Goal: Task Accomplishment & Management: Use online tool/utility

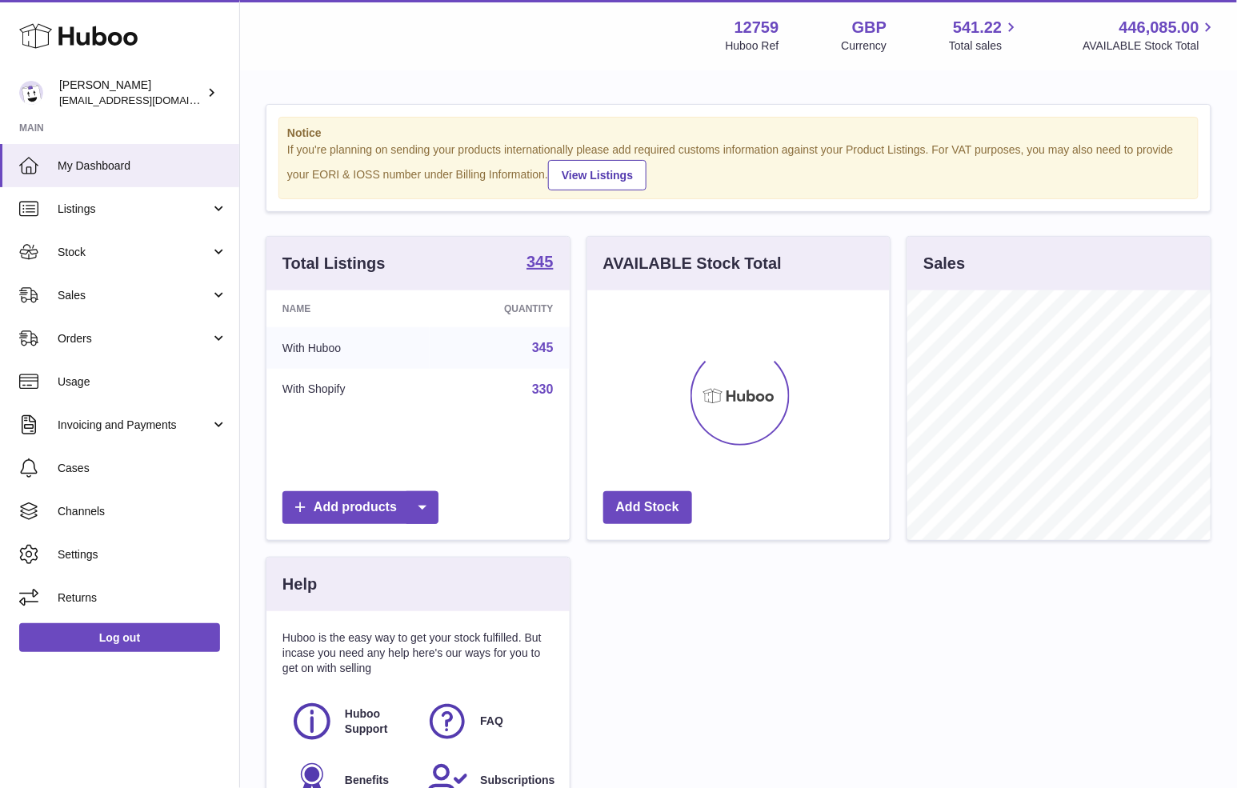
scroll to position [249, 303]
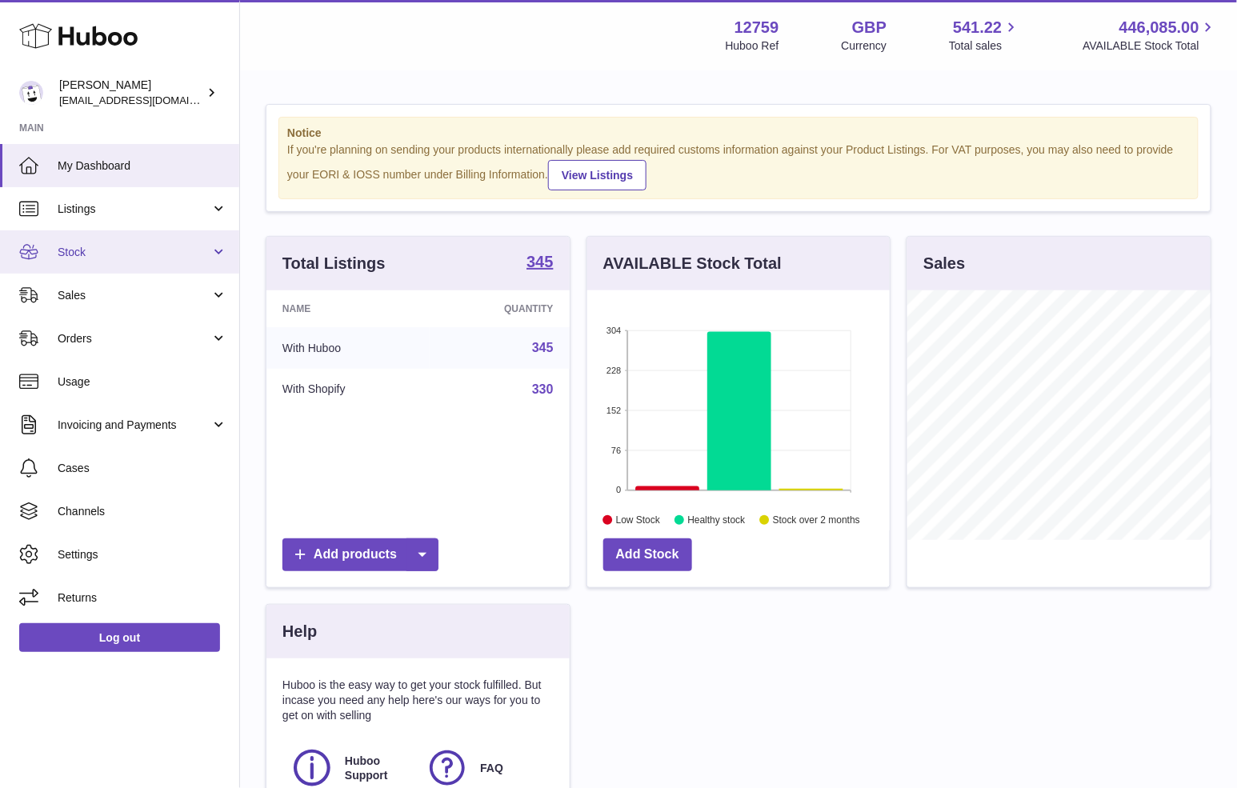
click at [90, 254] on span "Stock" at bounding box center [134, 252] width 153 height 15
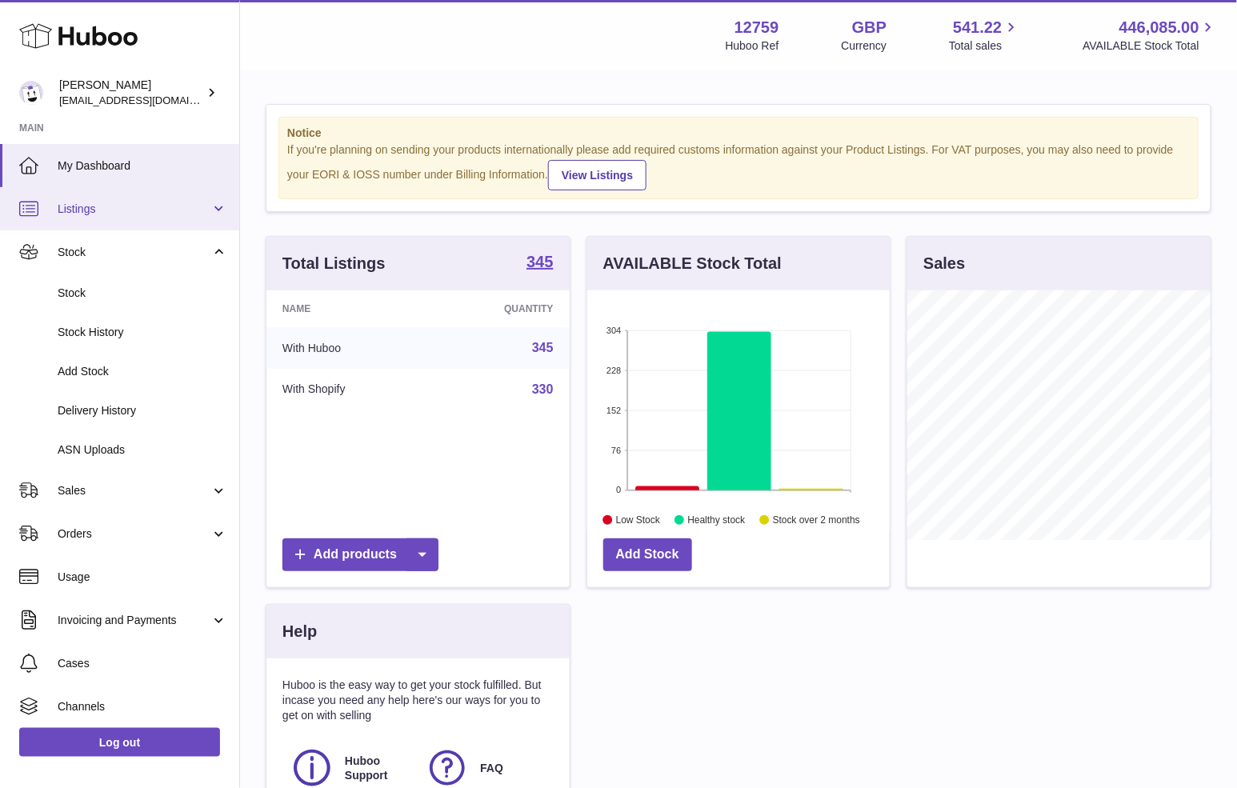
click at [92, 206] on span "Listings" at bounding box center [134, 209] width 153 height 15
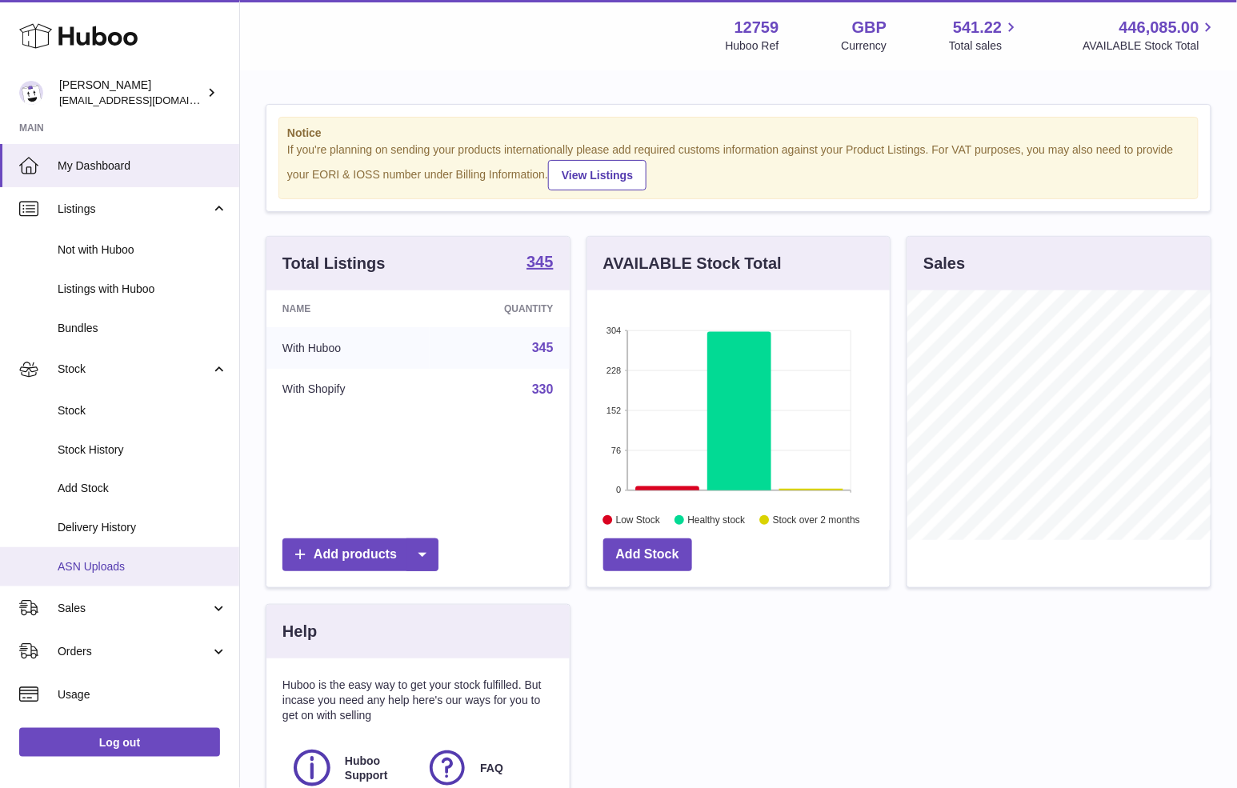
click at [90, 574] on link "ASN Uploads" at bounding box center [119, 566] width 239 height 39
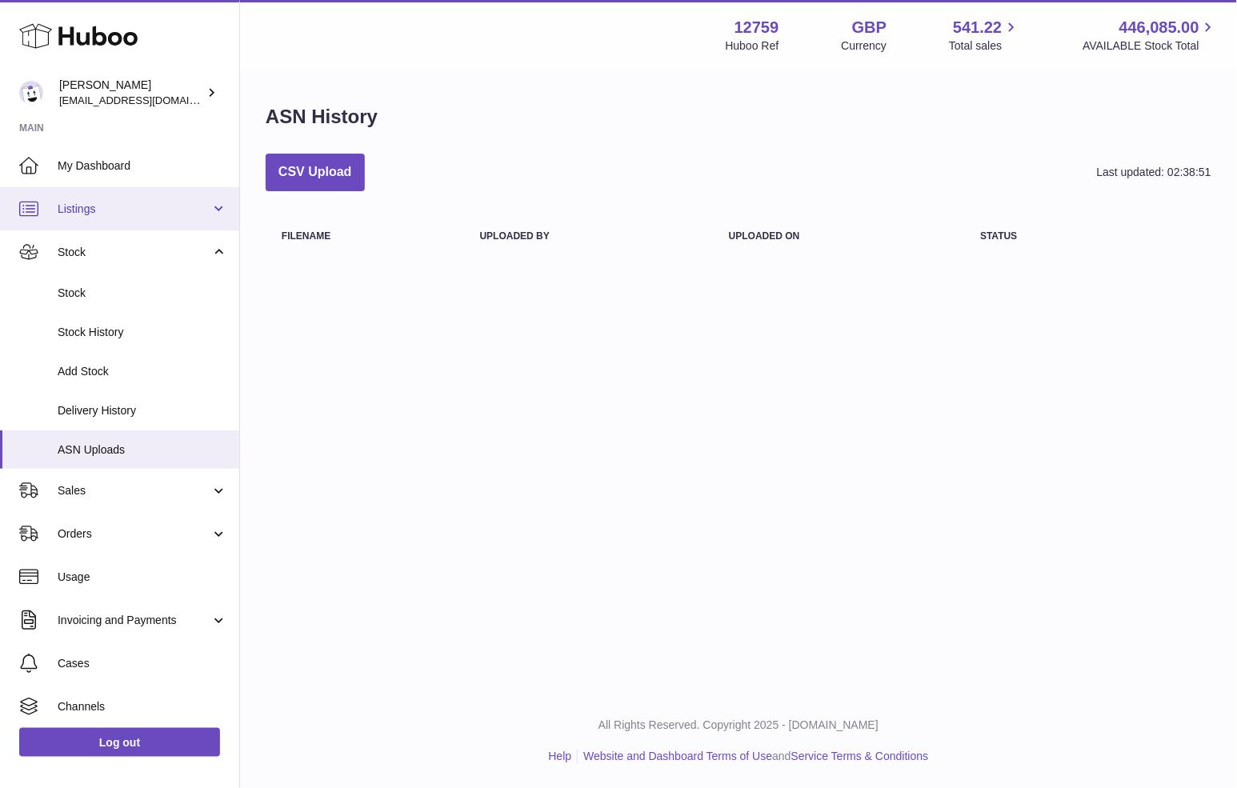
click at [162, 200] on link "Listings" at bounding box center [119, 208] width 239 height 43
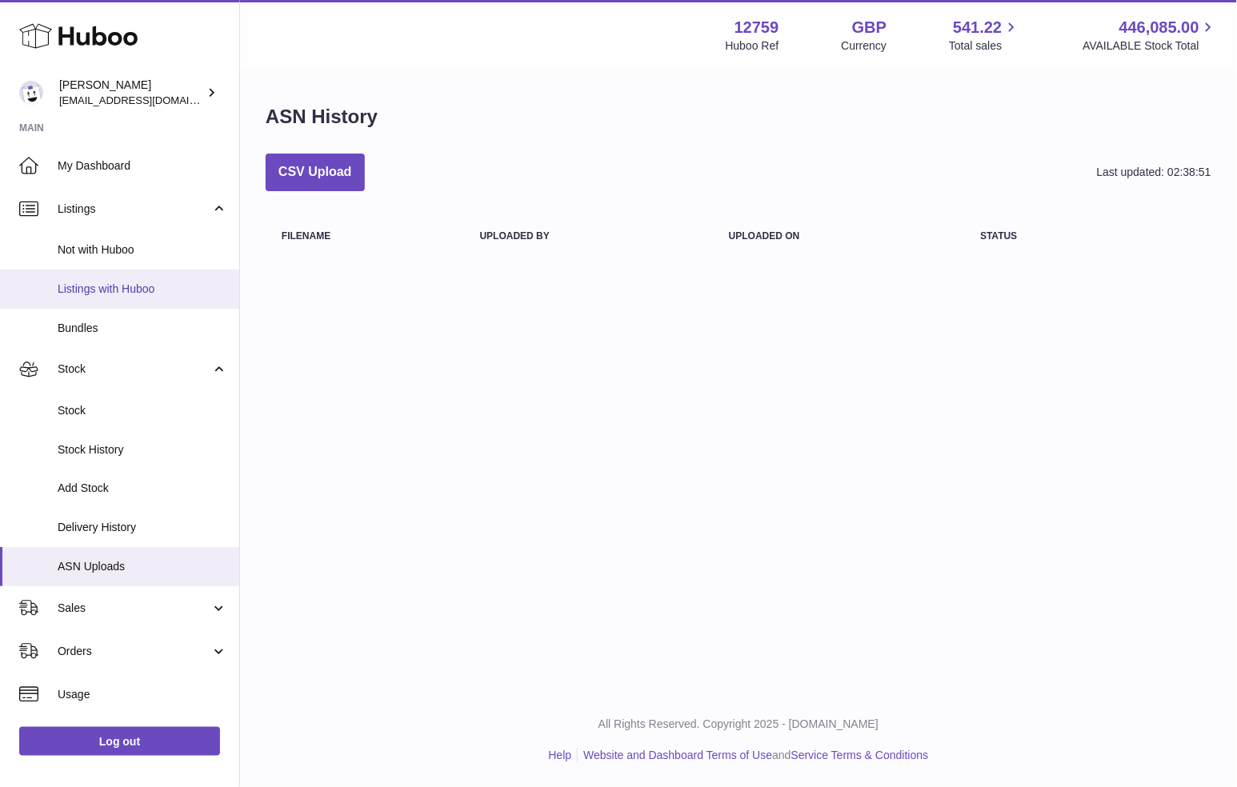
click at [120, 295] on span "Listings with Huboo" at bounding box center [143, 289] width 170 height 15
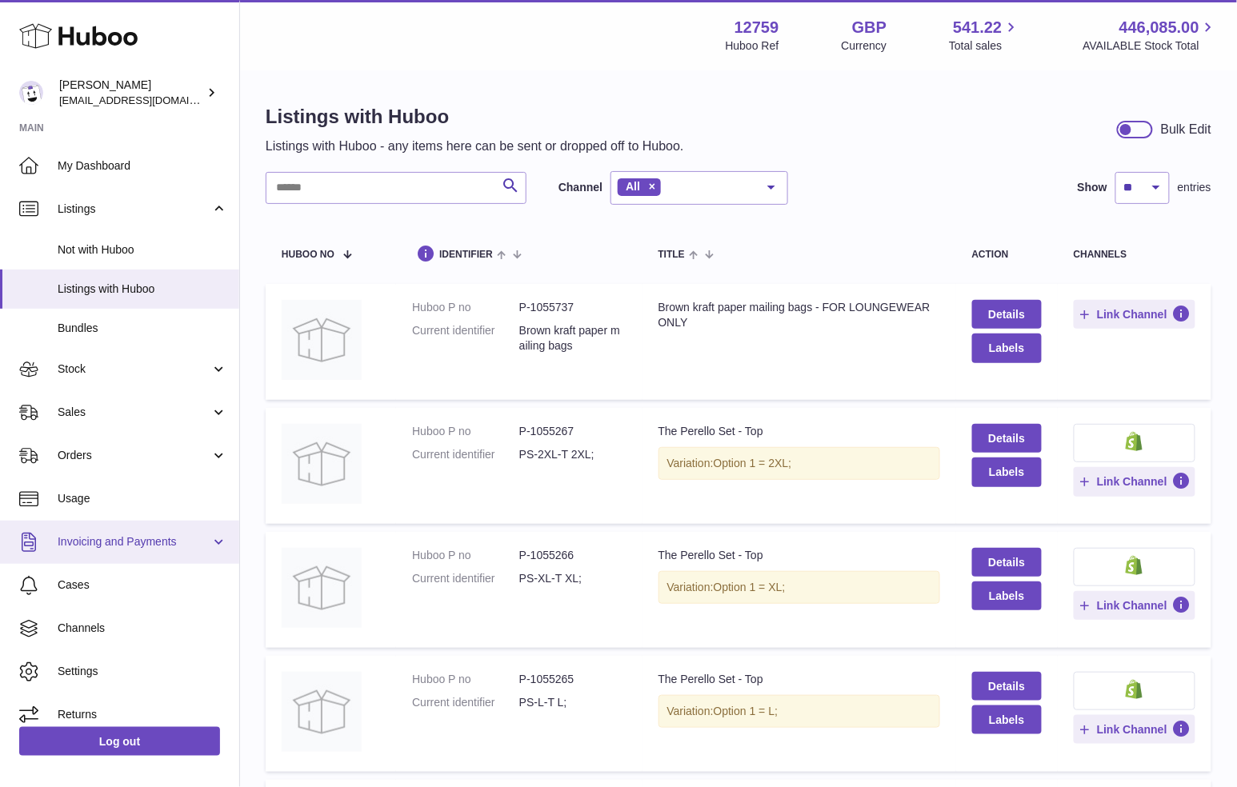
scroll to position [13, 0]
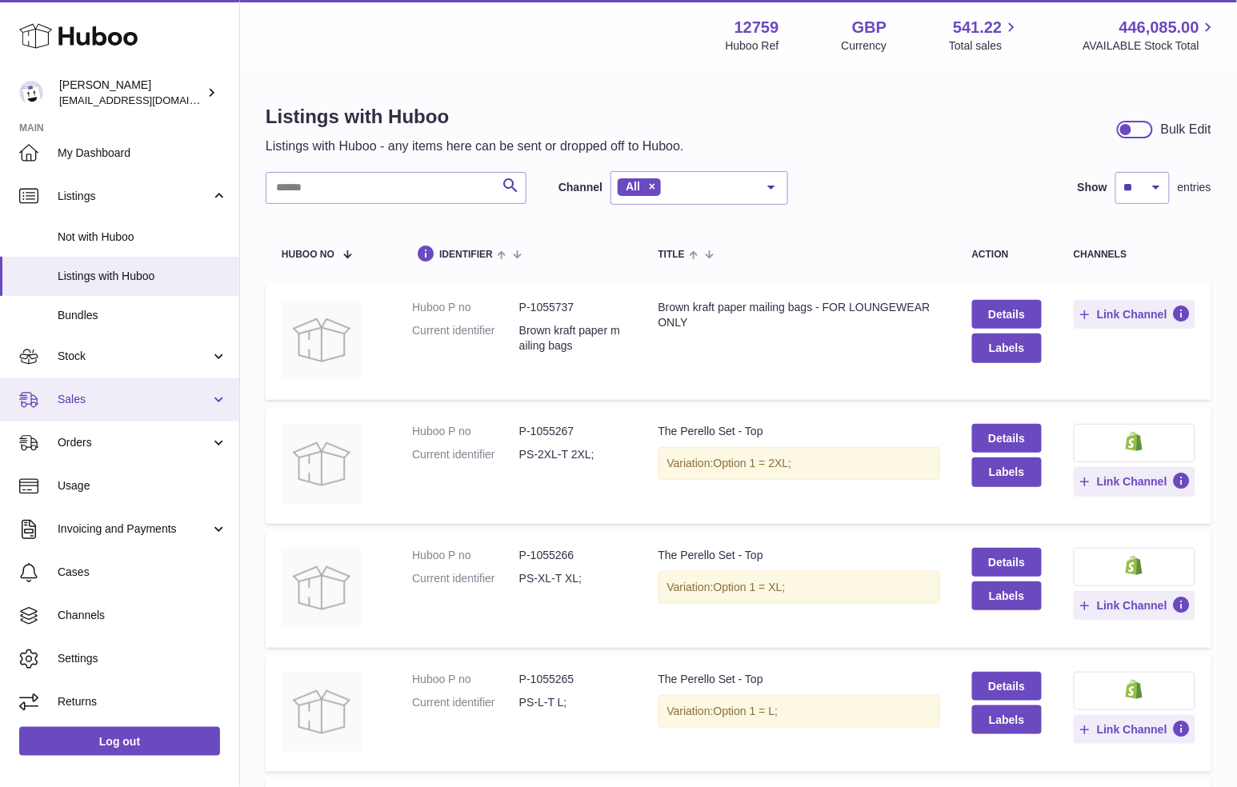
click at [145, 384] on link "Sales" at bounding box center [119, 399] width 239 height 43
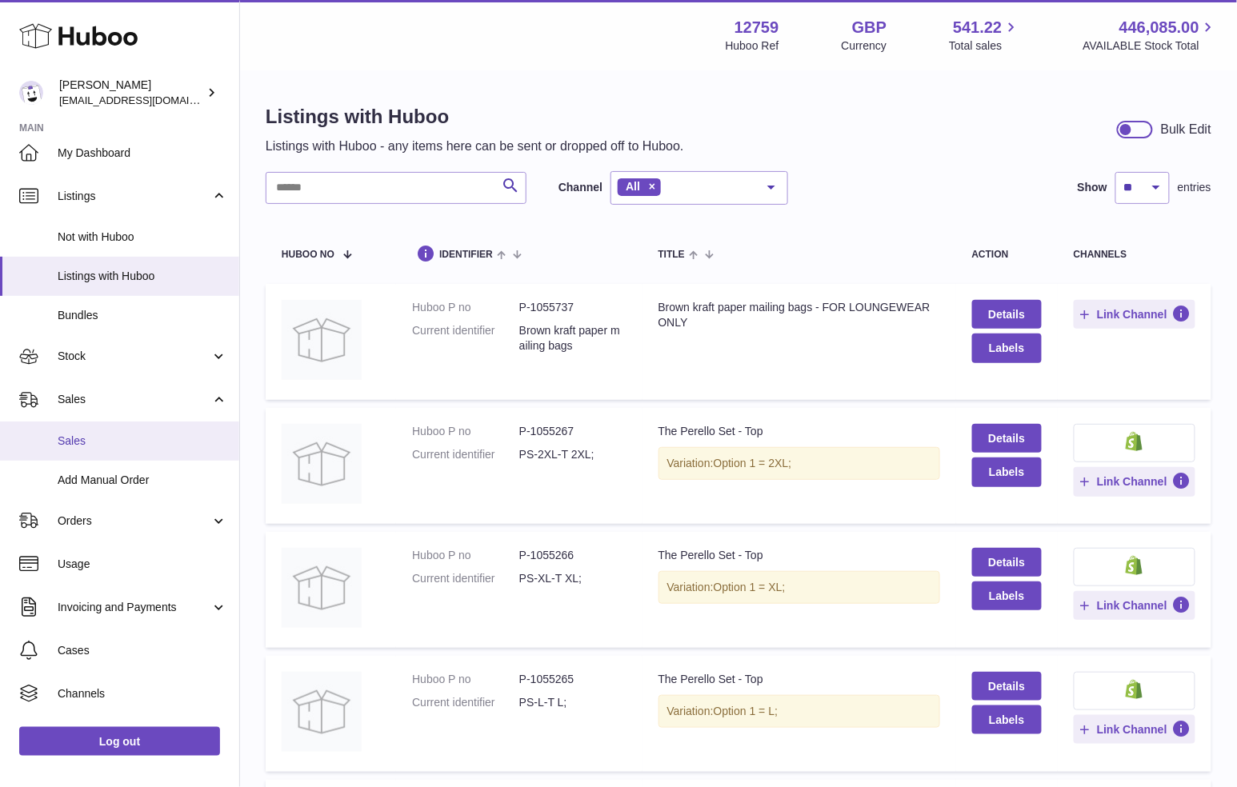
click at [123, 438] on span "Sales" at bounding box center [143, 441] width 170 height 15
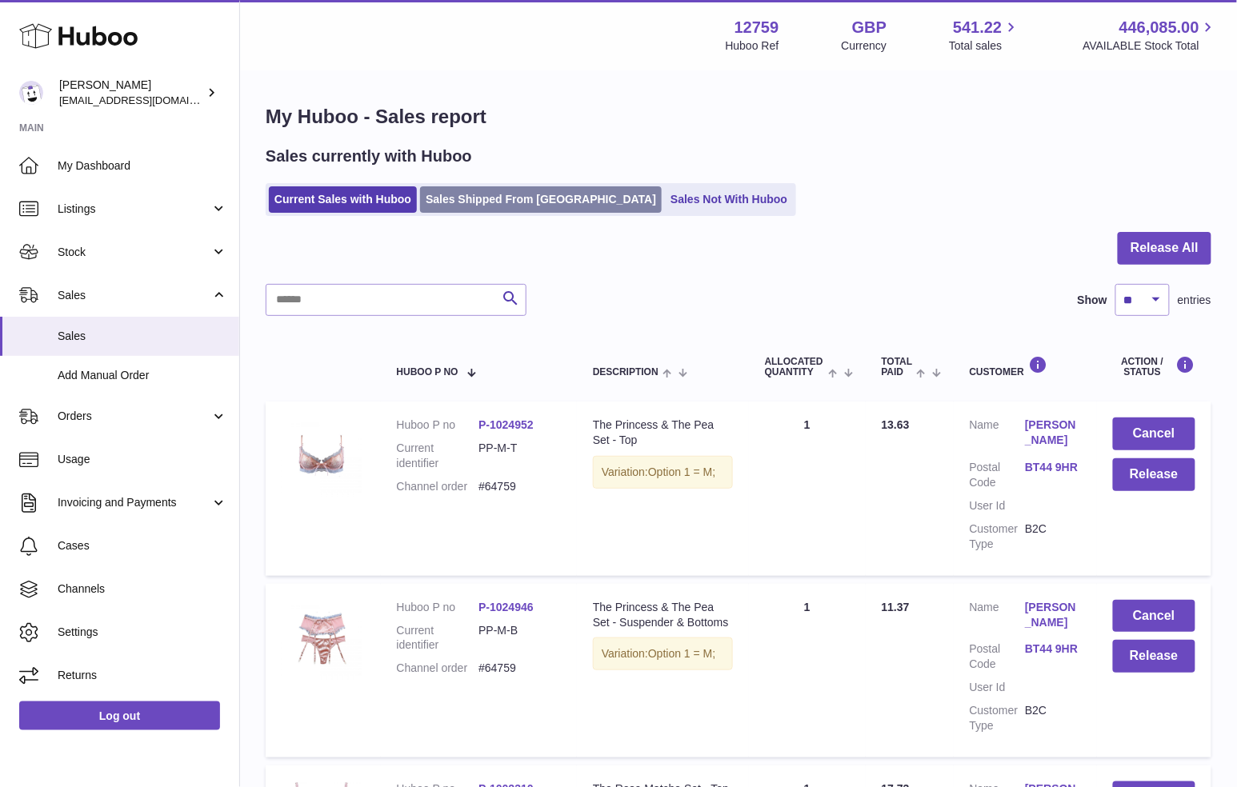
click at [473, 195] on link "Sales Shipped From [GEOGRAPHIC_DATA]" at bounding box center [541, 199] width 242 height 26
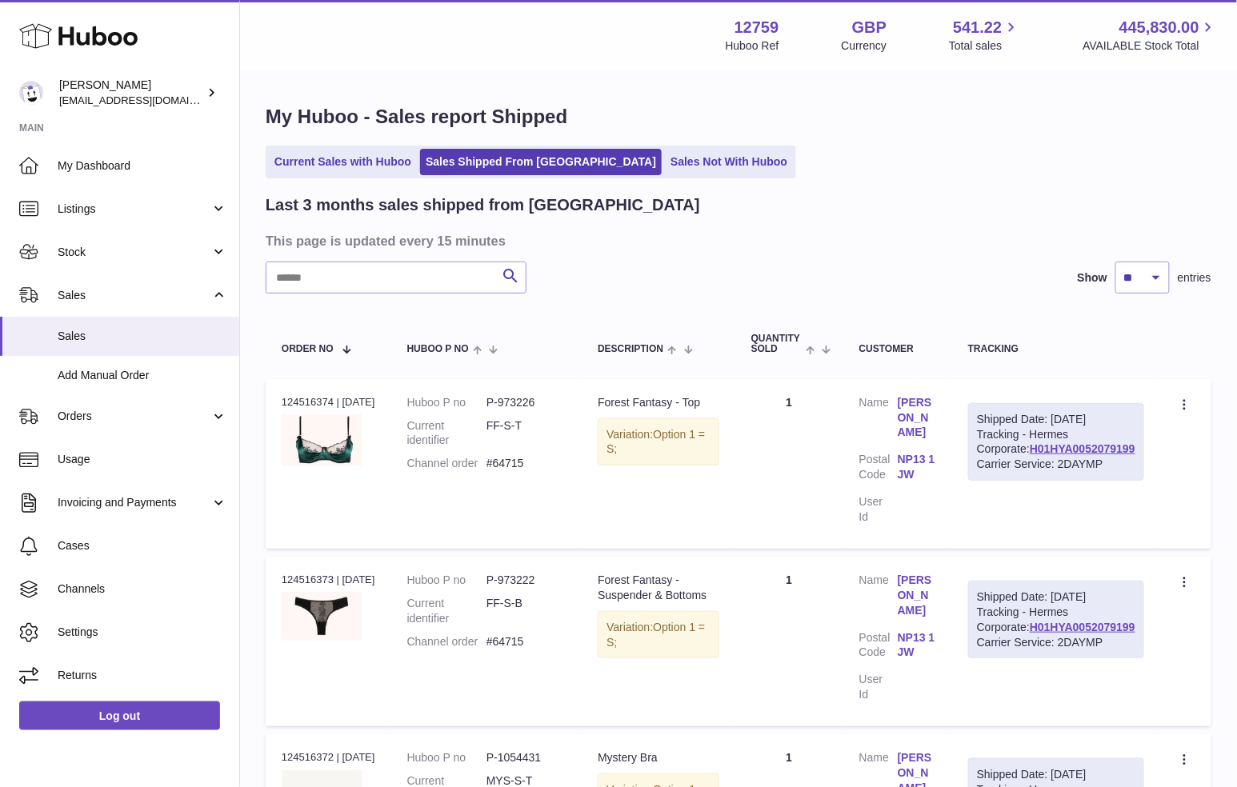
click at [345, 178] on ul "Current Sales with Huboo Sales Shipped From Huboo Sales Not With Huboo" at bounding box center [531, 162] width 530 height 33
click at [360, 162] on link "Current Sales with Huboo" at bounding box center [343, 162] width 148 height 26
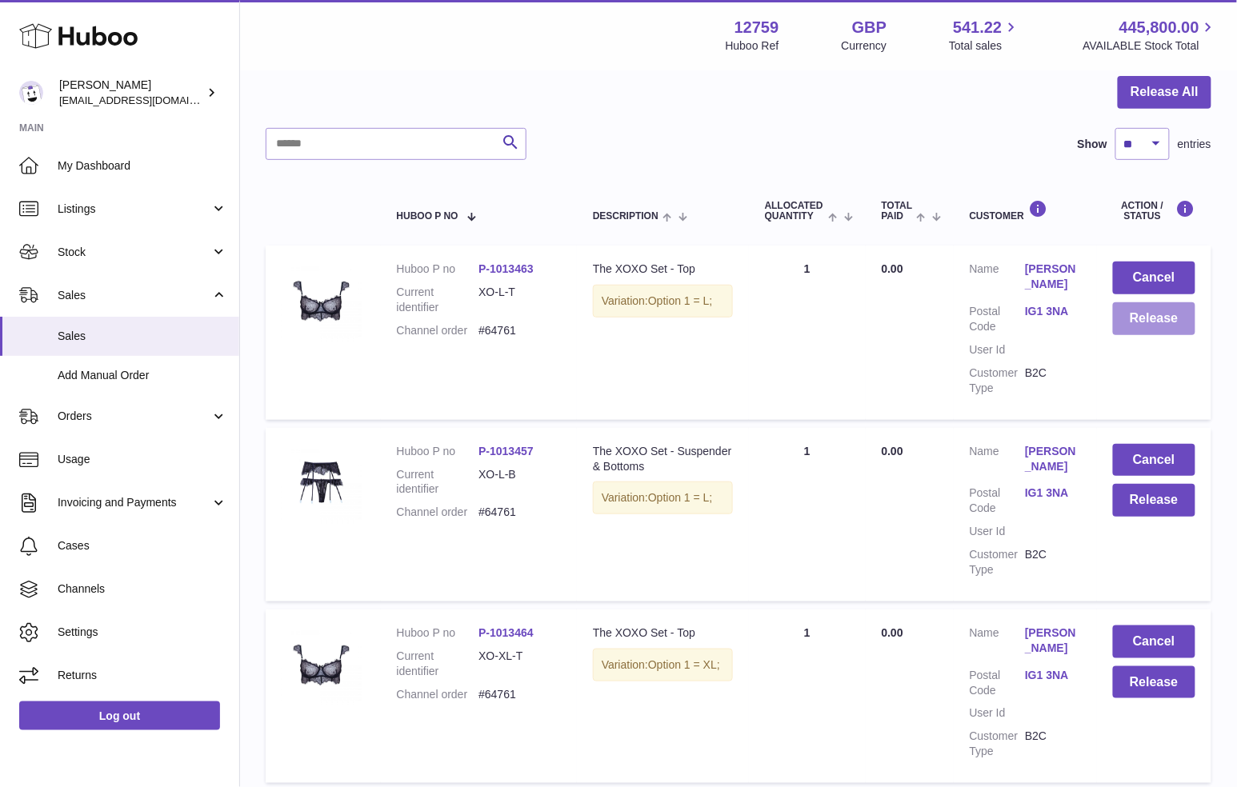
scroll to position [157, 0]
click at [1150, 321] on button "Release" at bounding box center [1154, 318] width 82 height 33
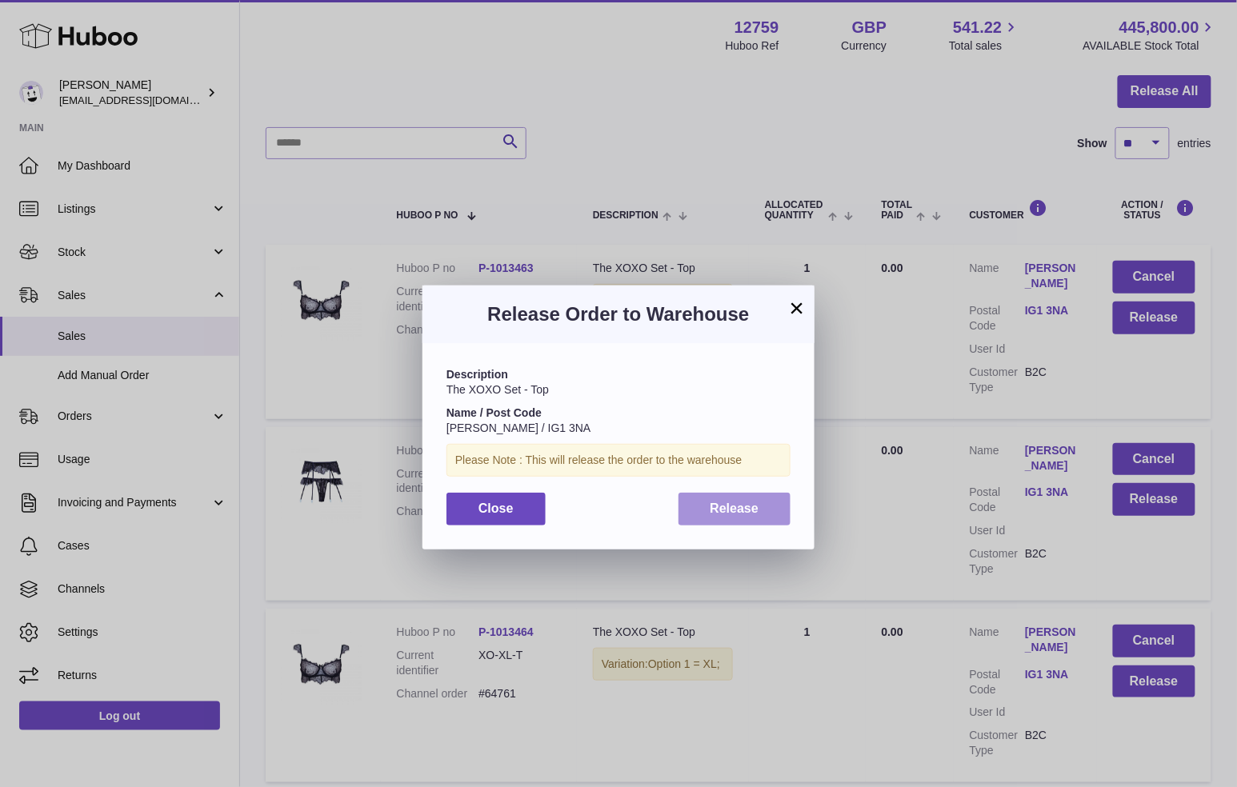
click at [737, 511] on span "Release" at bounding box center [734, 509] width 49 height 14
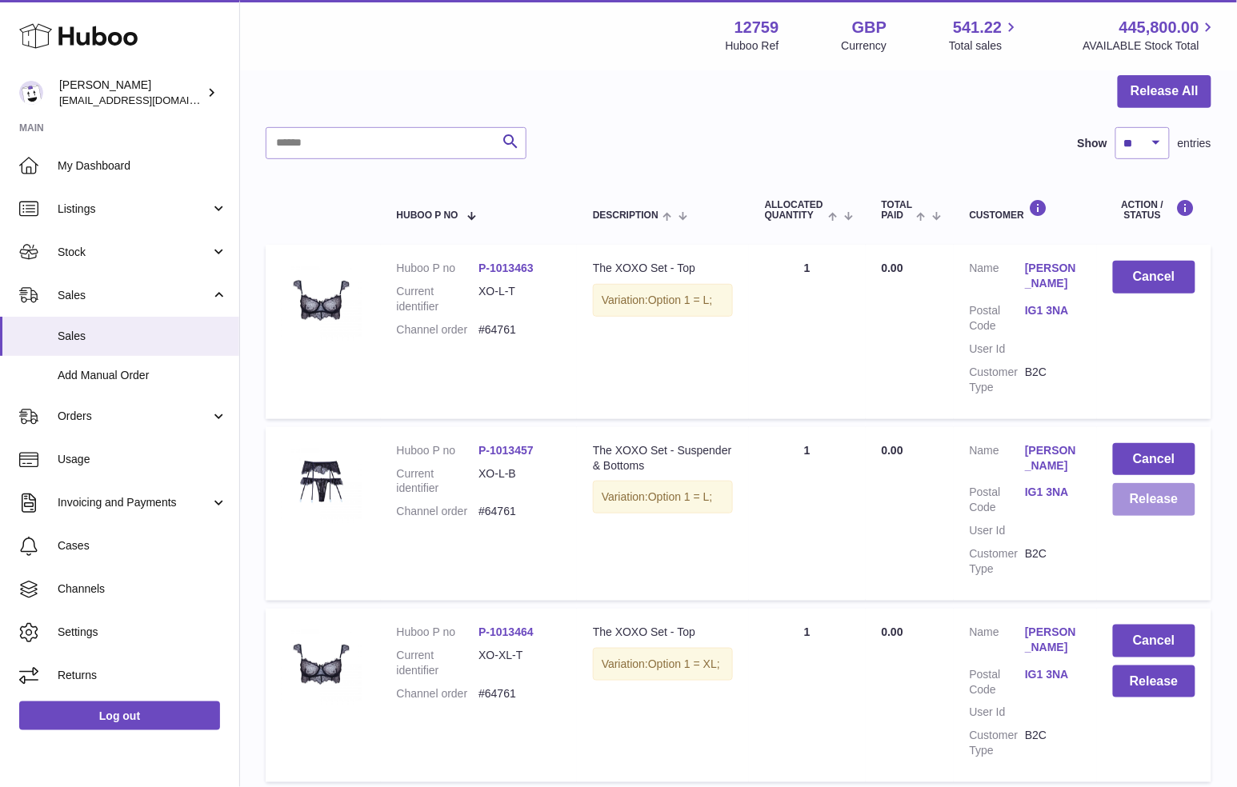
click at [1151, 512] on button "Release" at bounding box center [1154, 499] width 82 height 33
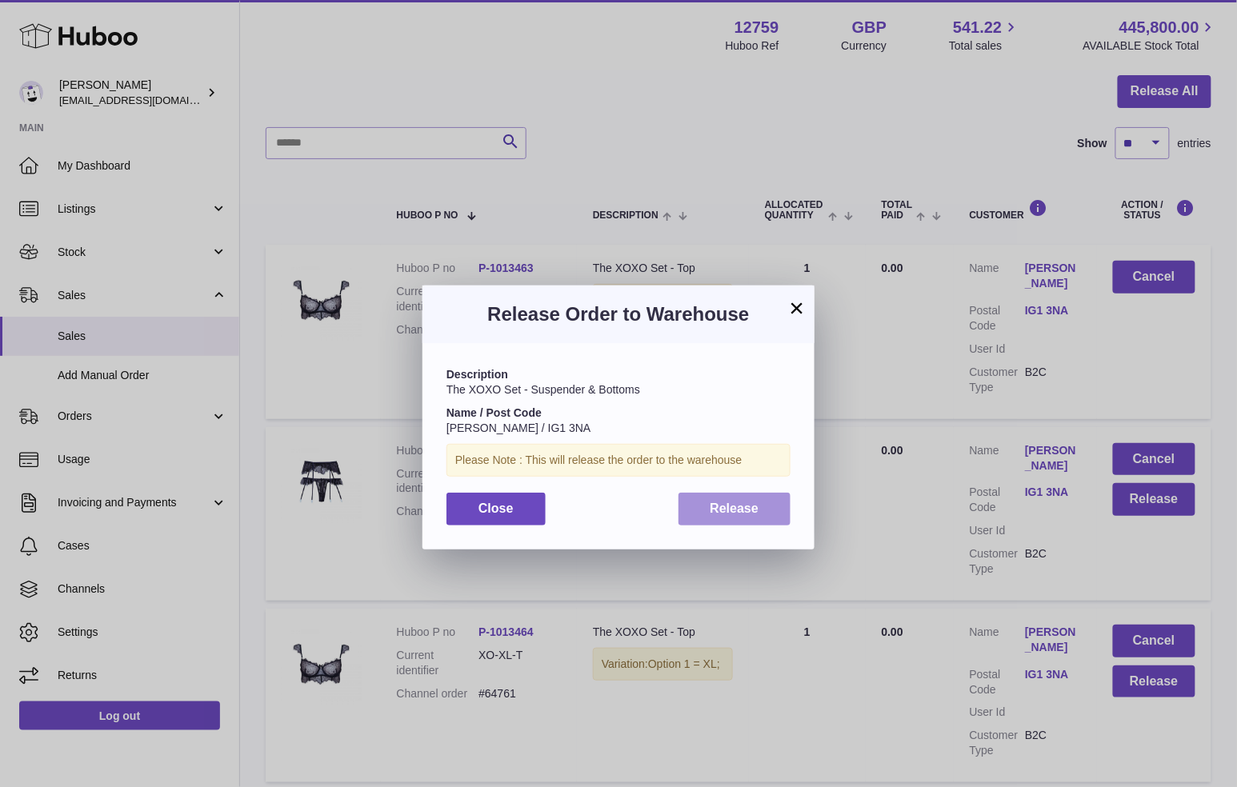
click at [762, 521] on button "Release" at bounding box center [734, 509] width 113 height 33
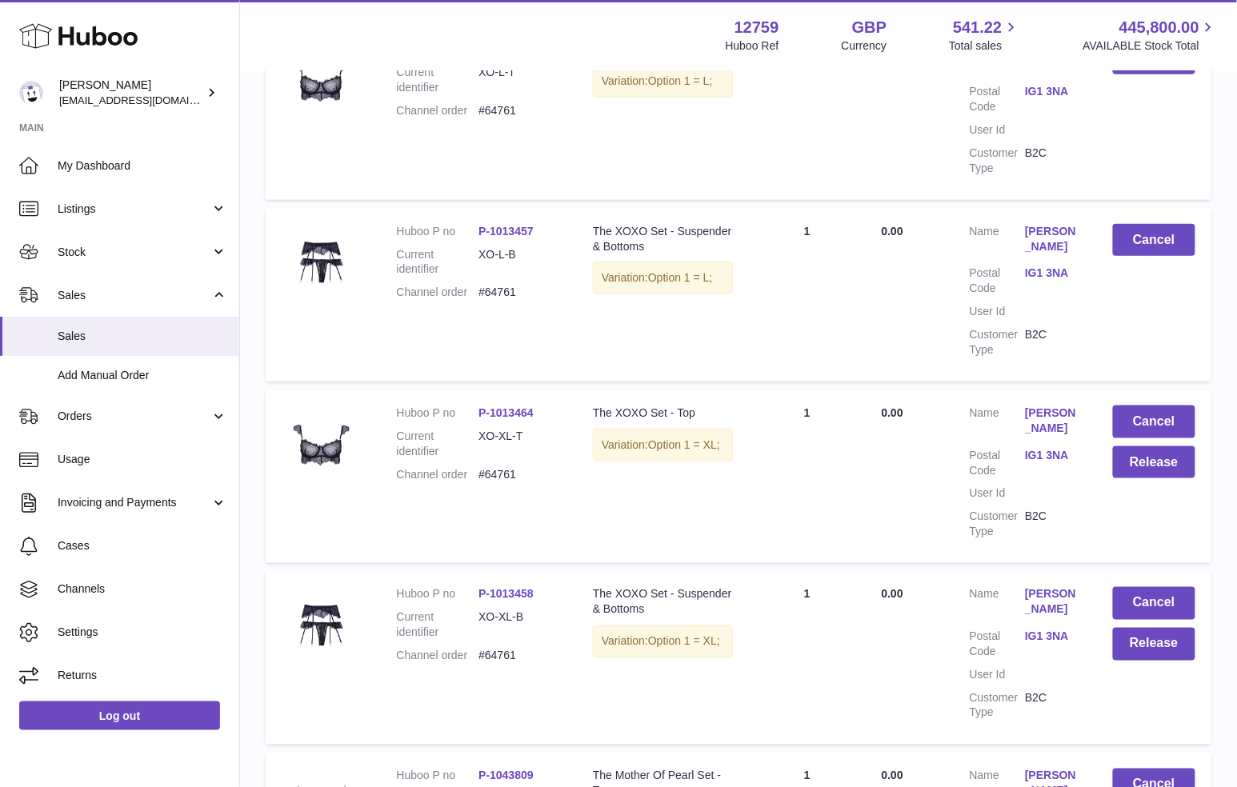
scroll to position [446, 0]
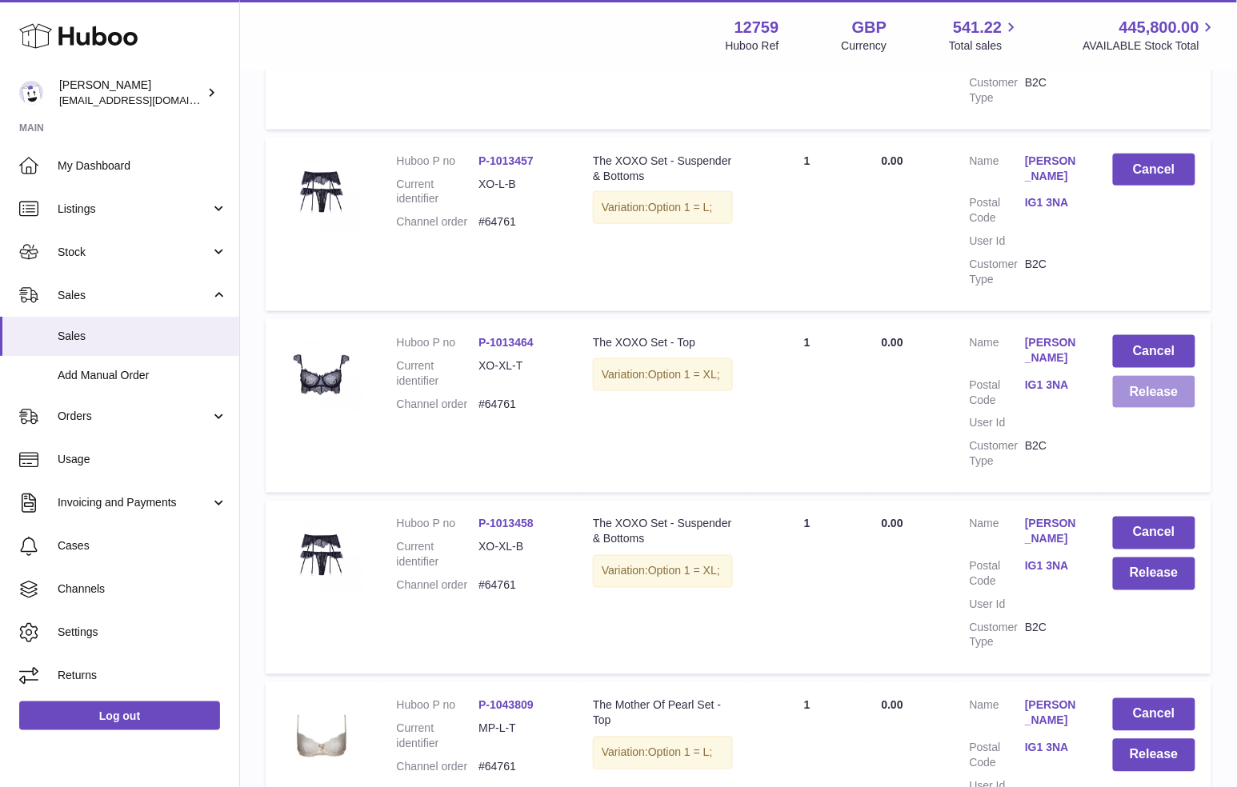
click at [1164, 394] on button "Release" at bounding box center [1154, 392] width 82 height 33
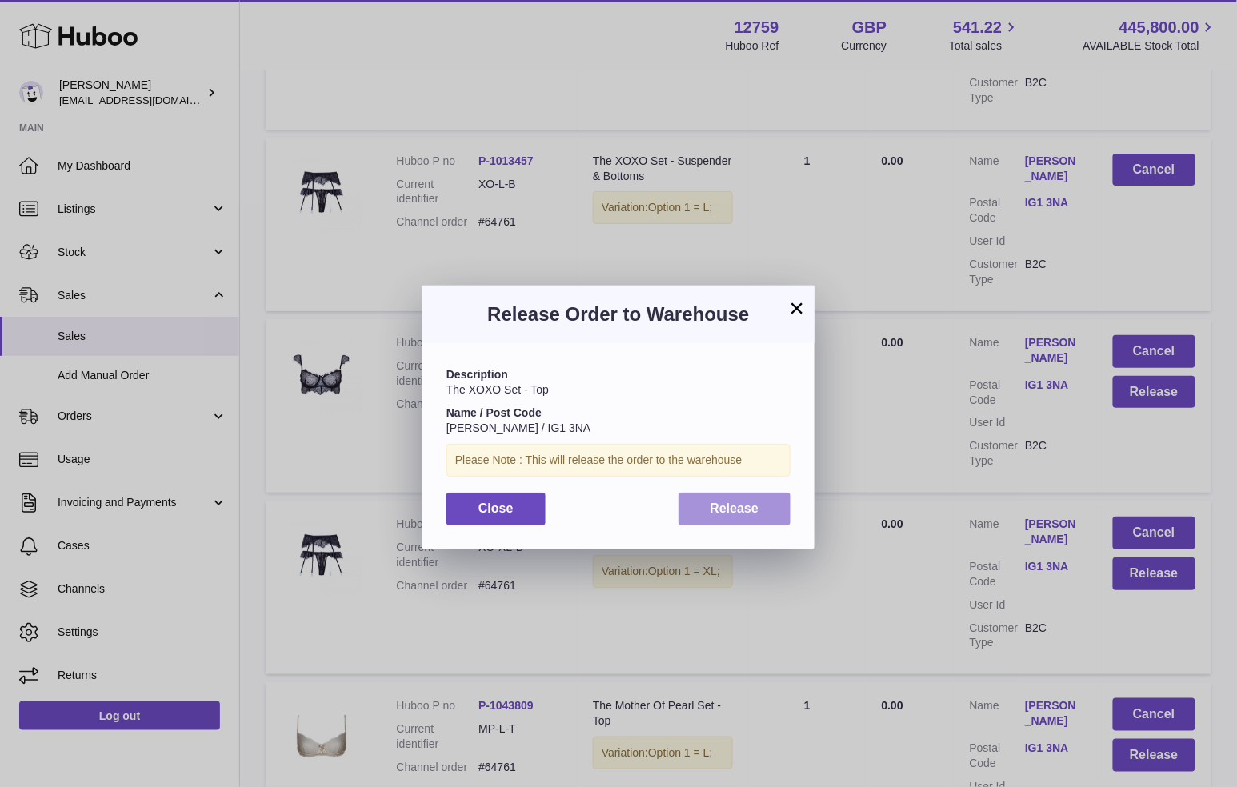
click at [745, 507] on span "Release" at bounding box center [734, 509] width 49 height 14
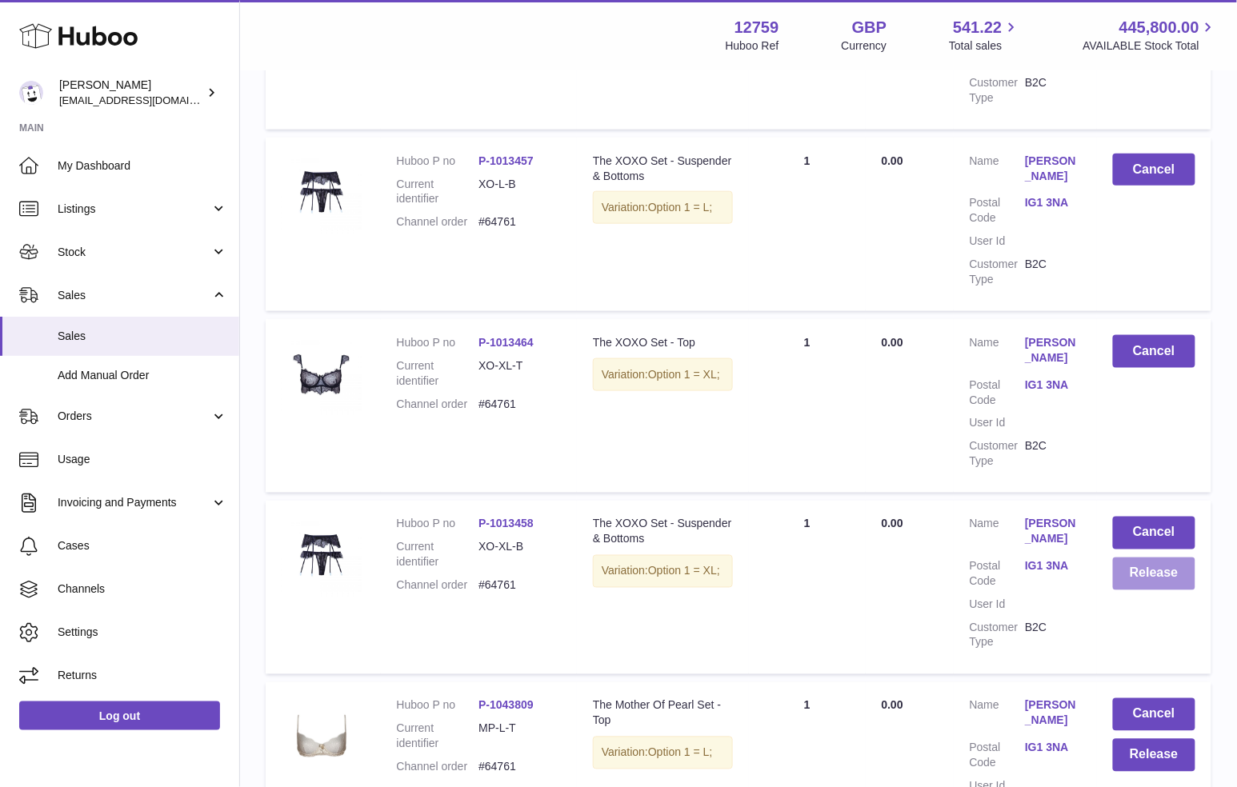
click at [1158, 582] on button "Release" at bounding box center [1154, 574] width 82 height 33
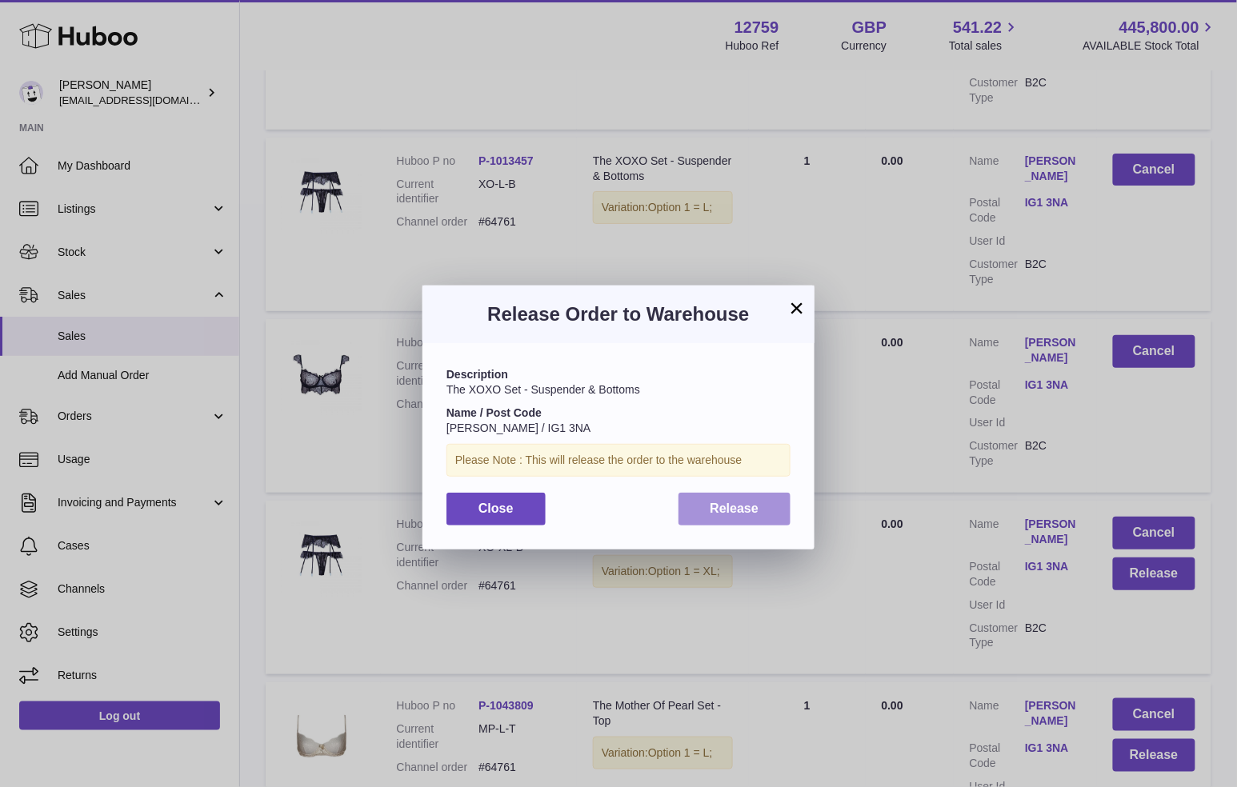
click at [742, 507] on span "Release" at bounding box center [734, 509] width 49 height 14
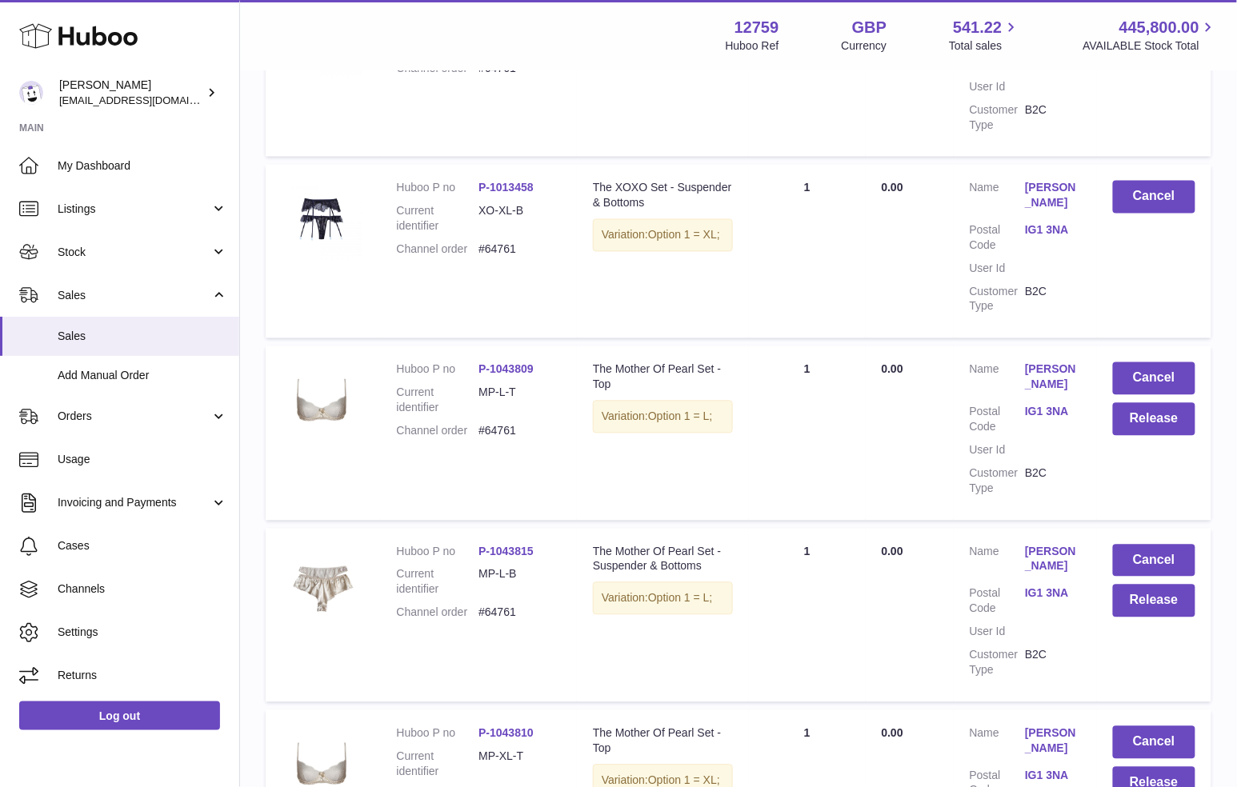
scroll to position [934, 0]
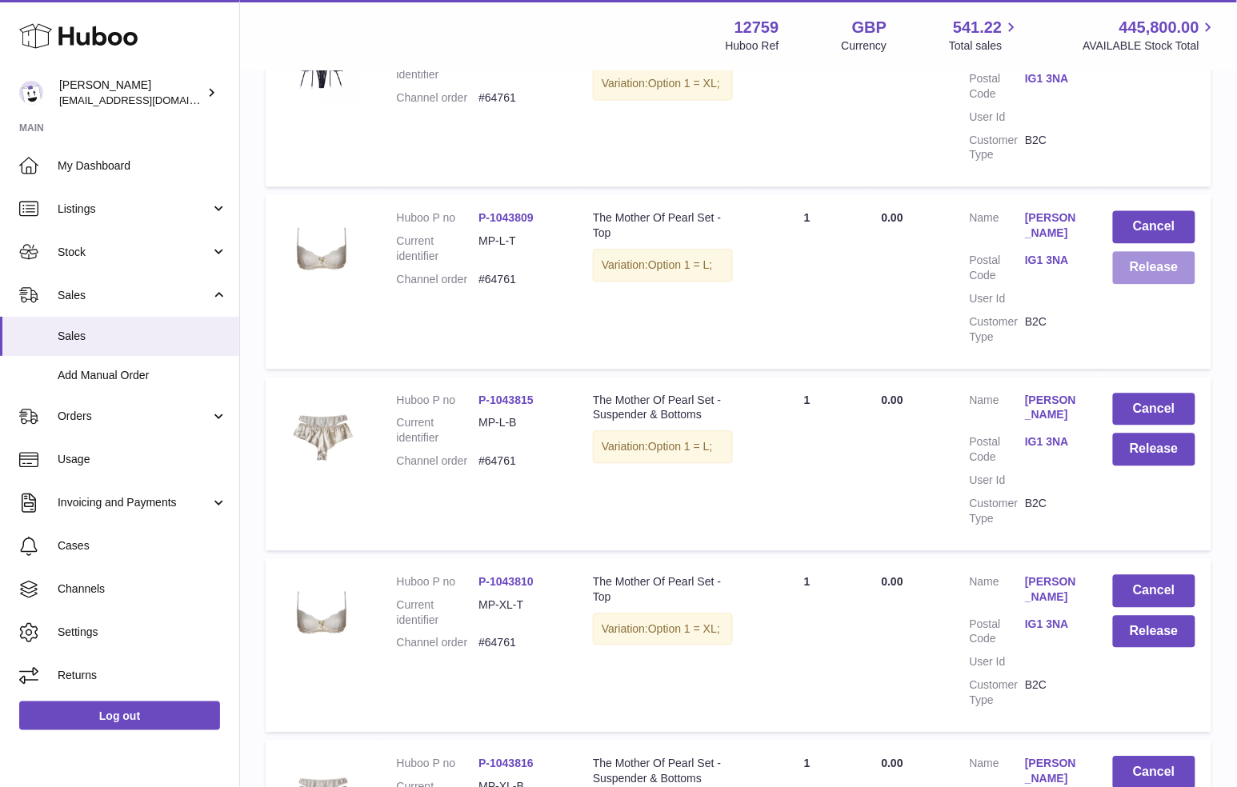
click at [1182, 271] on button "Release" at bounding box center [1154, 267] width 82 height 33
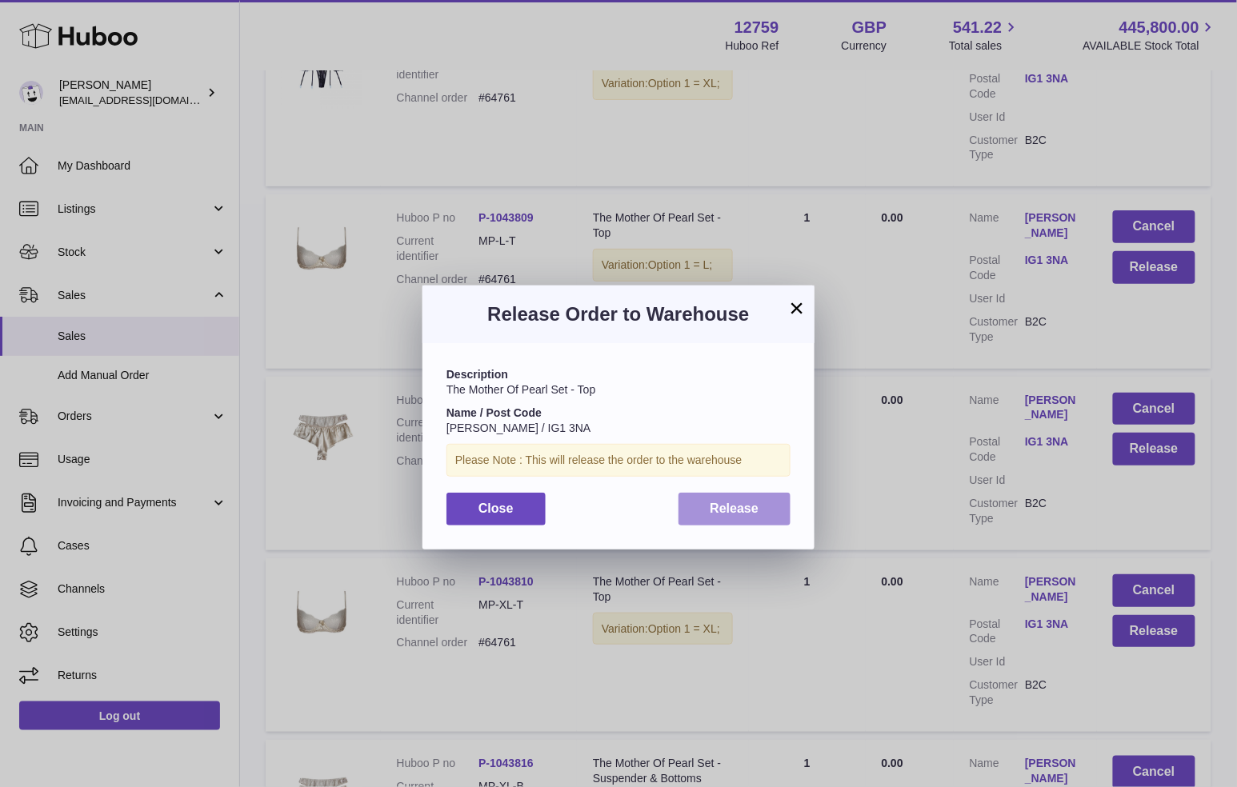
click at [746, 518] on button "Release" at bounding box center [734, 509] width 113 height 33
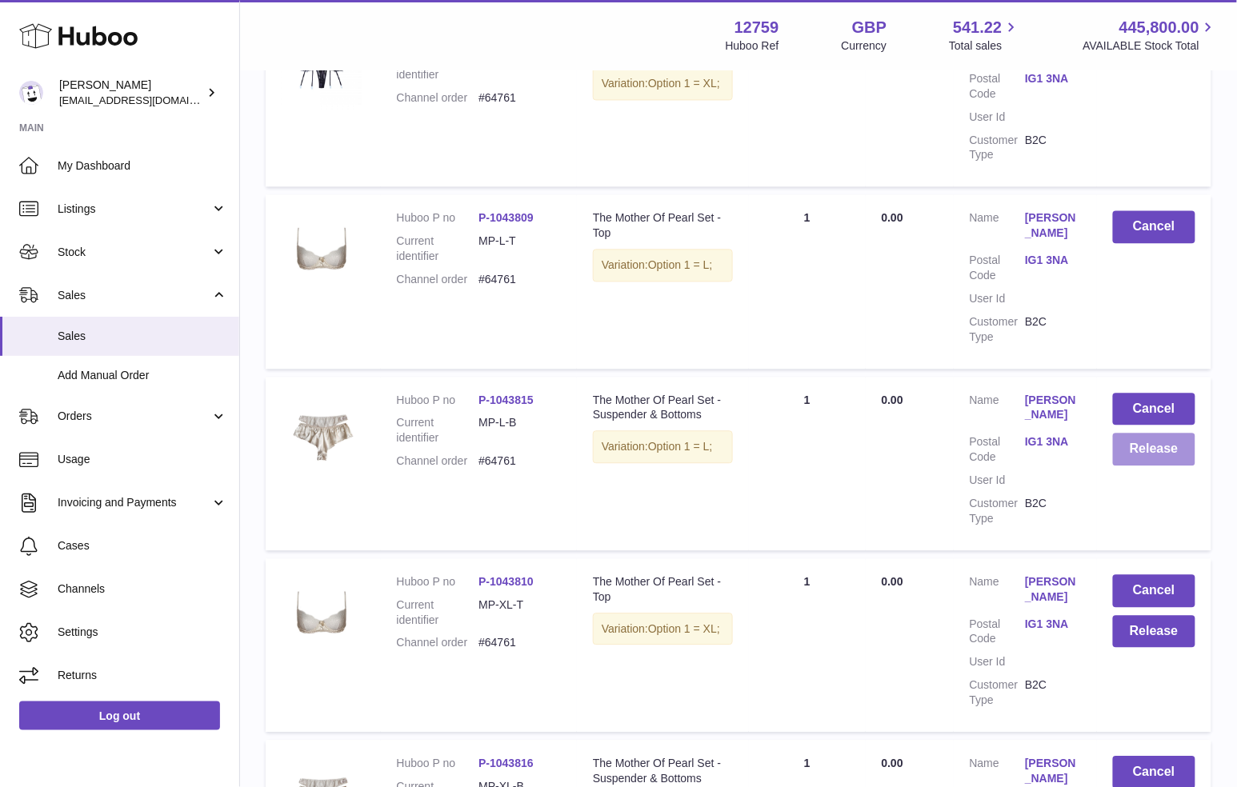
click at [1146, 457] on button "Release" at bounding box center [1154, 449] width 82 height 33
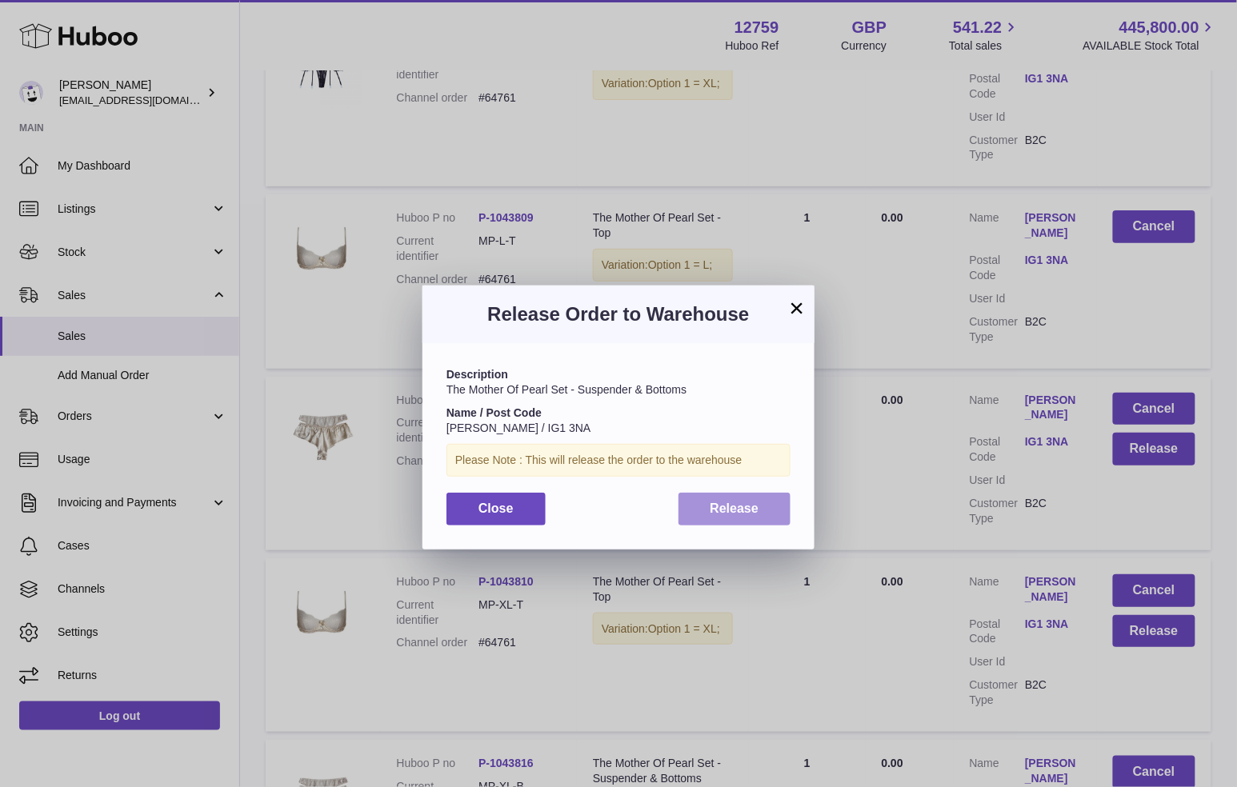
click at [730, 521] on button "Release" at bounding box center [734, 509] width 113 height 33
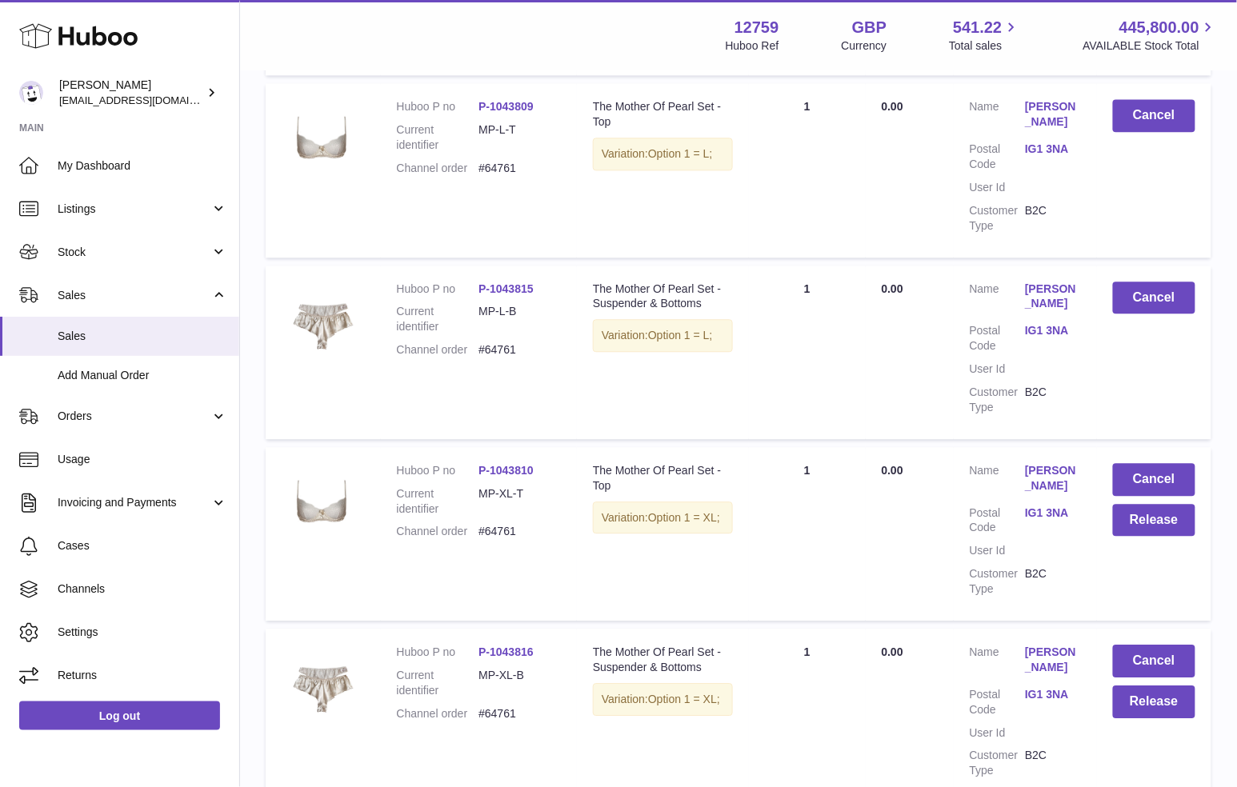
scroll to position [1055, 0]
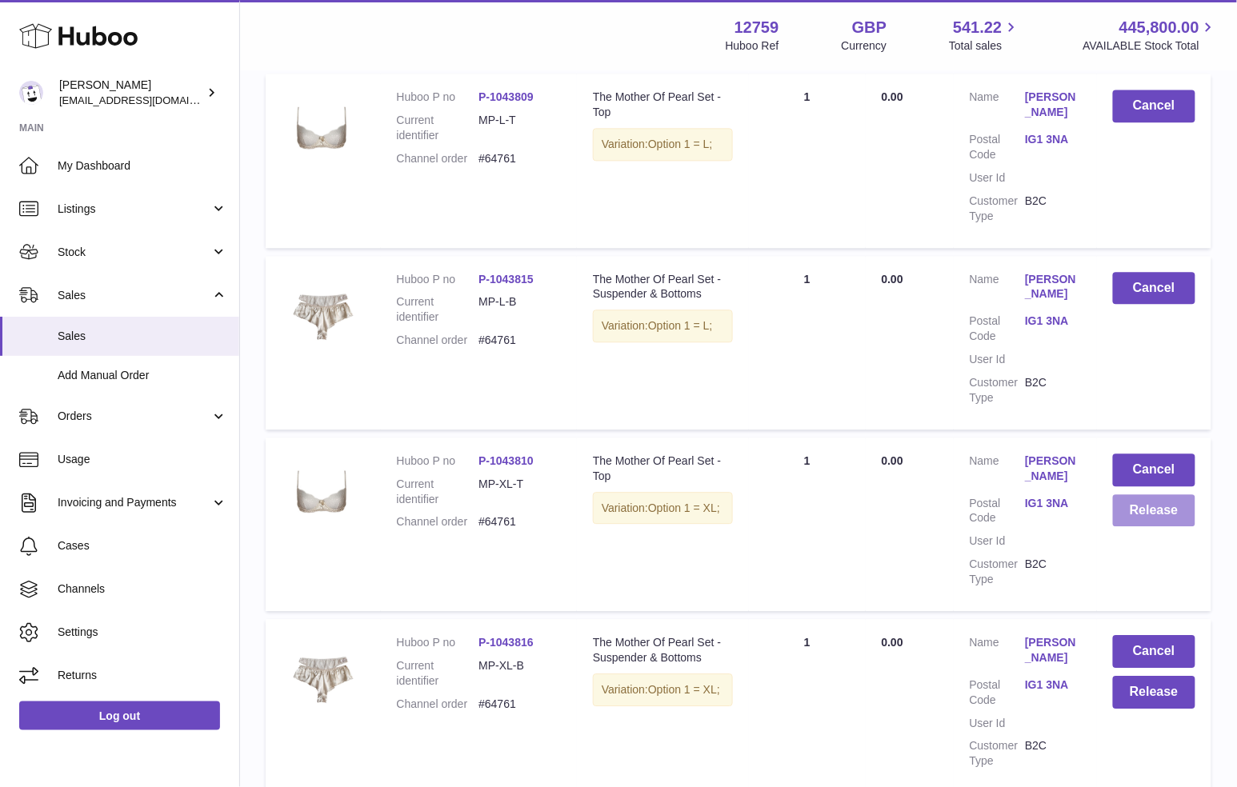
click at [1119, 517] on button "Release" at bounding box center [1154, 510] width 82 height 33
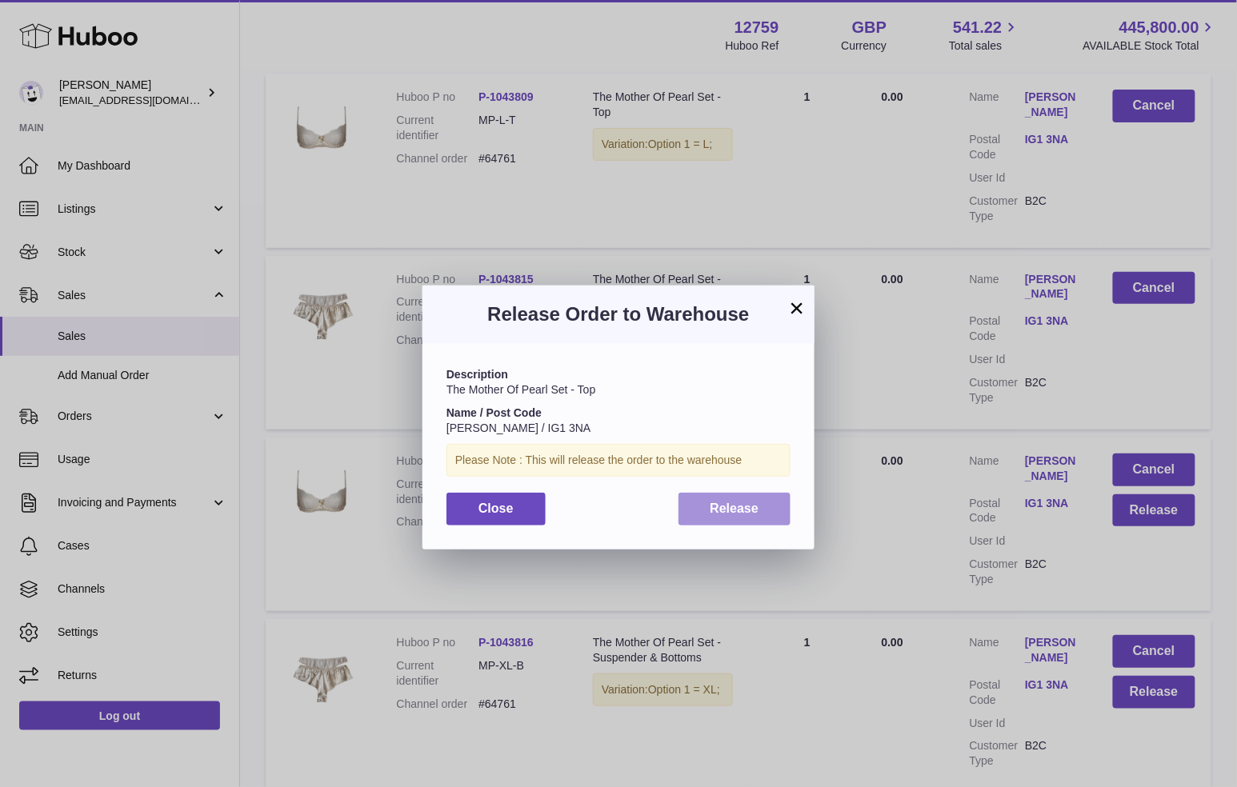
click at [716, 515] on button "Release" at bounding box center [734, 509] width 113 height 33
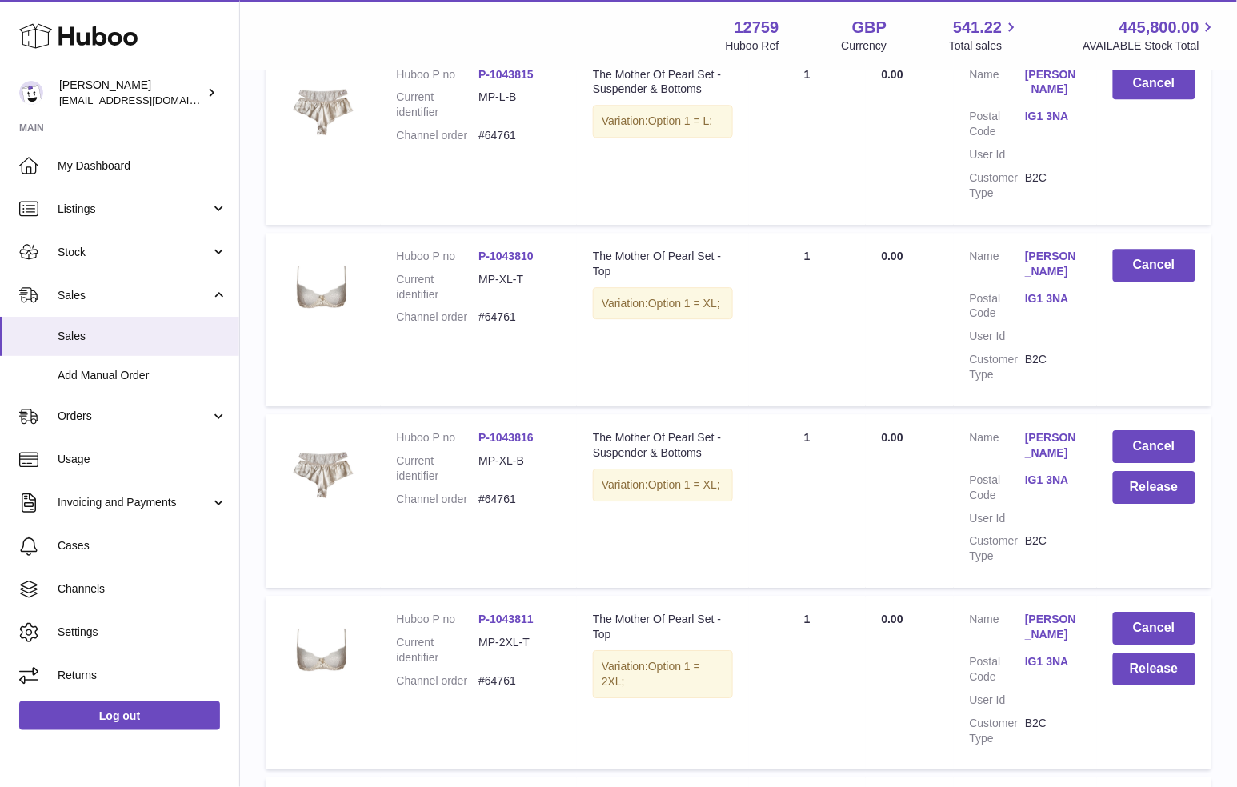
scroll to position [1342, 0]
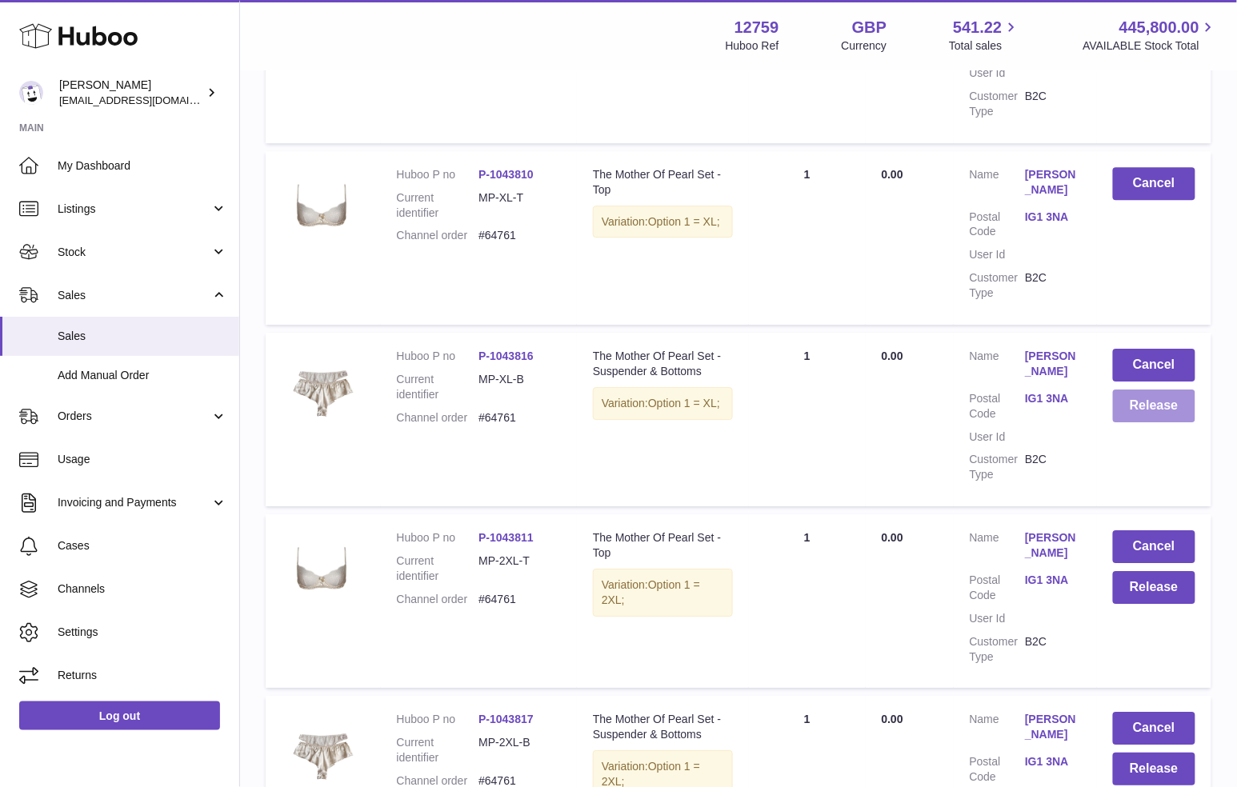
click at [1150, 402] on button "Release" at bounding box center [1154, 406] width 82 height 33
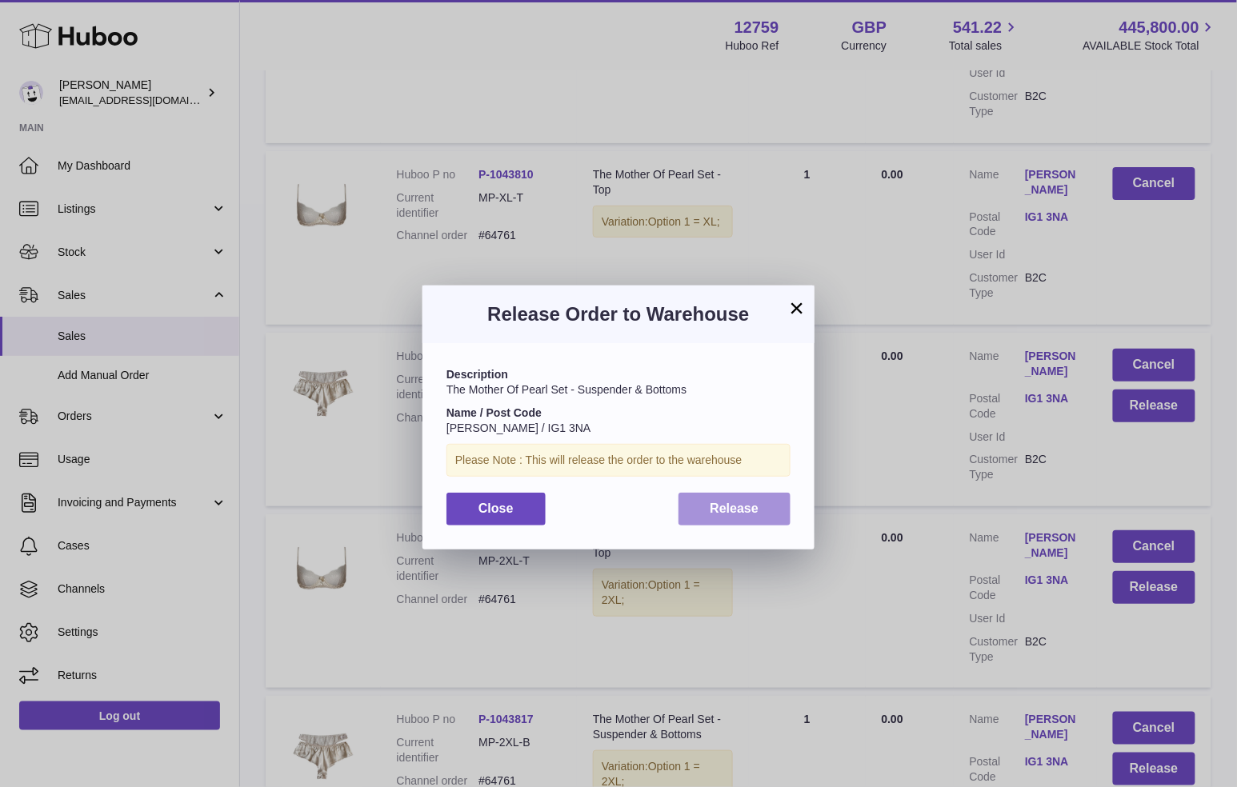
click at [762, 509] on button "Release" at bounding box center [734, 509] width 113 height 33
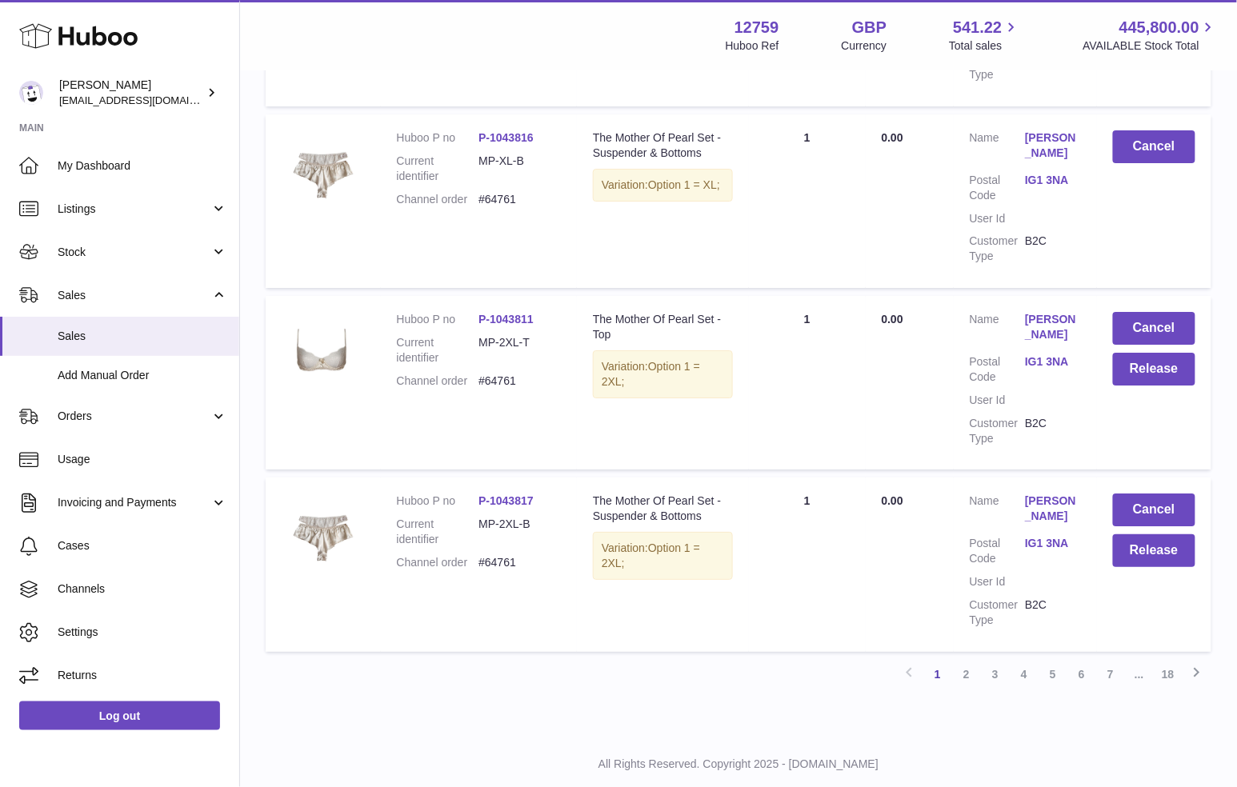
scroll to position [1590, 0]
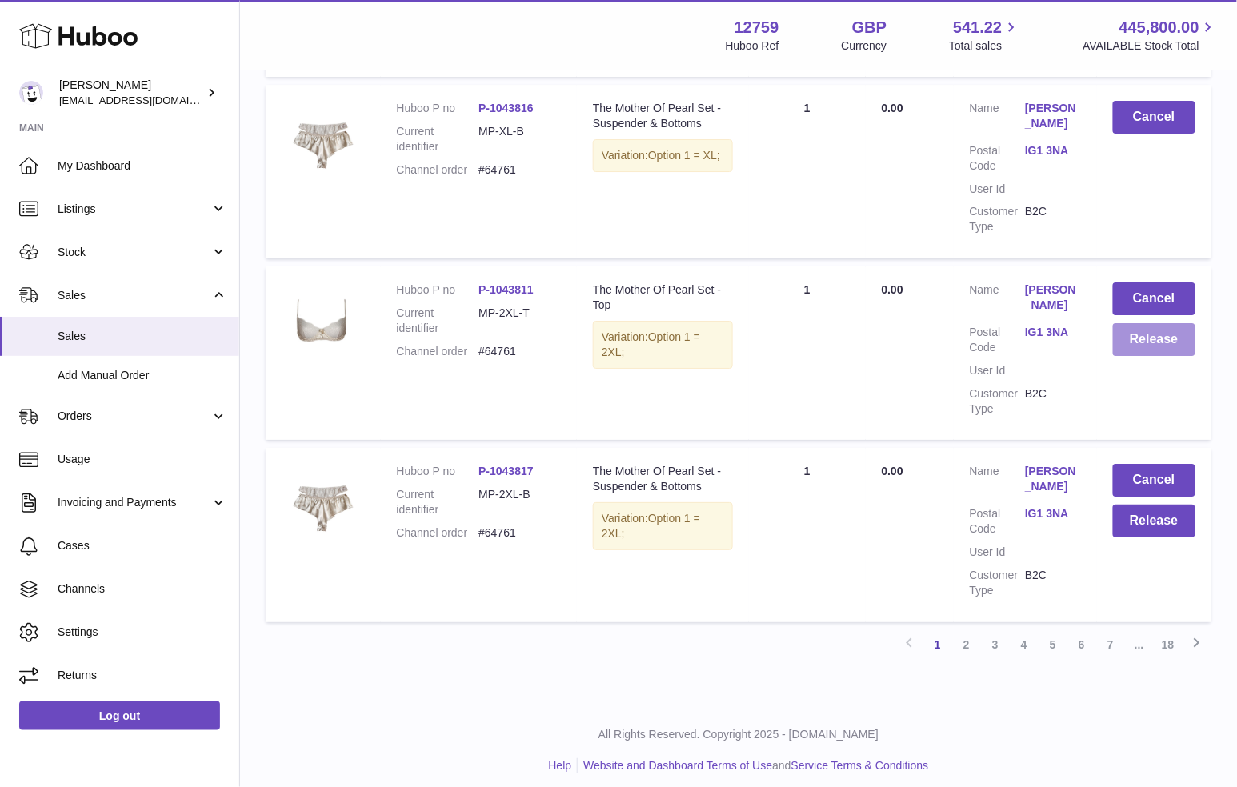
click at [1132, 346] on button "Release" at bounding box center [1154, 339] width 82 height 33
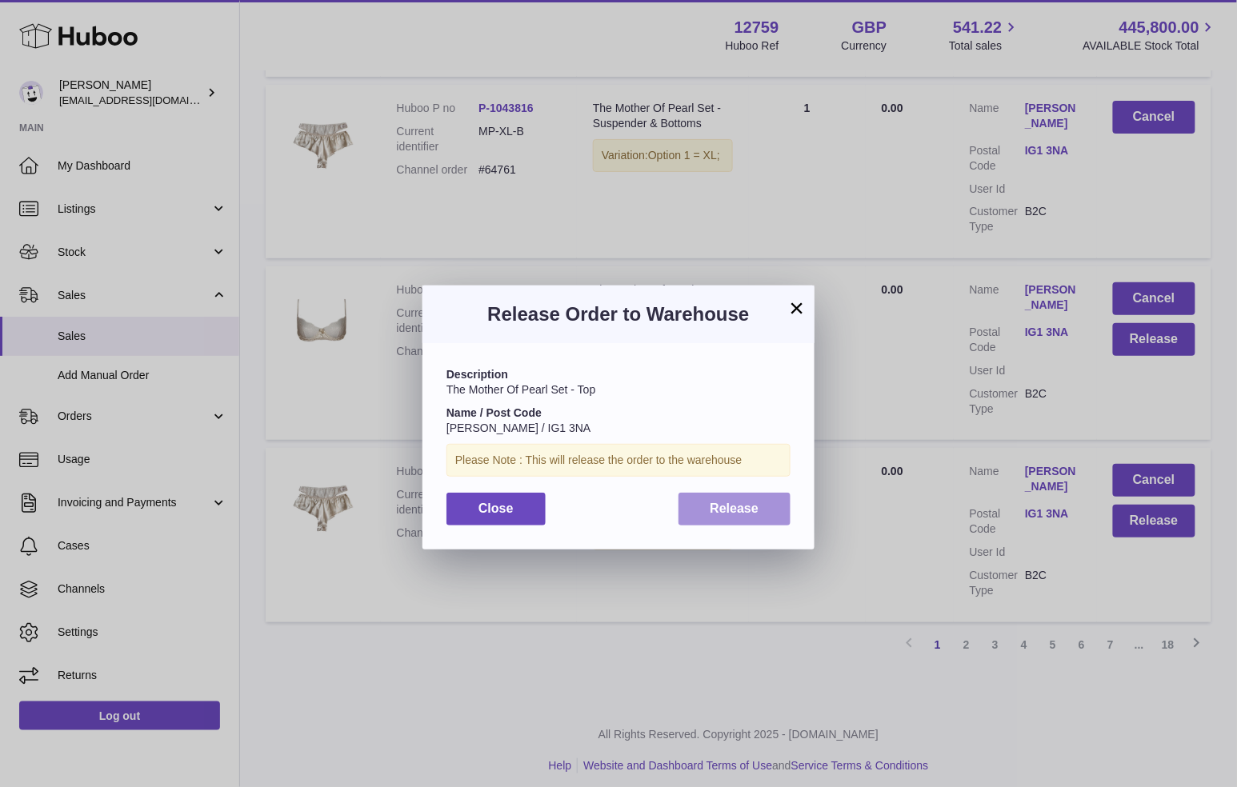
click at [721, 509] on span "Release" at bounding box center [734, 509] width 49 height 14
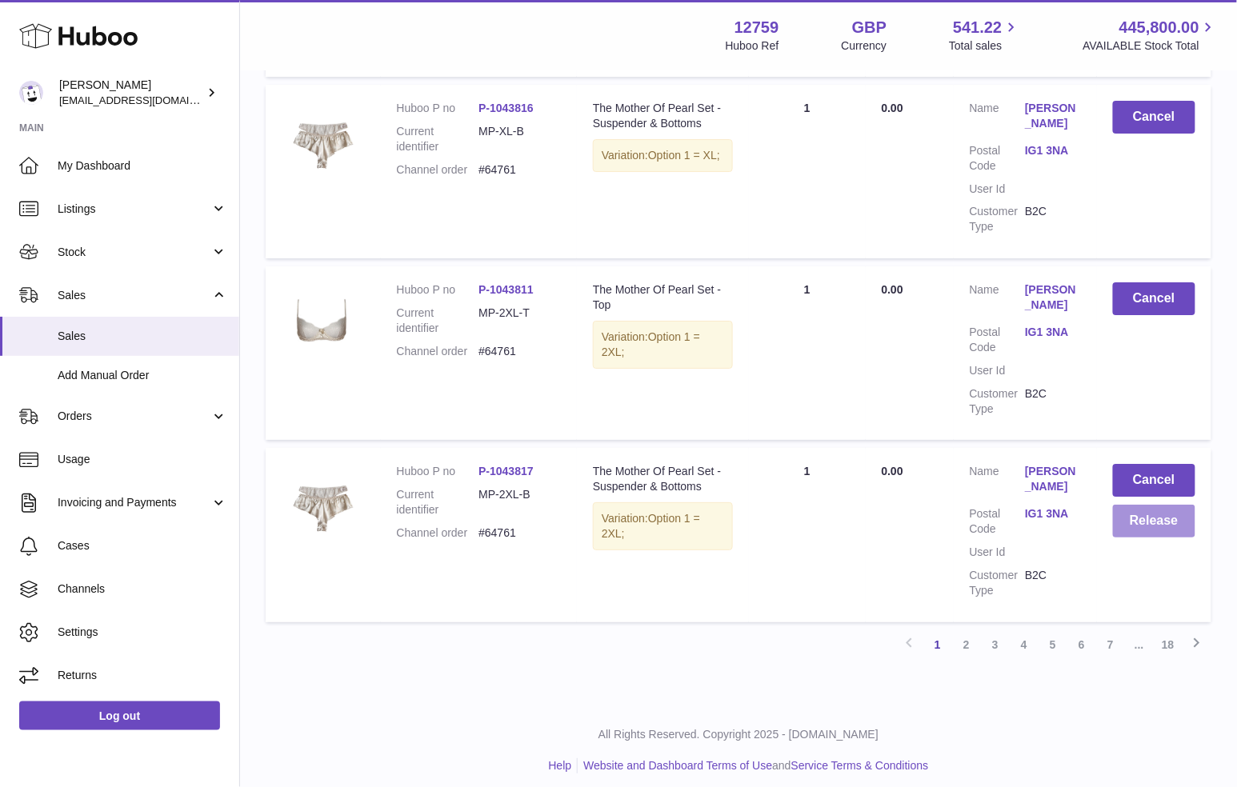
click at [1144, 529] on button "Release" at bounding box center [1154, 521] width 82 height 33
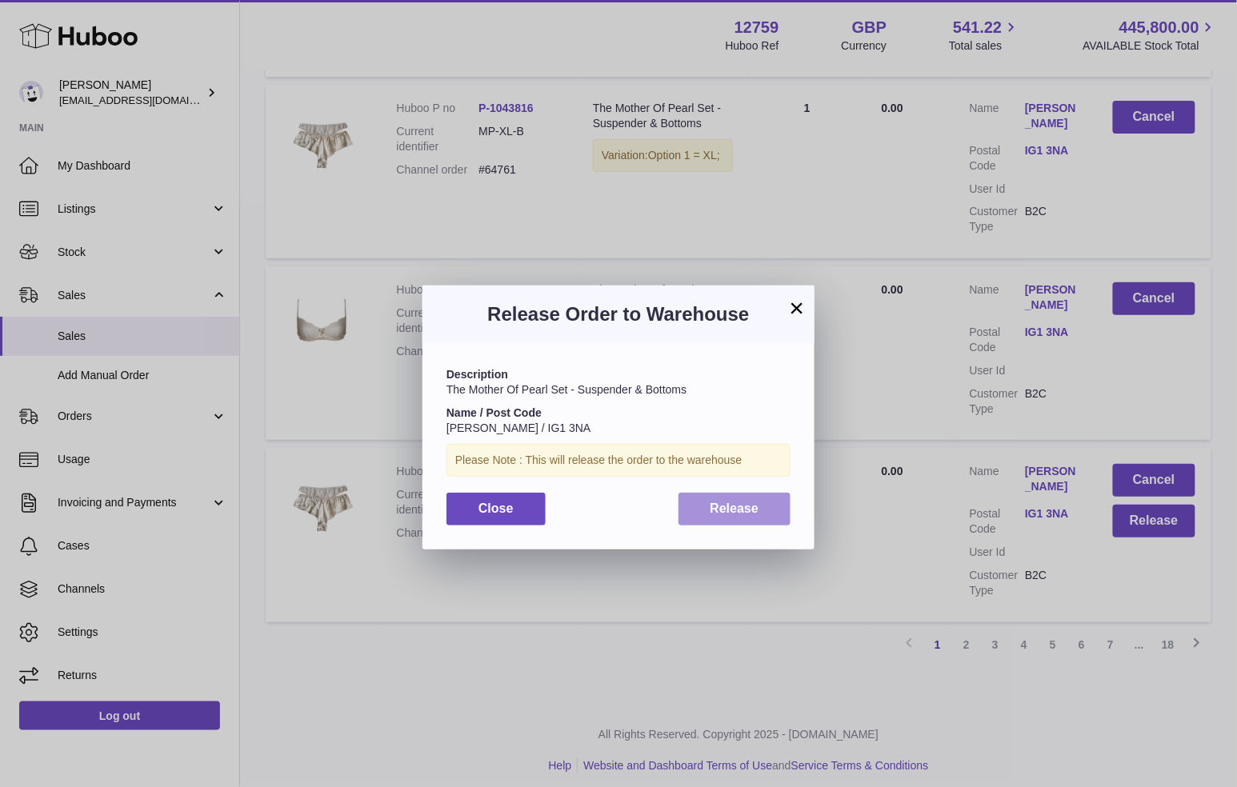
click at [776, 512] on button "Release" at bounding box center [734, 509] width 113 height 33
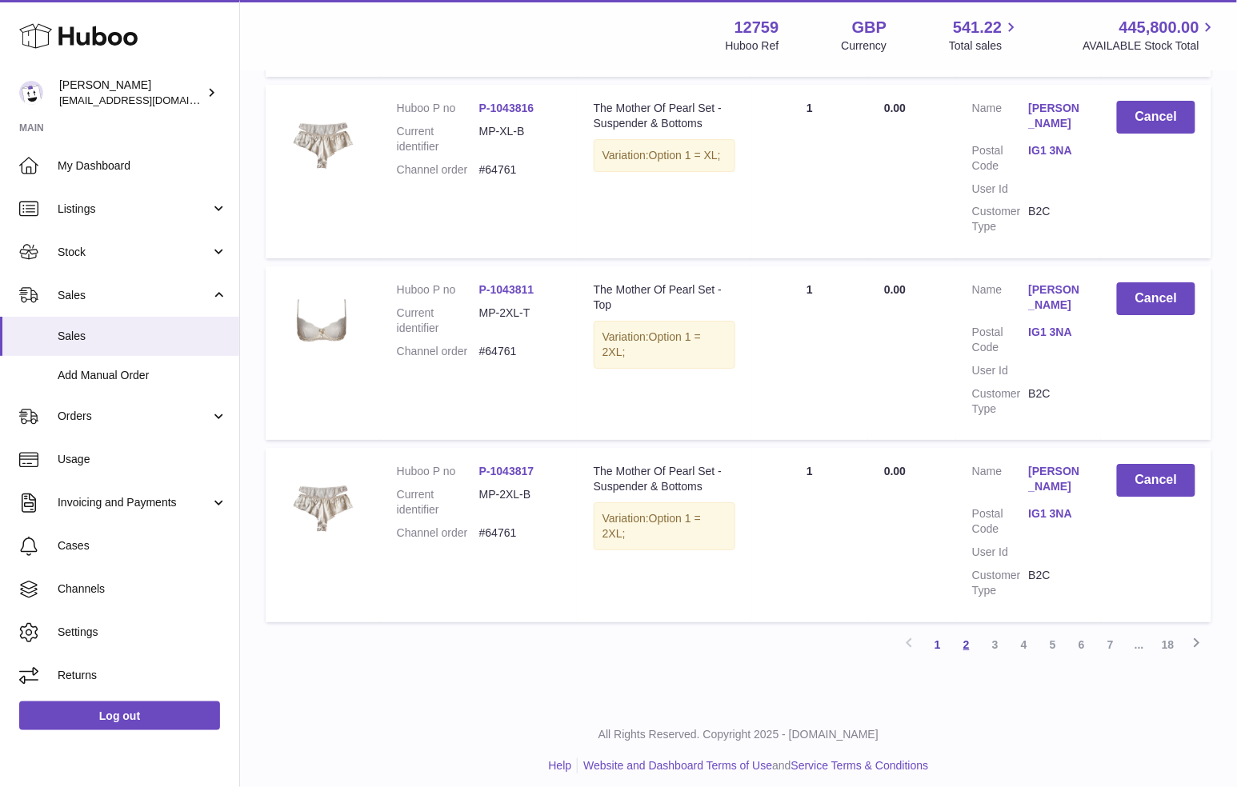
click at [964, 646] on link "2" at bounding box center [966, 644] width 29 height 29
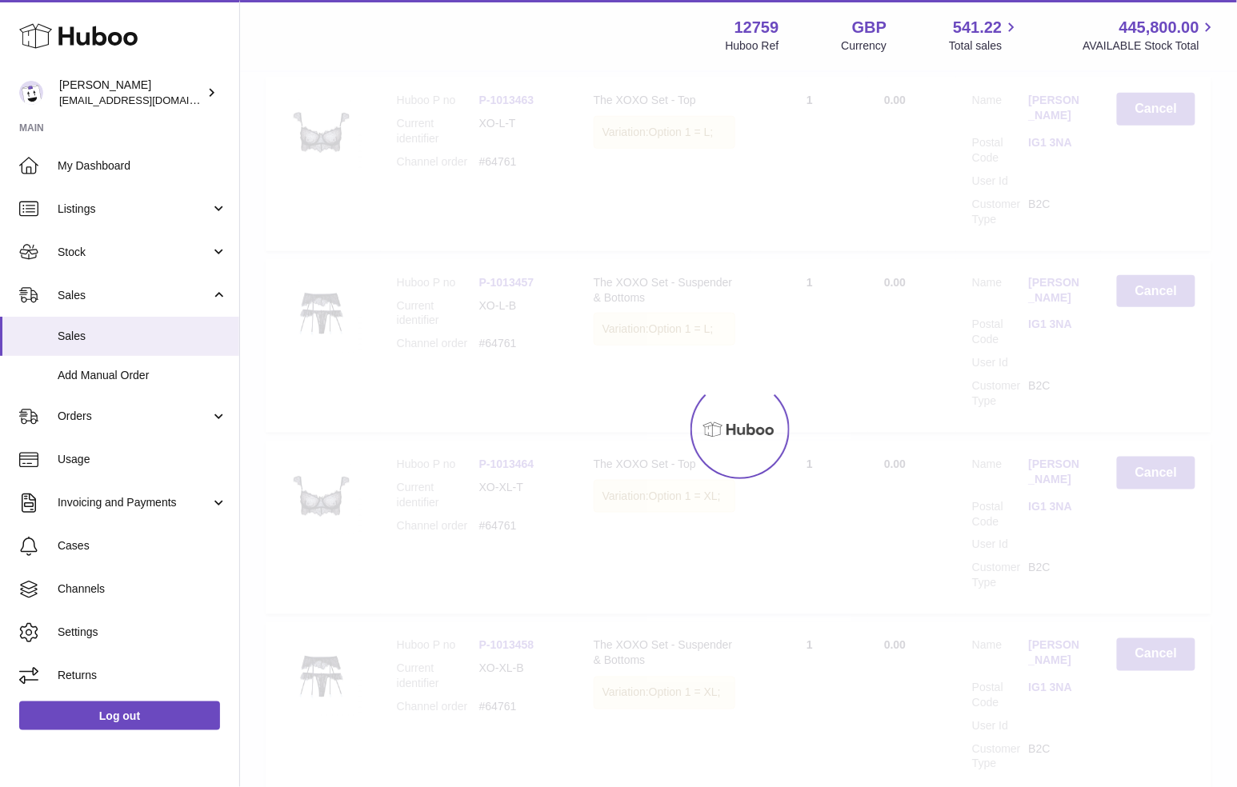
scroll to position [72, 0]
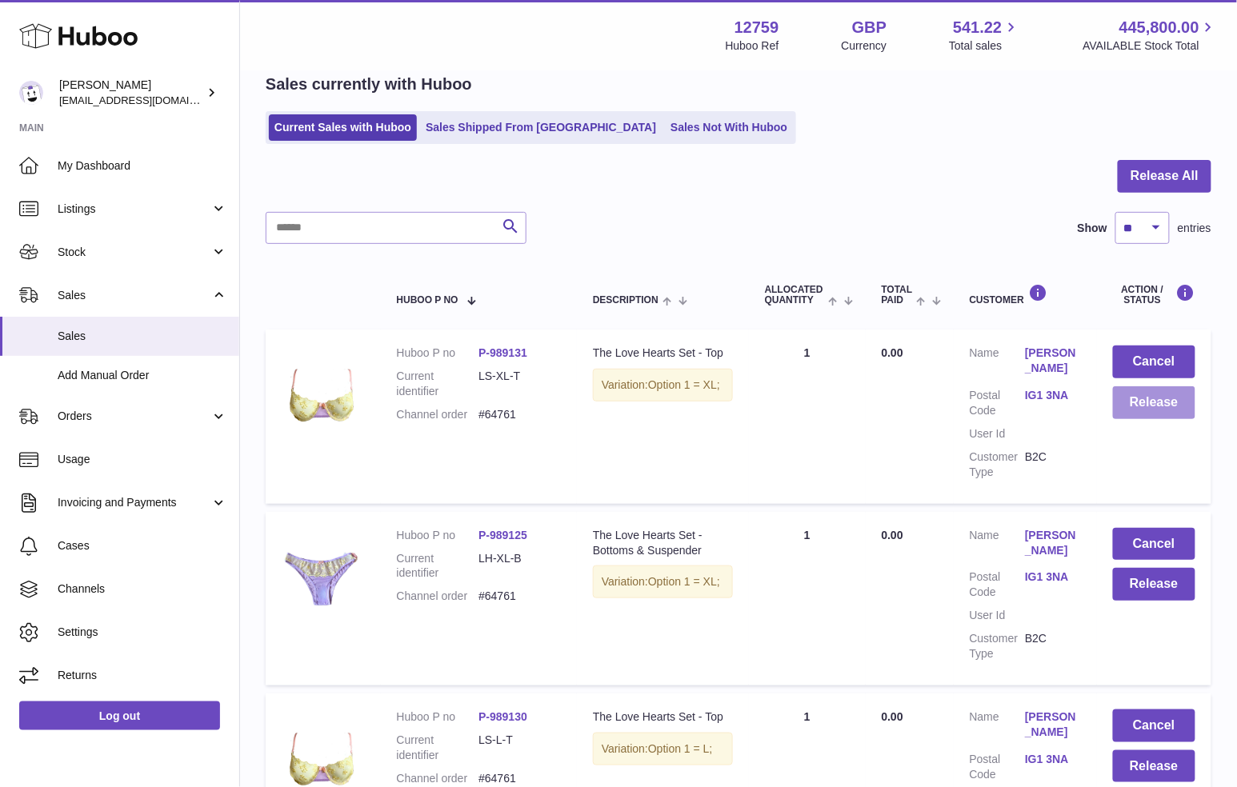
click at [1172, 410] on button "Release" at bounding box center [1154, 402] width 82 height 33
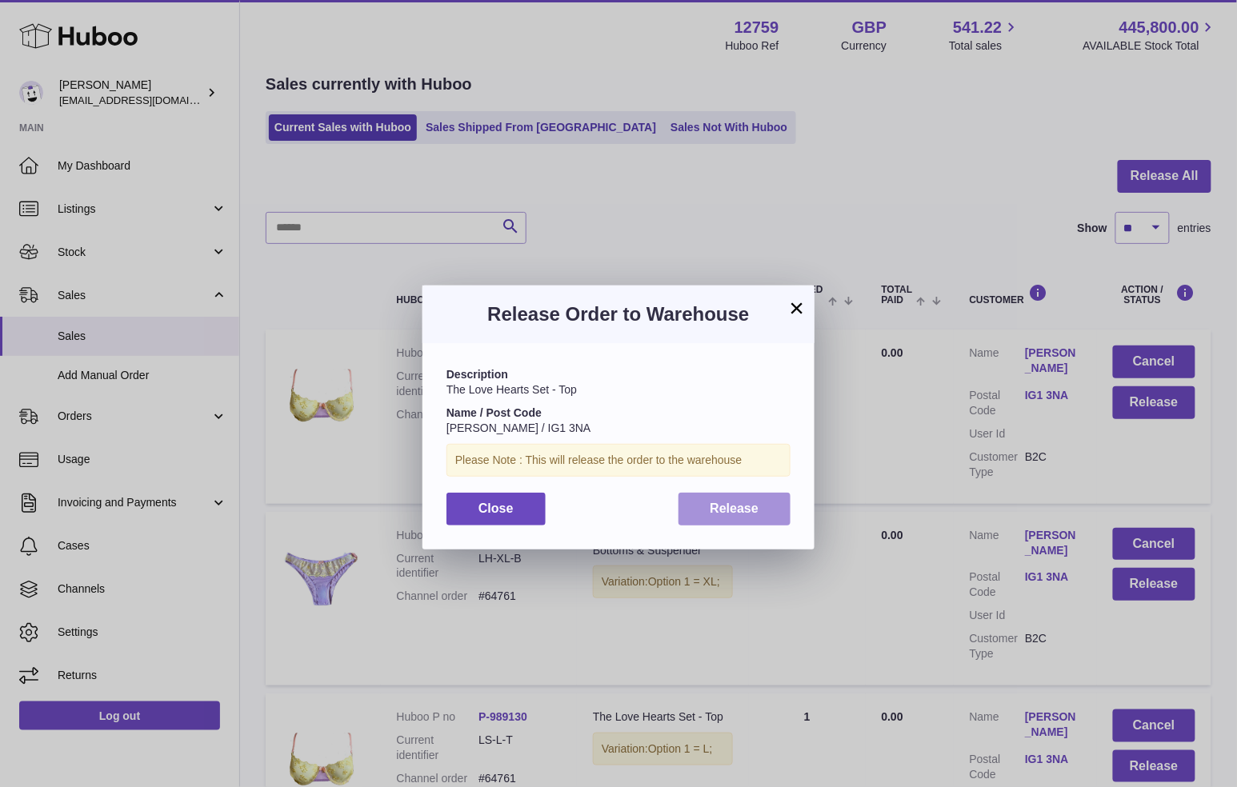
click at [709, 513] on button "Release" at bounding box center [734, 509] width 113 height 33
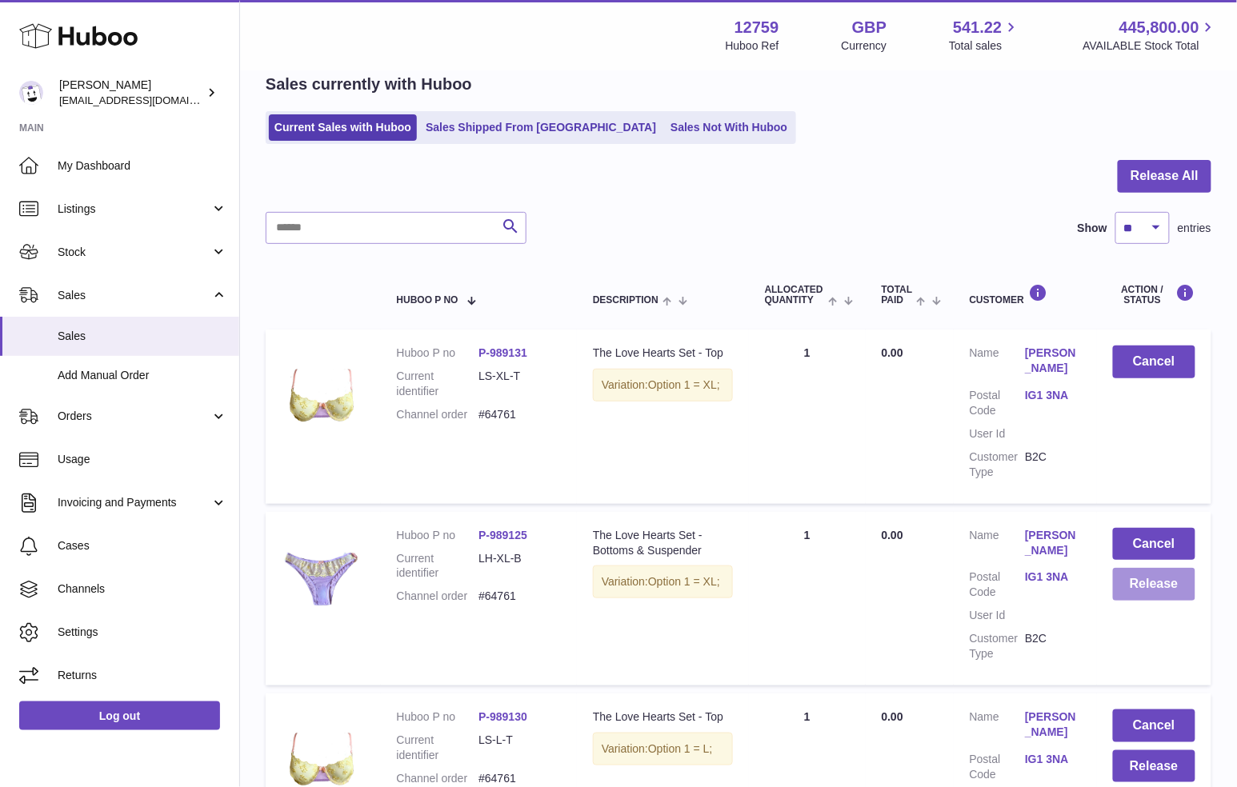
click at [1144, 591] on button "Release" at bounding box center [1154, 584] width 82 height 33
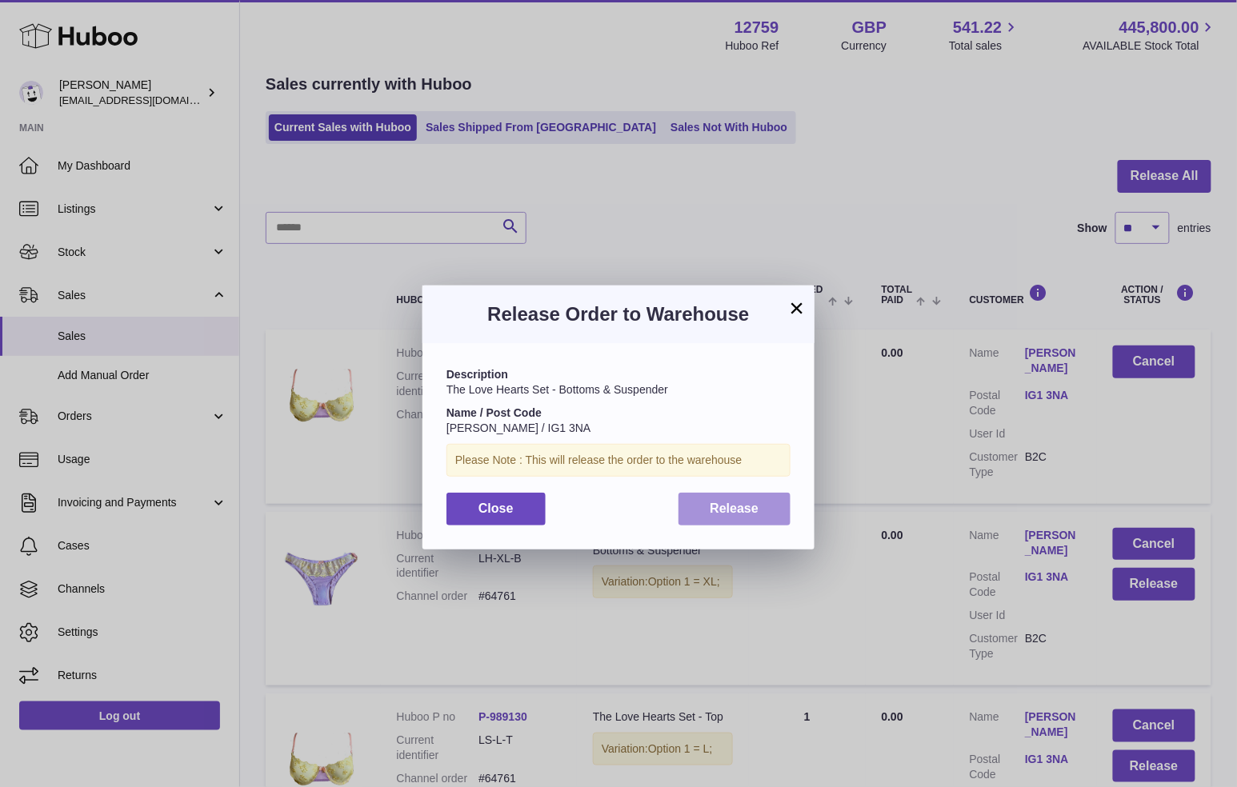
click at [774, 506] on button "Release" at bounding box center [734, 509] width 113 height 33
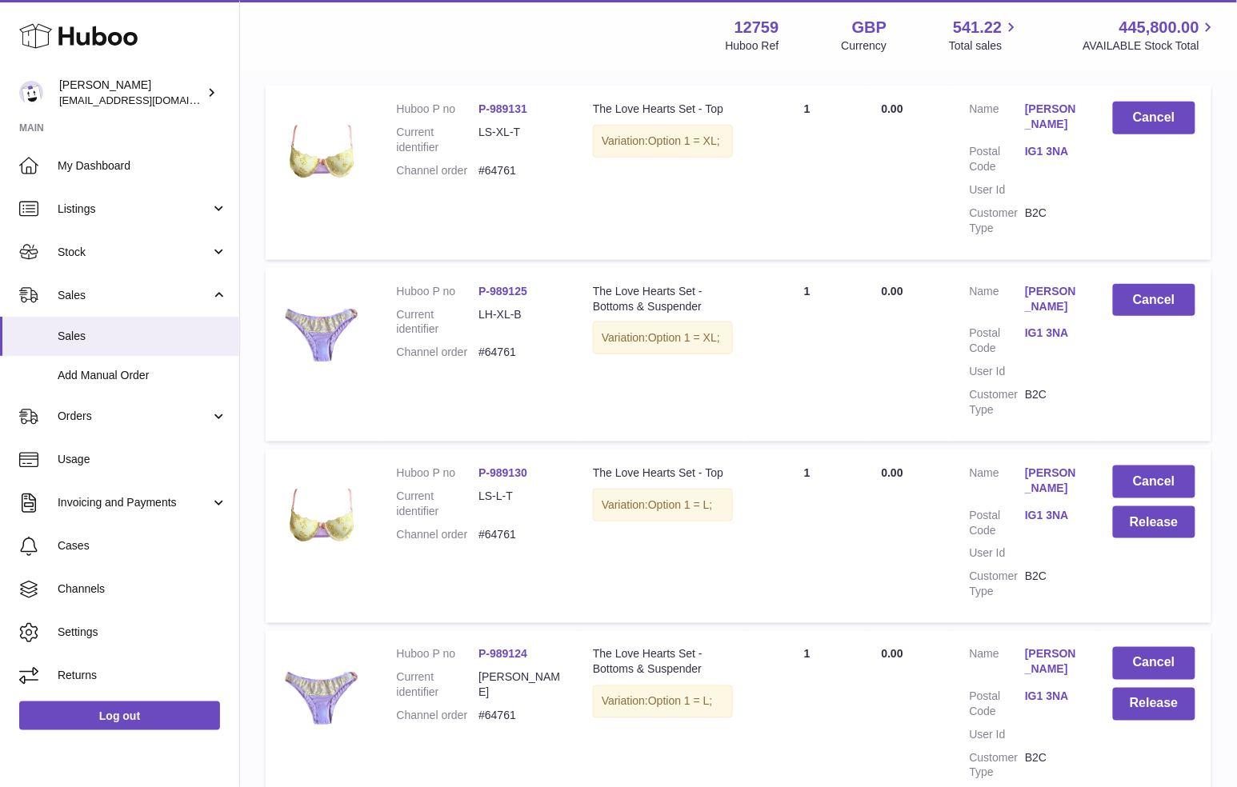
scroll to position [342, 0]
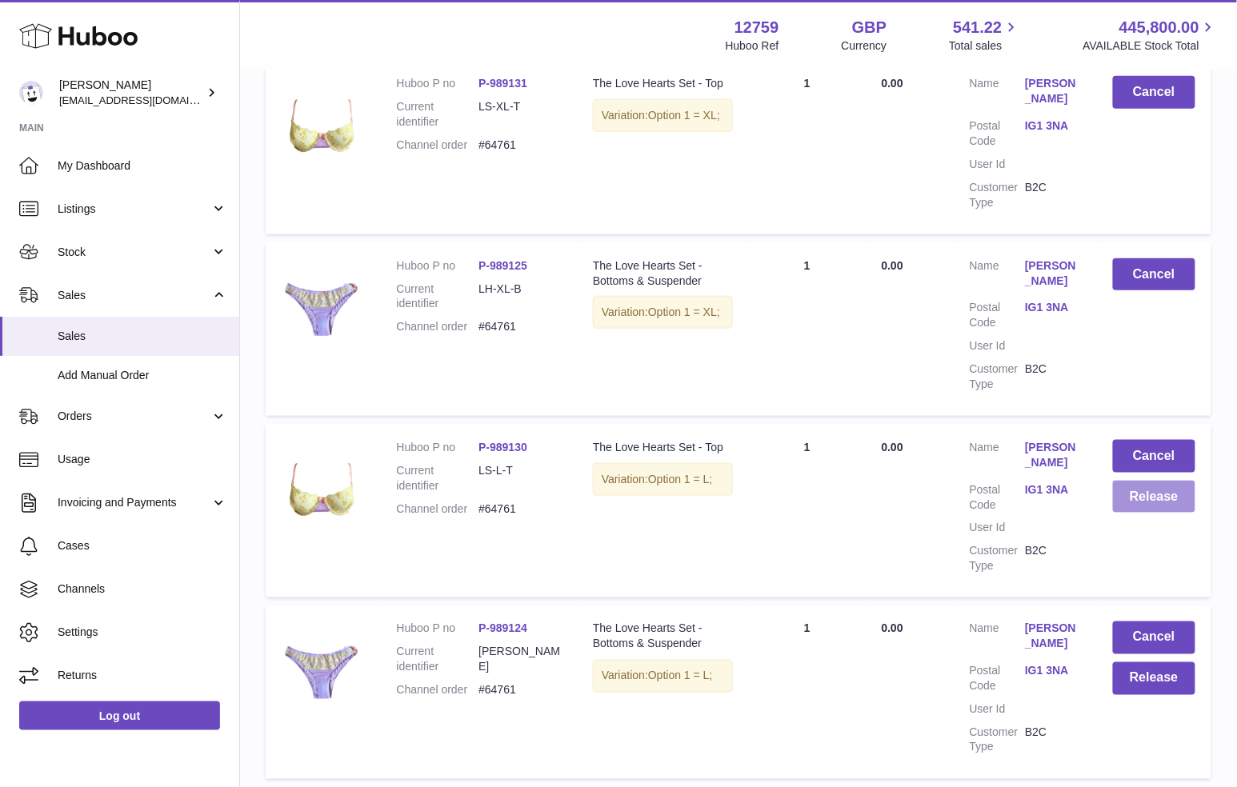
click at [1142, 510] on button "Release" at bounding box center [1154, 497] width 82 height 33
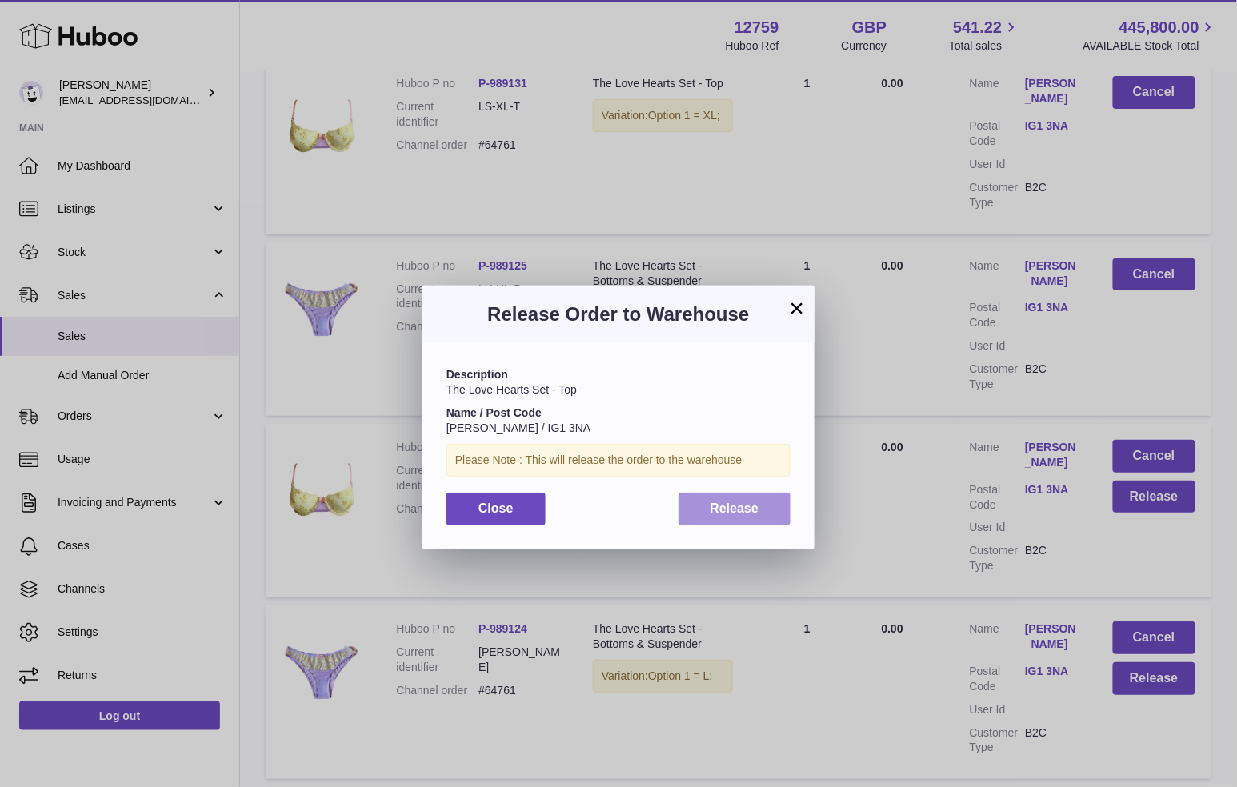
click at [757, 514] on span "Release" at bounding box center [734, 509] width 49 height 14
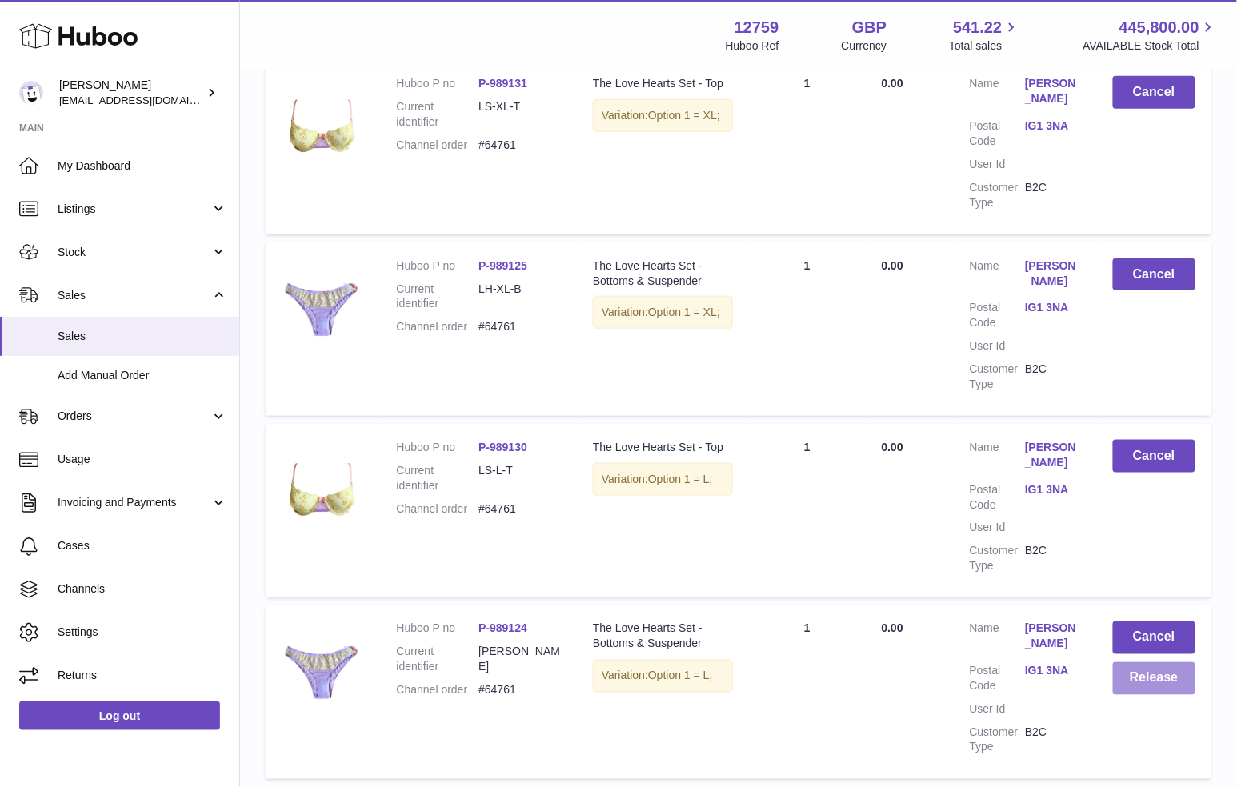
click at [1155, 684] on button "Release" at bounding box center [1154, 678] width 82 height 33
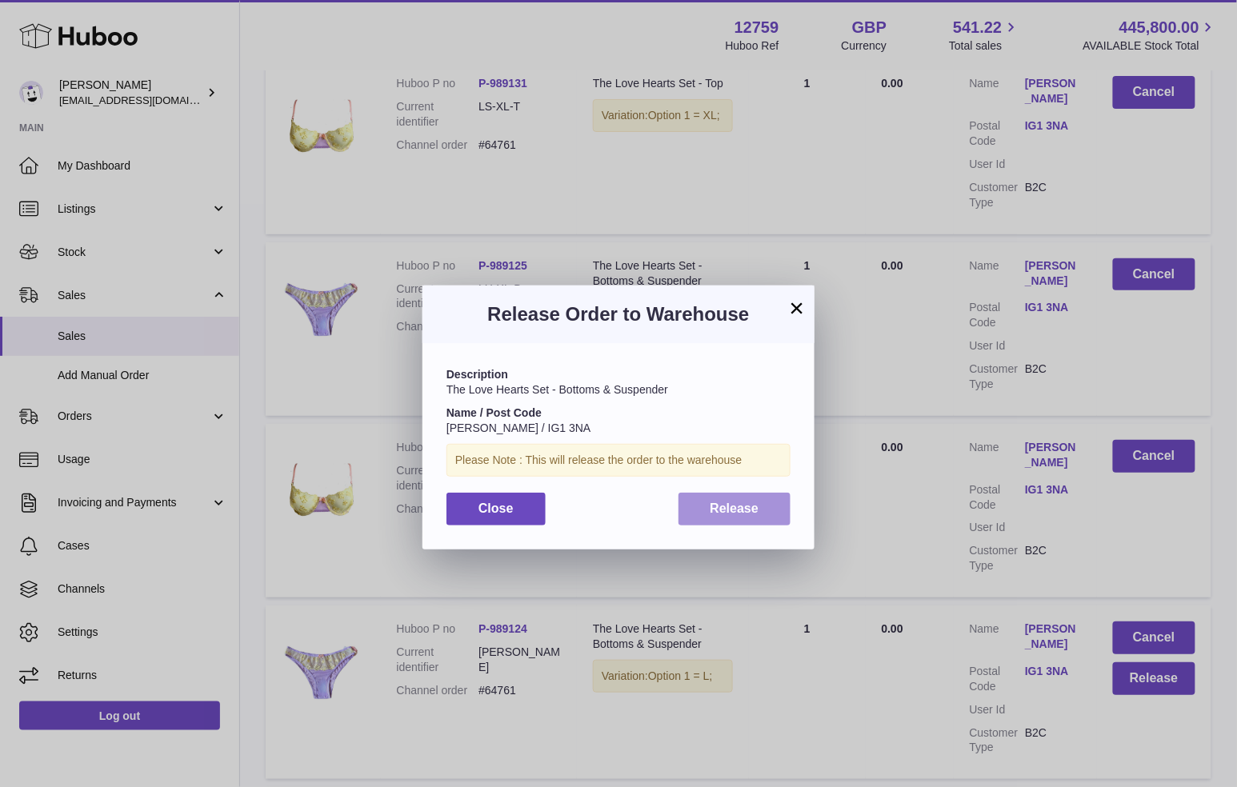
click at [722, 508] on span "Release" at bounding box center [734, 509] width 49 height 14
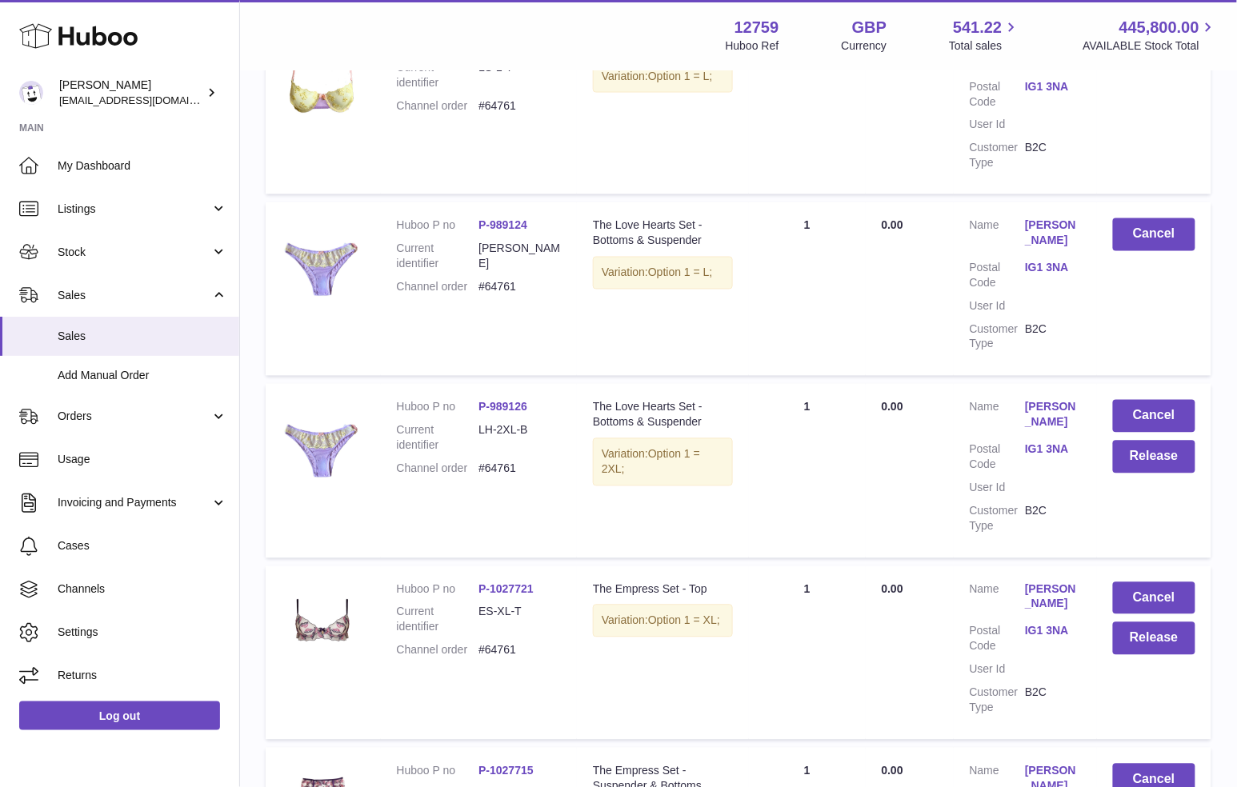
scroll to position [779, 0]
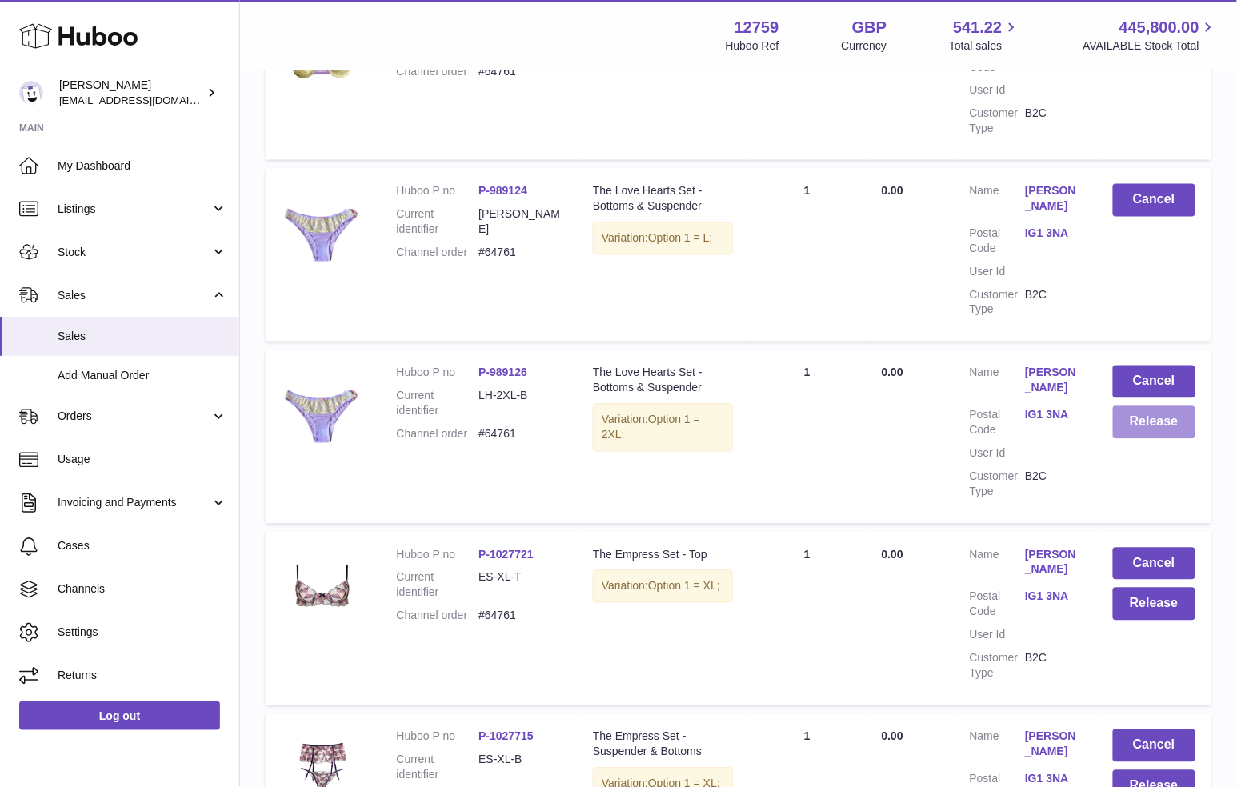
click at [1146, 426] on button "Release" at bounding box center [1154, 422] width 82 height 33
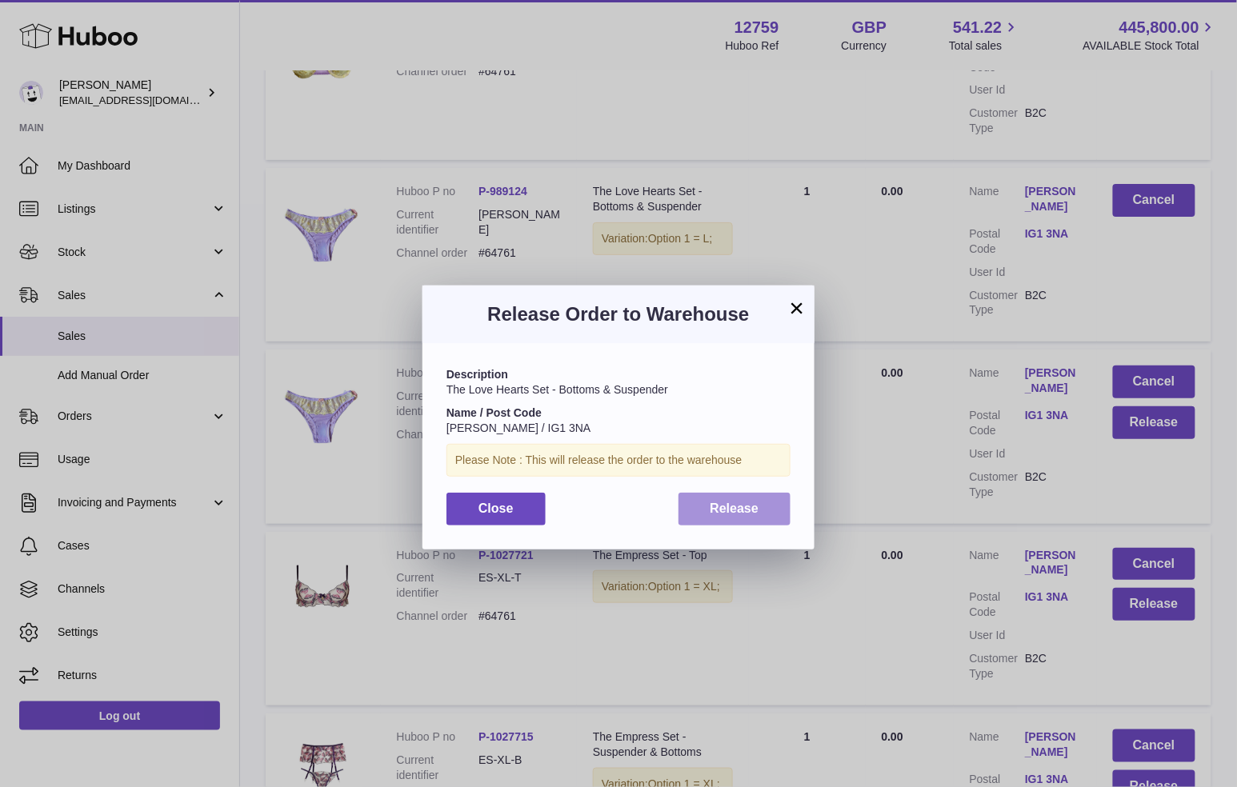
click at [746, 508] on span "Release" at bounding box center [734, 509] width 49 height 14
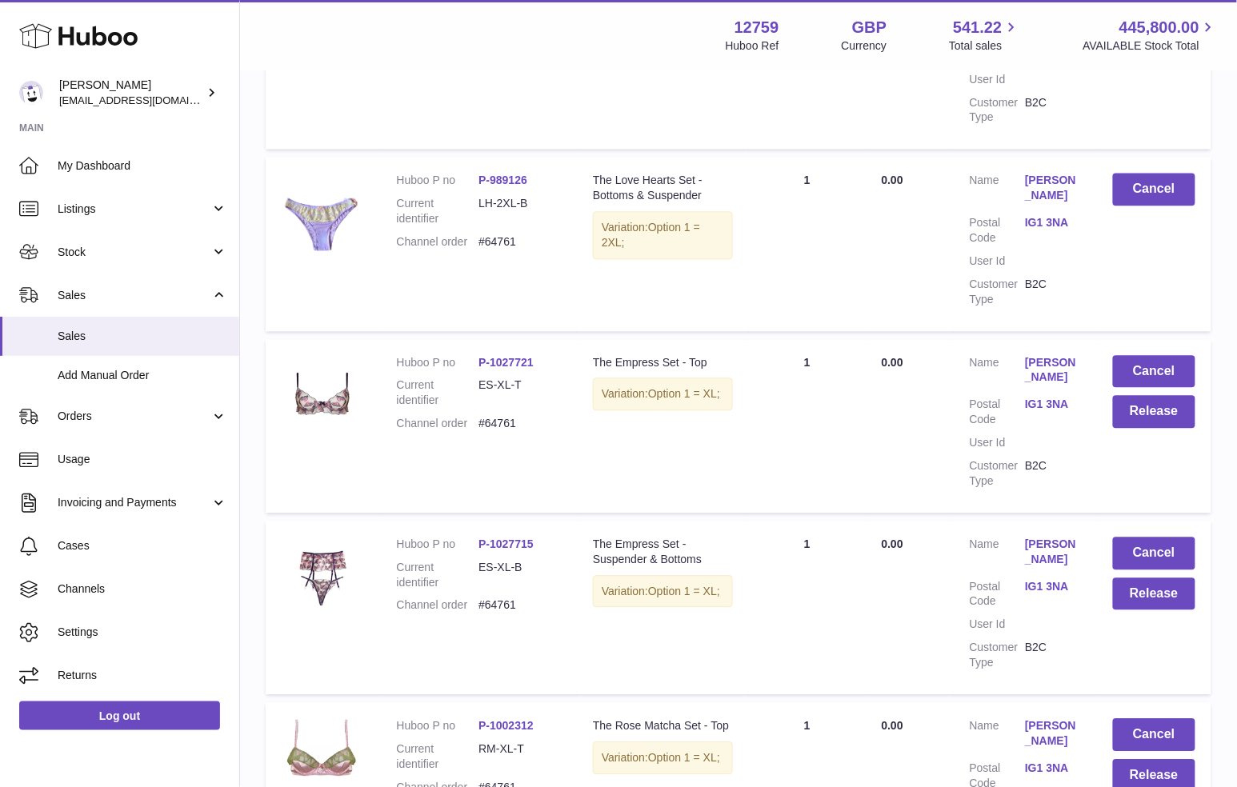
scroll to position [987, 0]
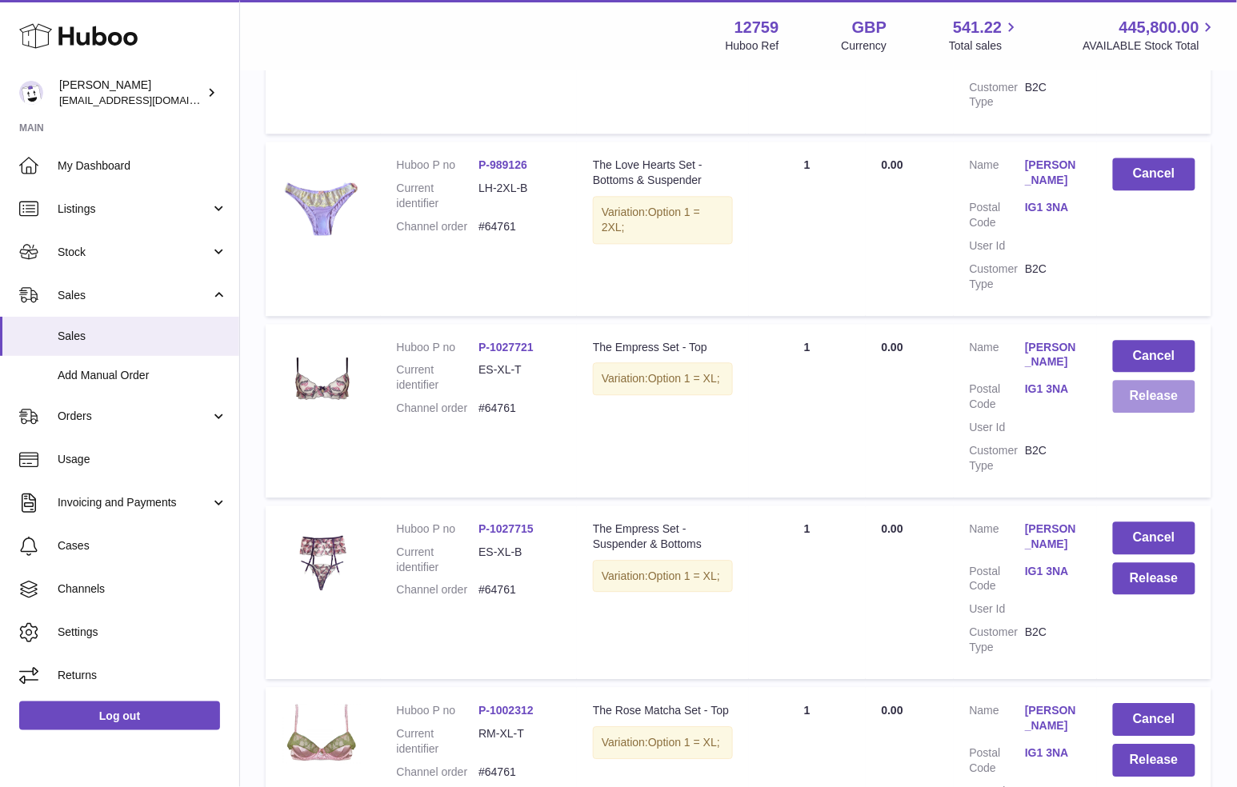
click at [1159, 404] on button "Release" at bounding box center [1154, 396] width 82 height 33
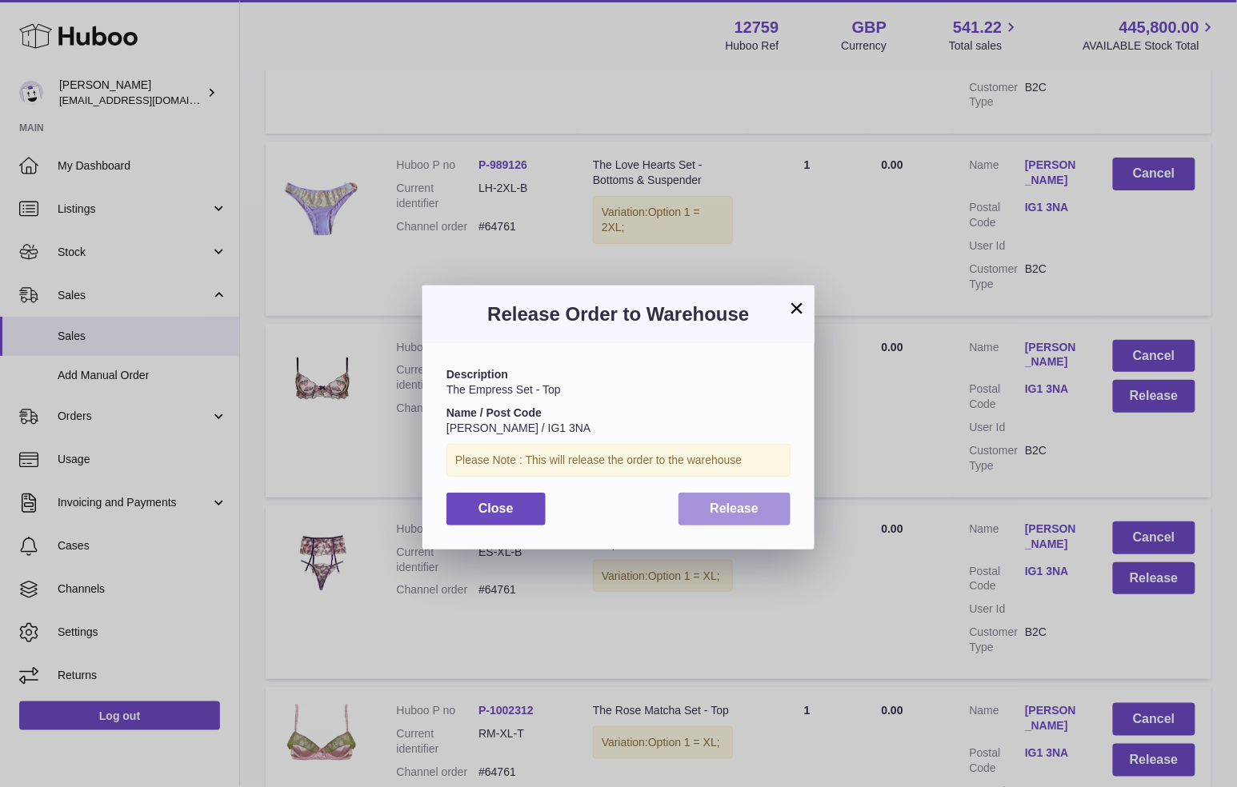
click at [750, 515] on button "Release" at bounding box center [734, 509] width 113 height 33
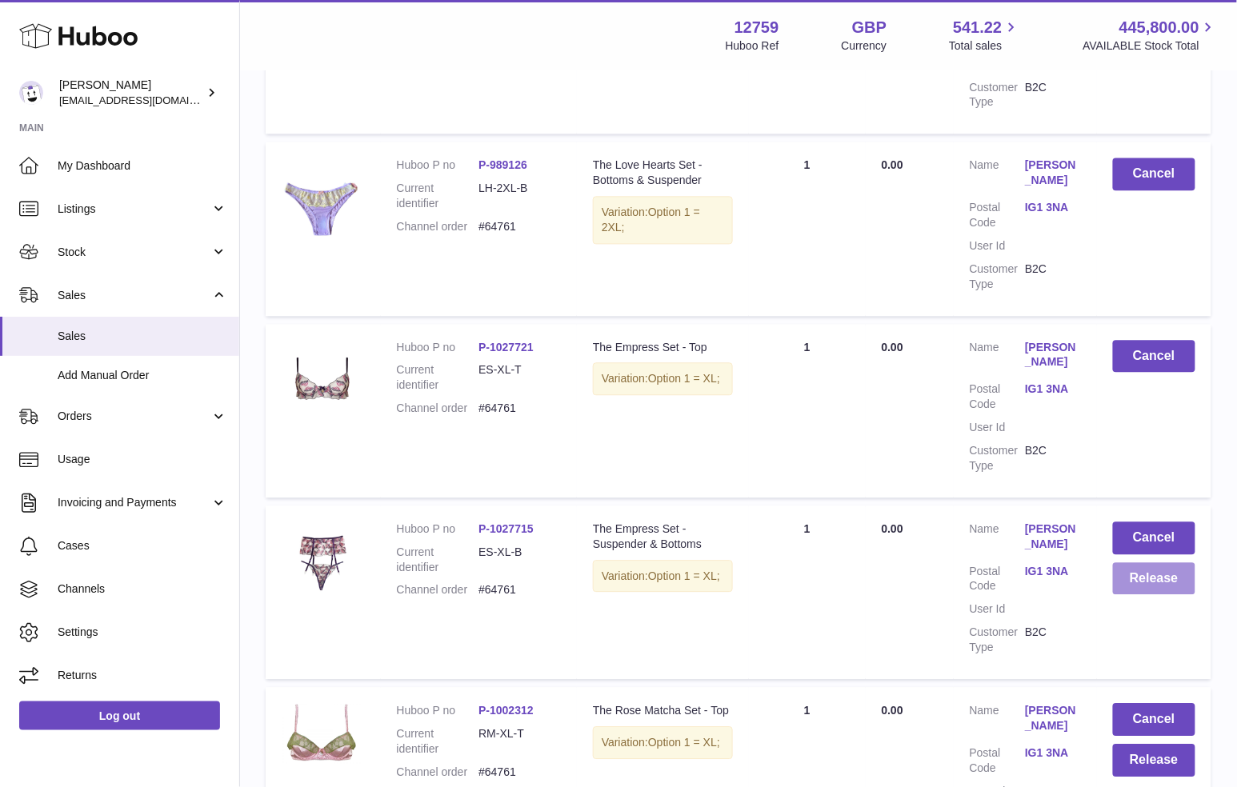
click at [1173, 580] on button "Release" at bounding box center [1154, 578] width 82 height 33
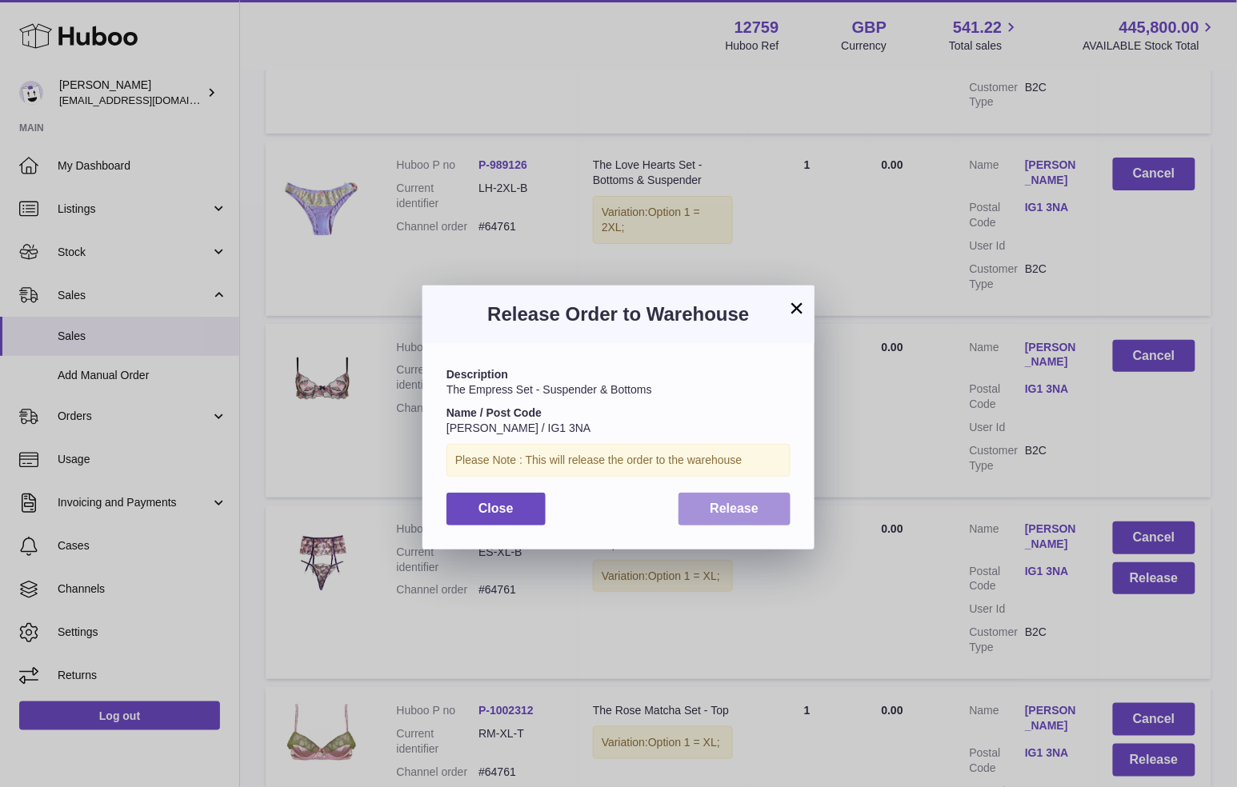
click at [778, 510] on button "Release" at bounding box center [734, 509] width 113 height 33
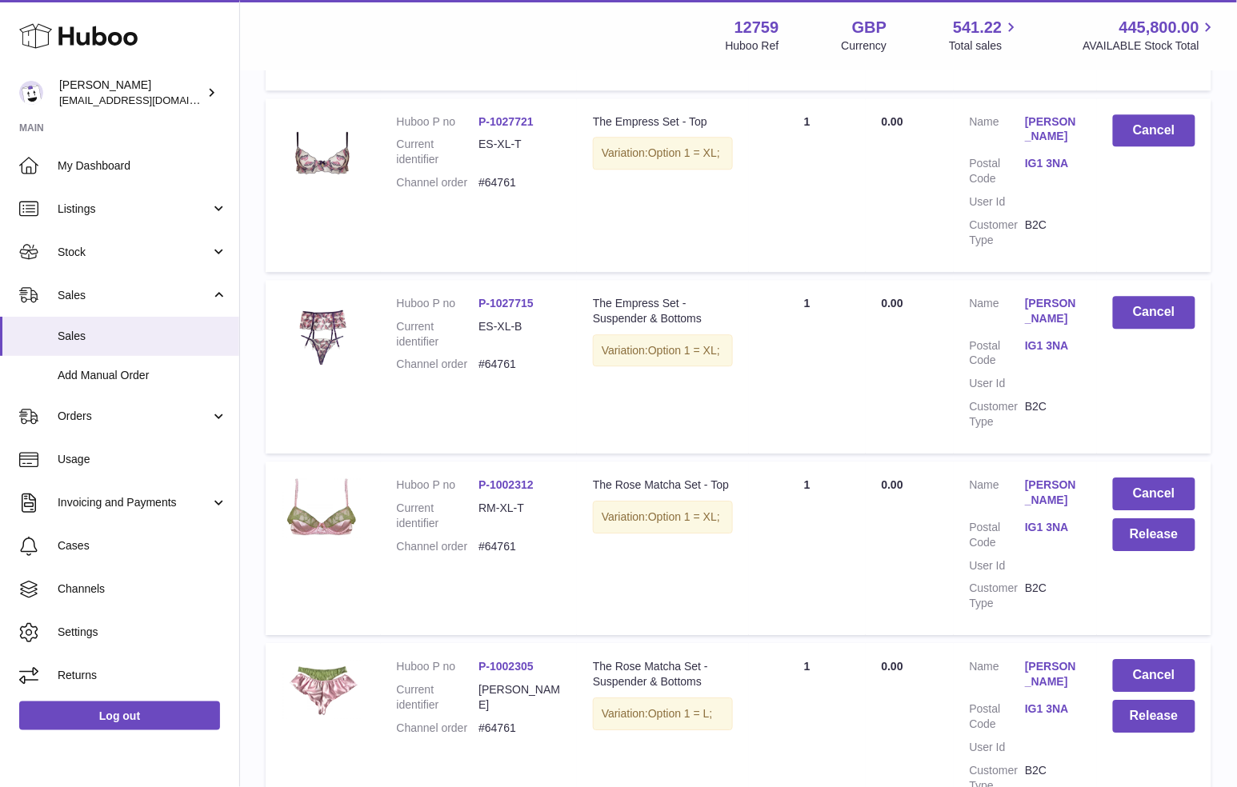
scroll to position [1254, 0]
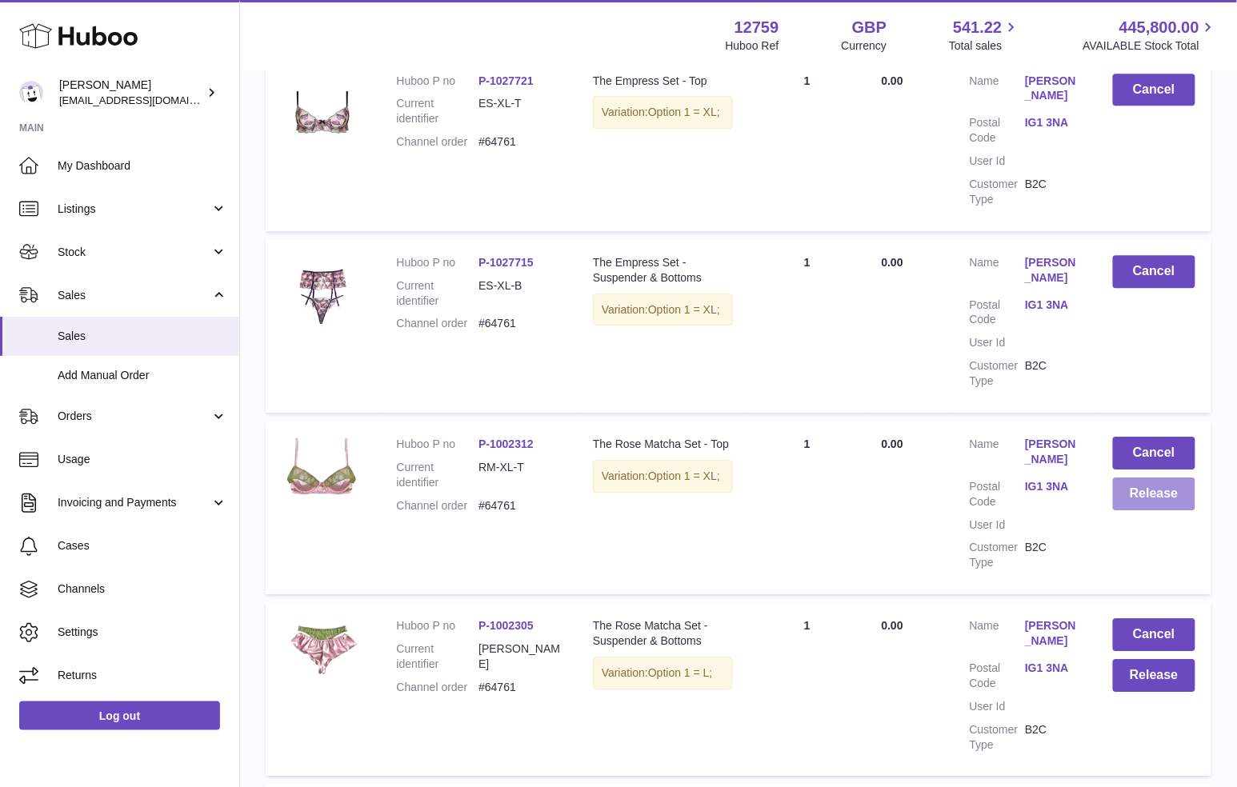
click at [1123, 499] on button "Release" at bounding box center [1154, 494] width 82 height 33
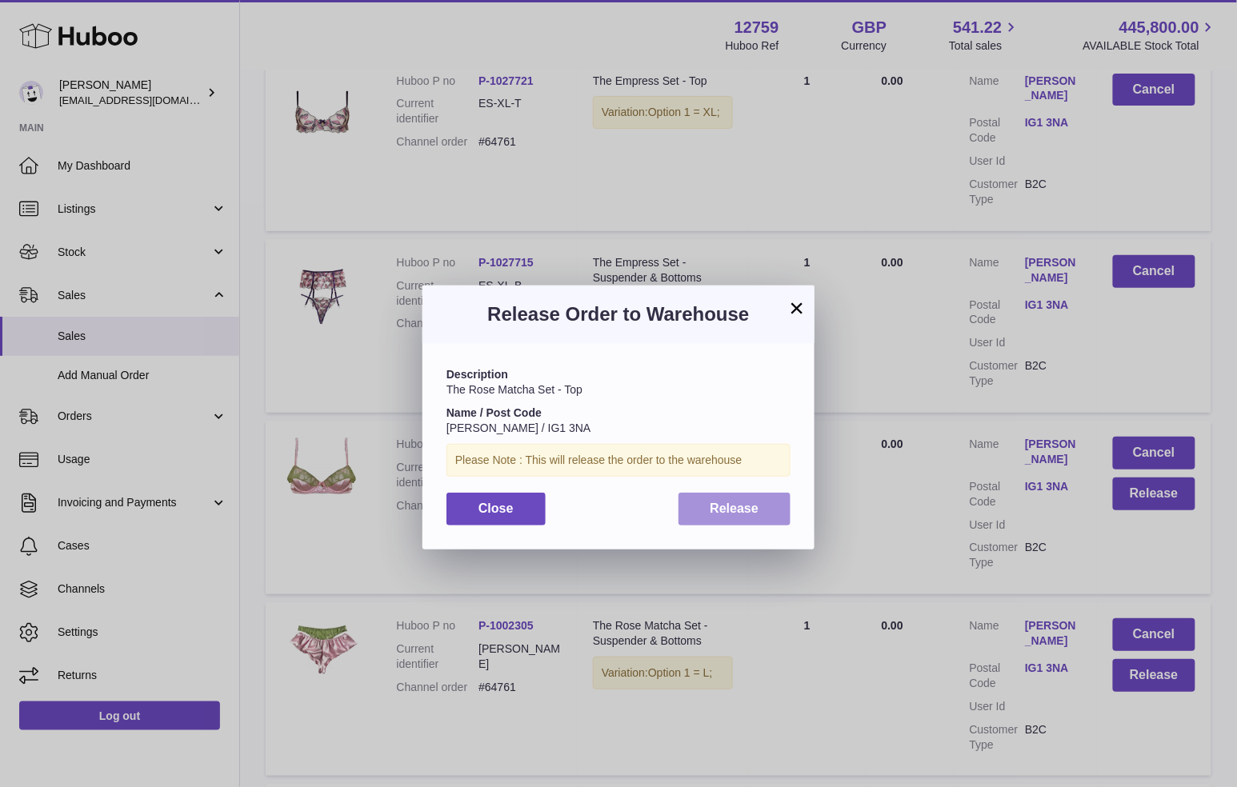
click at [741, 508] on span "Release" at bounding box center [734, 509] width 49 height 14
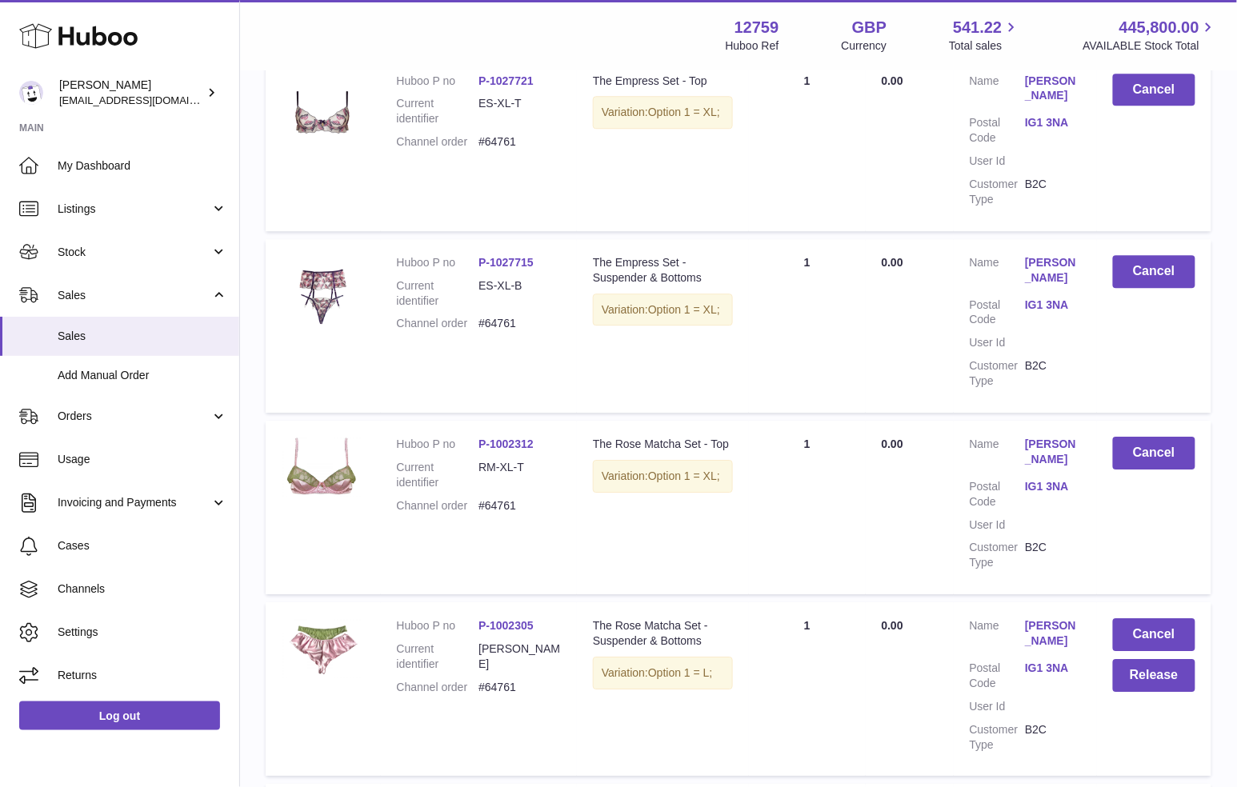
click at [1139, 692] on td "Cancel Release" at bounding box center [1154, 689] width 114 height 174
click at [1139, 683] on button "Release" at bounding box center [1154, 675] width 82 height 33
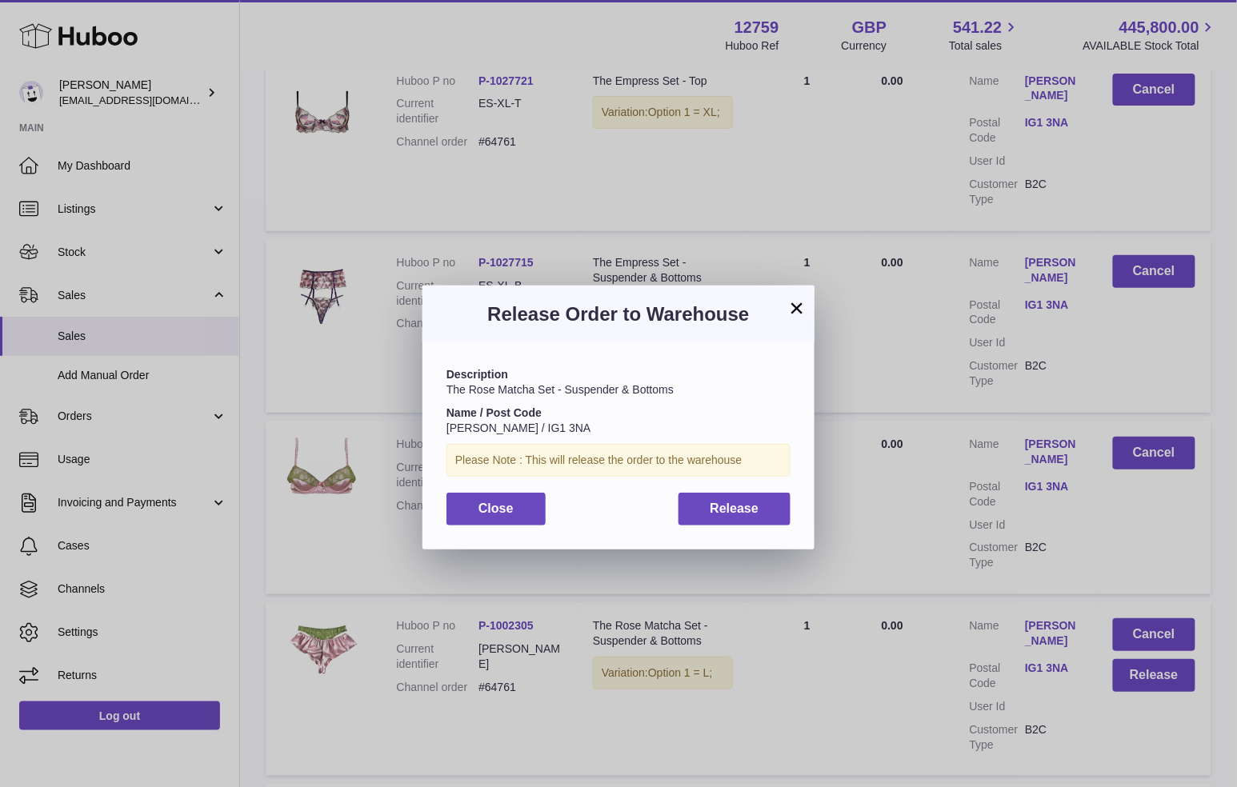
click at [793, 502] on div "Description The Rose Matcha Set - Suspender & Bottoms Name / Post Code Sofia Pa…" at bounding box center [618, 446] width 392 height 206
click at [763, 511] on button "Release" at bounding box center [734, 509] width 113 height 33
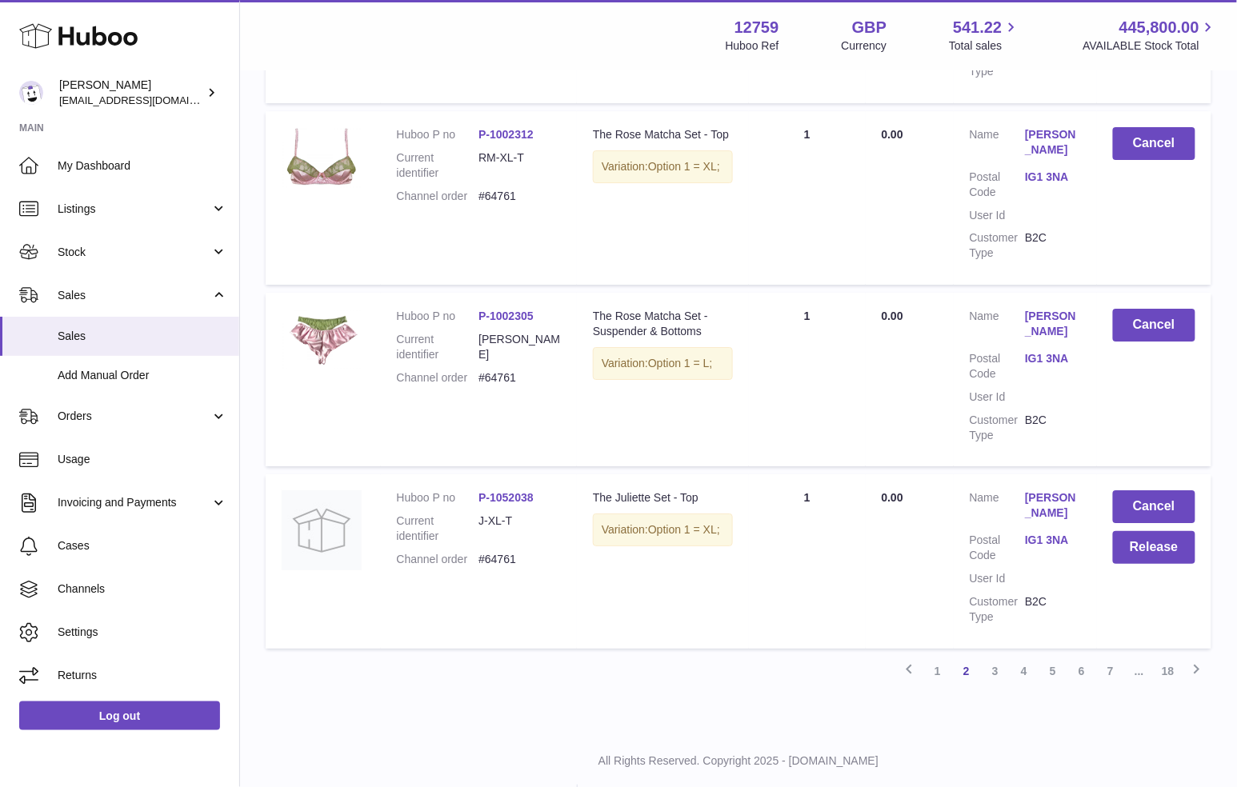
scroll to position [1599, 0]
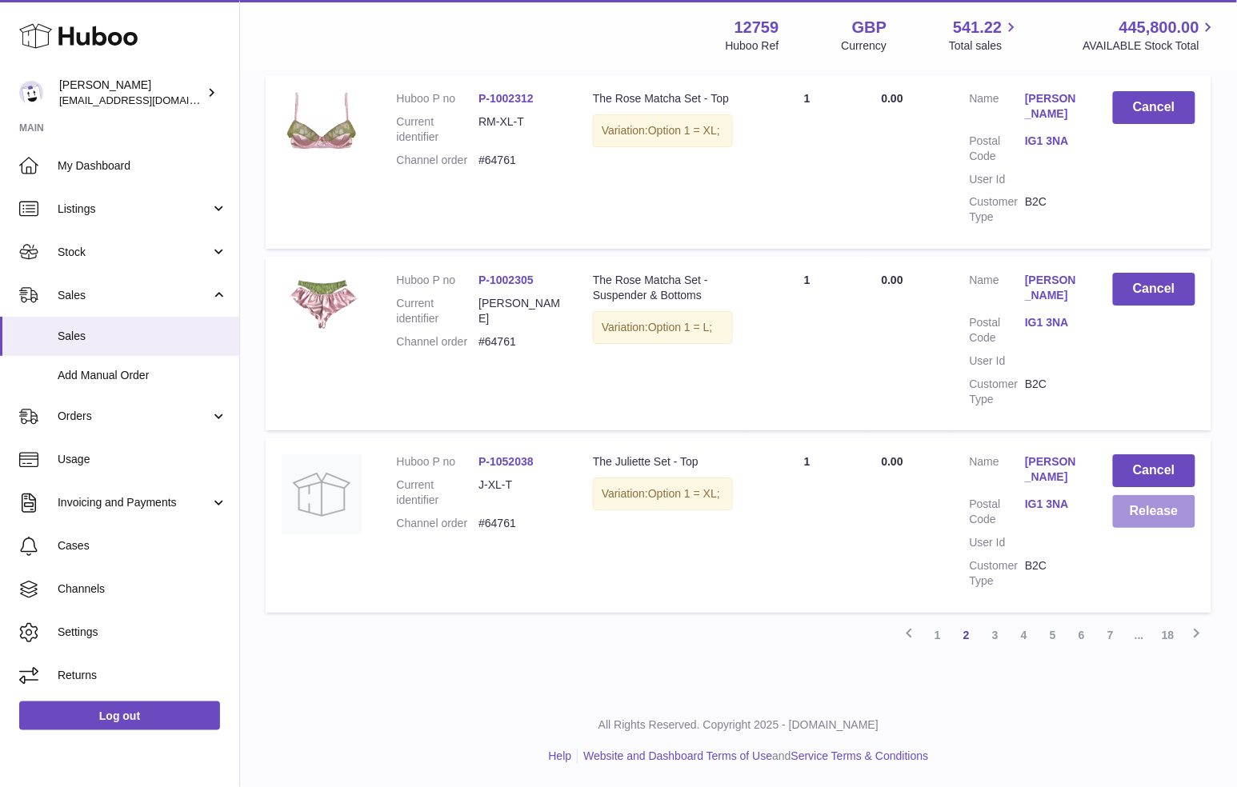
click at [1138, 516] on button "Release" at bounding box center [1154, 511] width 82 height 33
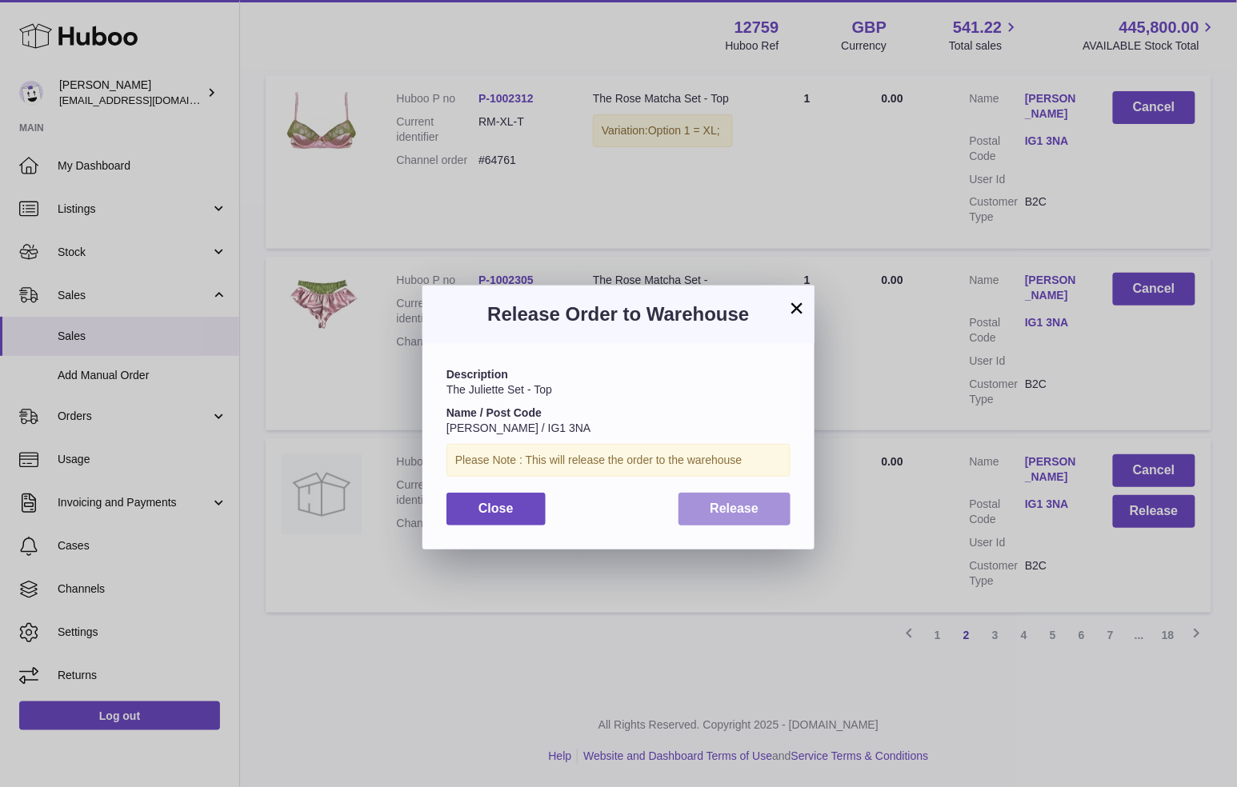
click at [747, 499] on button "Release" at bounding box center [734, 509] width 113 height 33
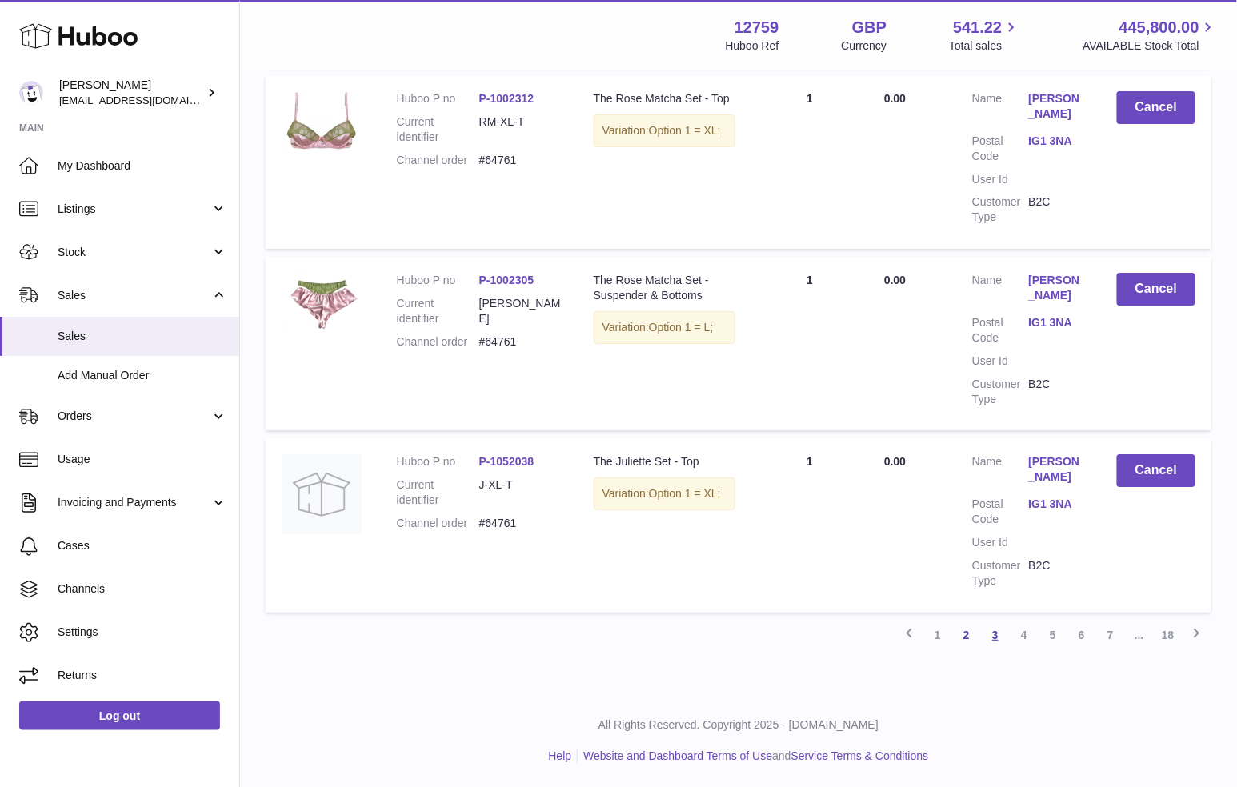
click at [990, 645] on link "3" at bounding box center [995, 635] width 29 height 29
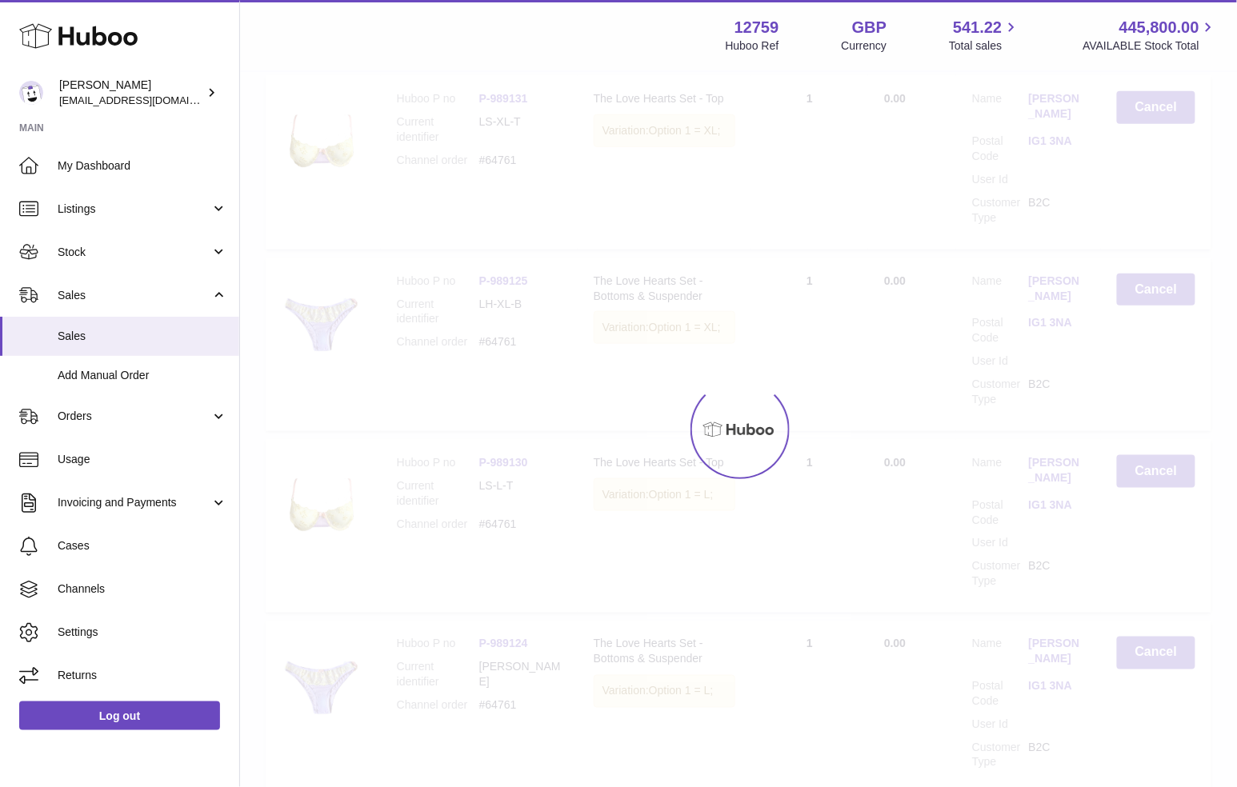
scroll to position [72, 0]
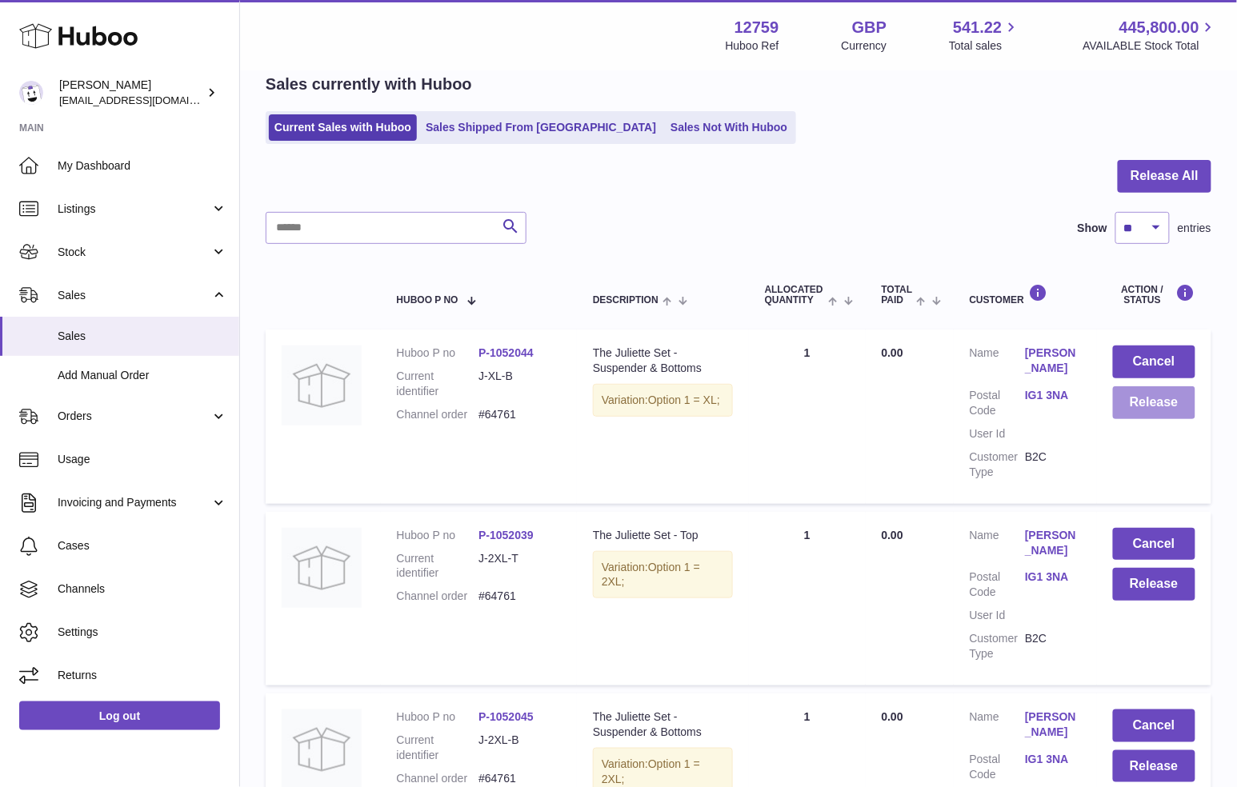
click at [1144, 415] on button "Release" at bounding box center [1154, 402] width 82 height 33
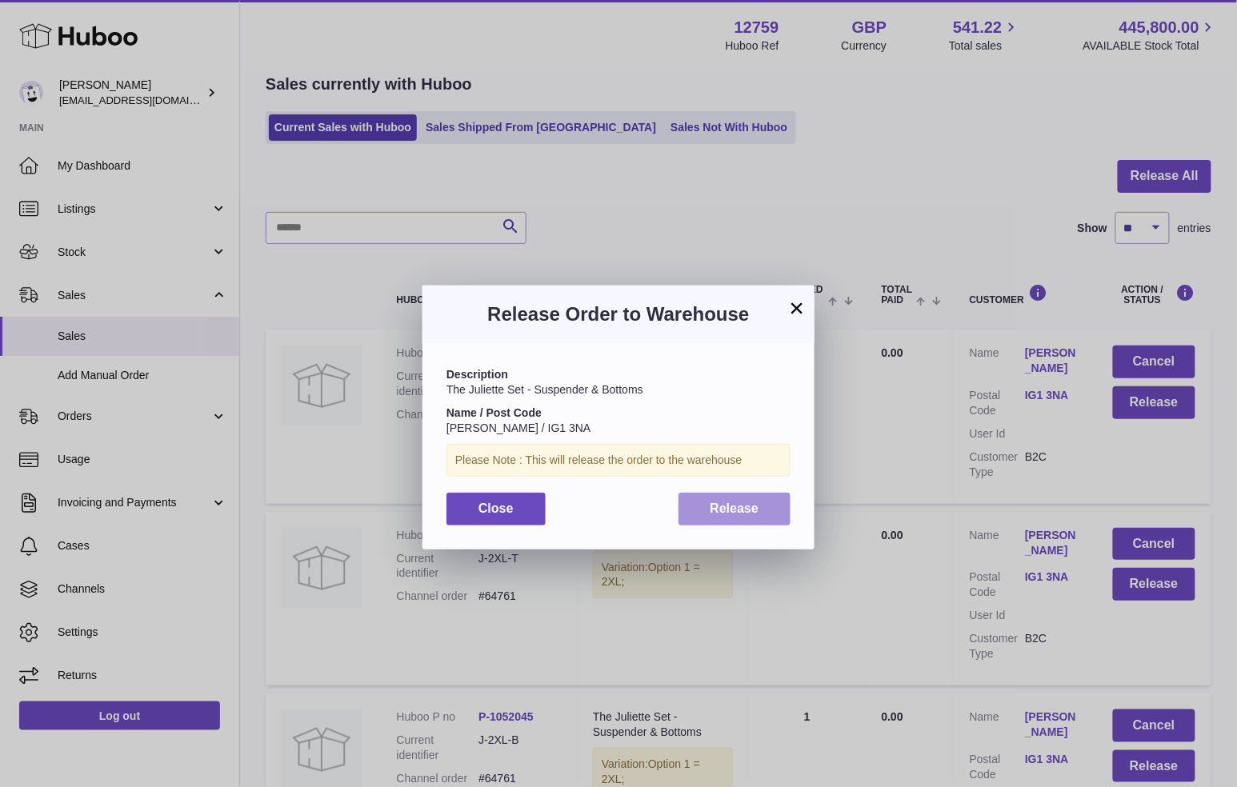
click at [758, 497] on button "Release" at bounding box center [734, 509] width 113 height 33
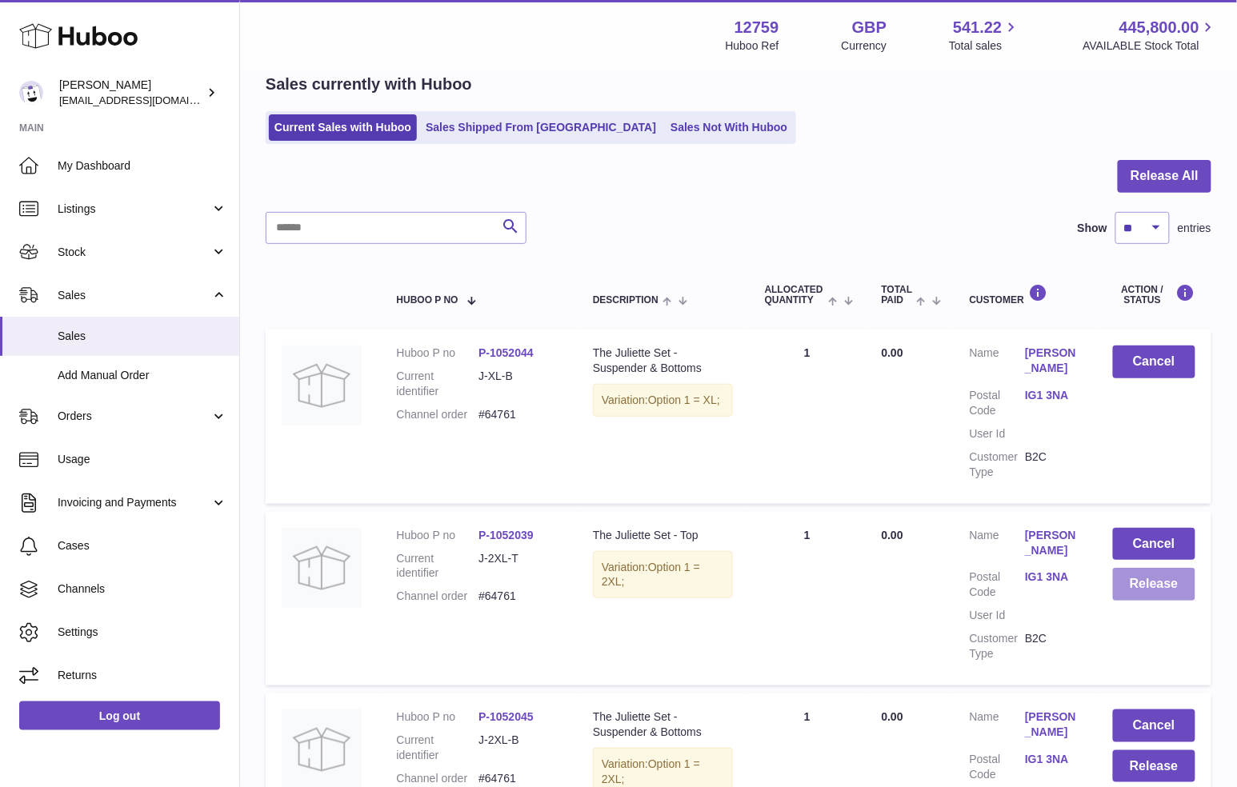
click at [1145, 582] on button "Release" at bounding box center [1154, 584] width 82 height 33
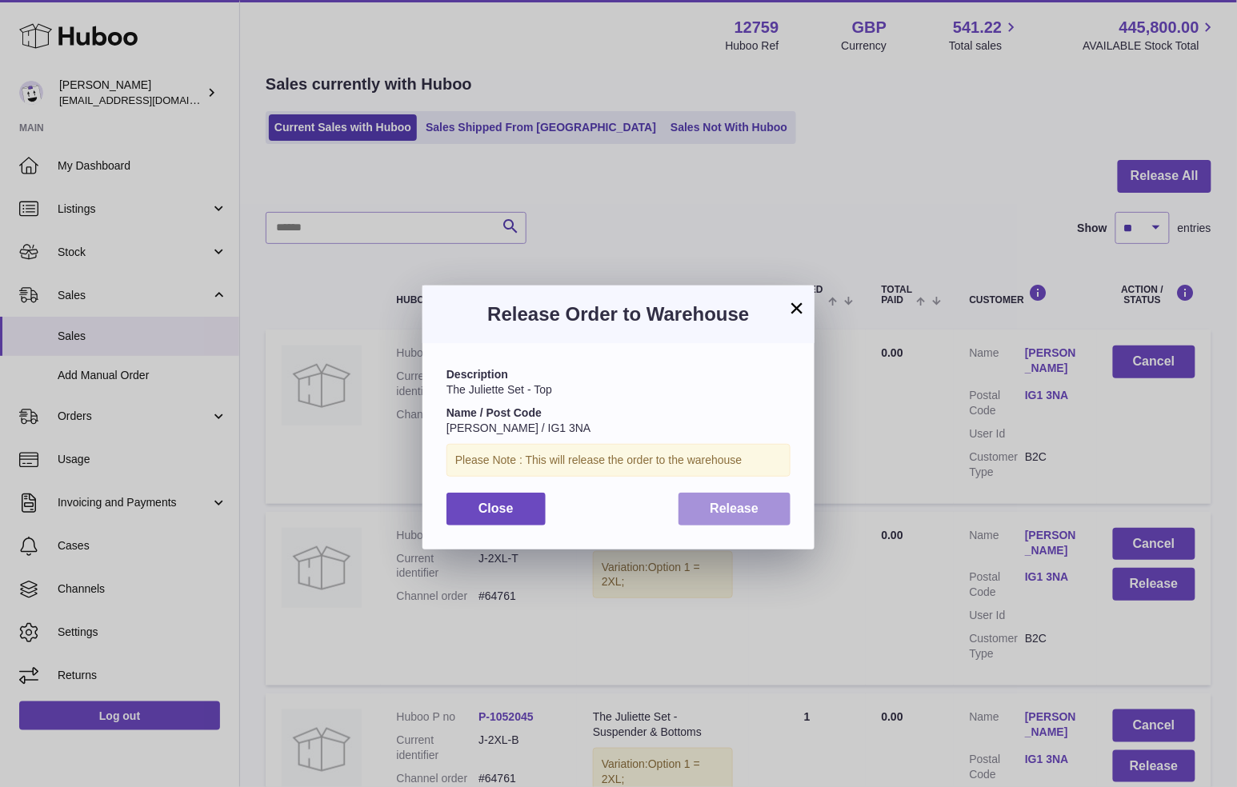
click at [778, 509] on button "Release" at bounding box center [734, 509] width 113 height 33
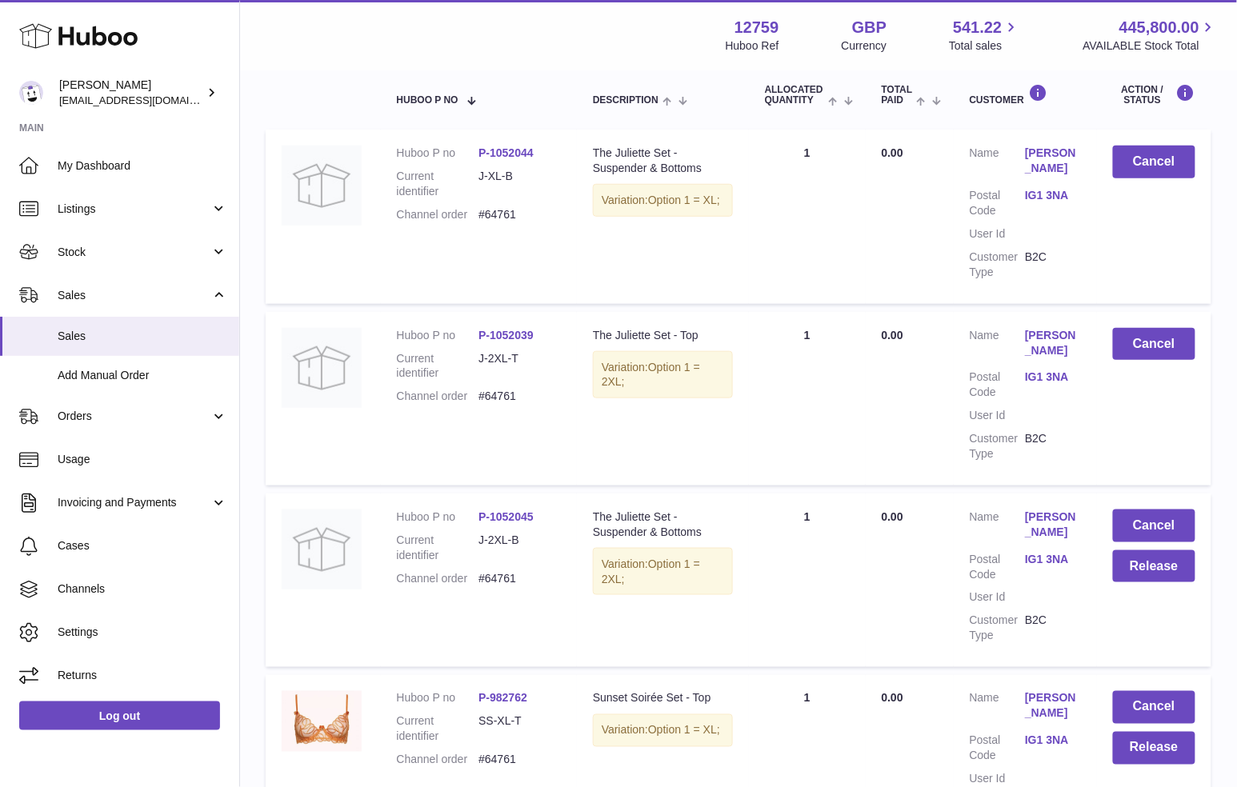
scroll to position [362, 0]
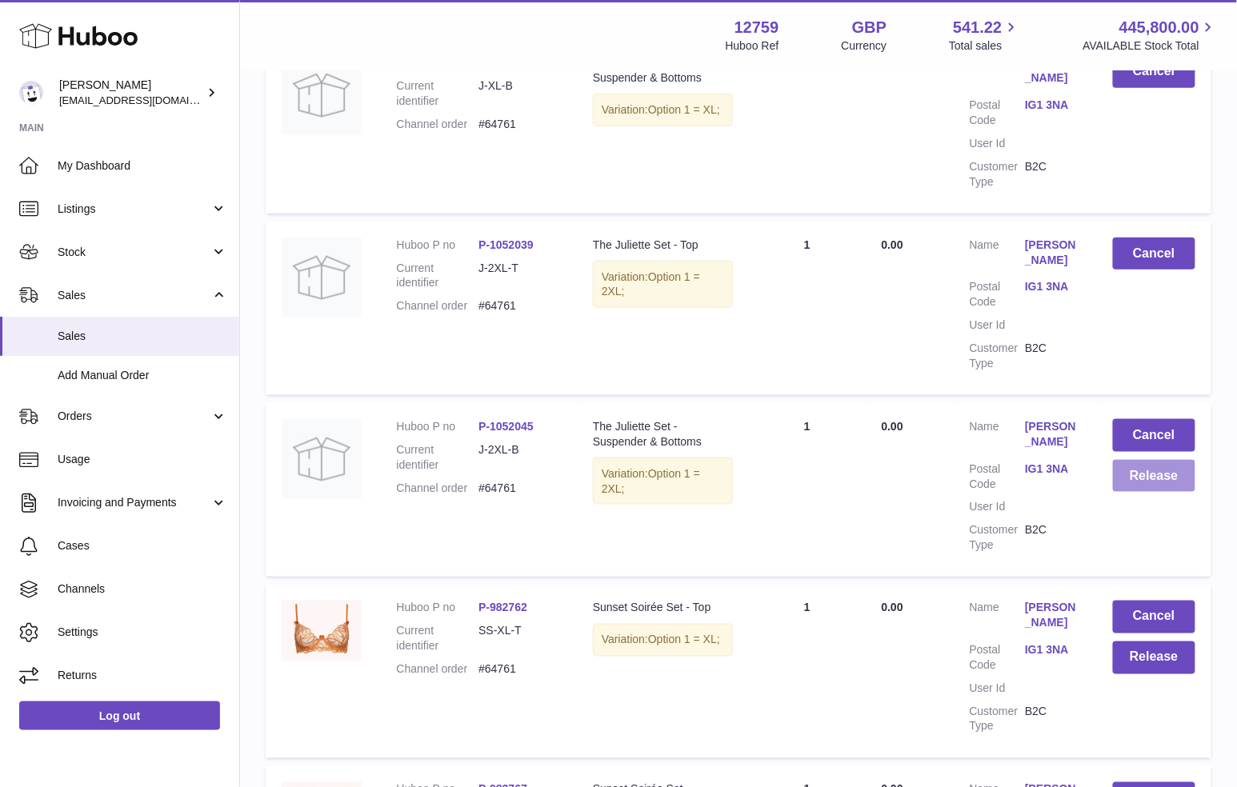
click at [1185, 477] on button "Release" at bounding box center [1154, 476] width 82 height 33
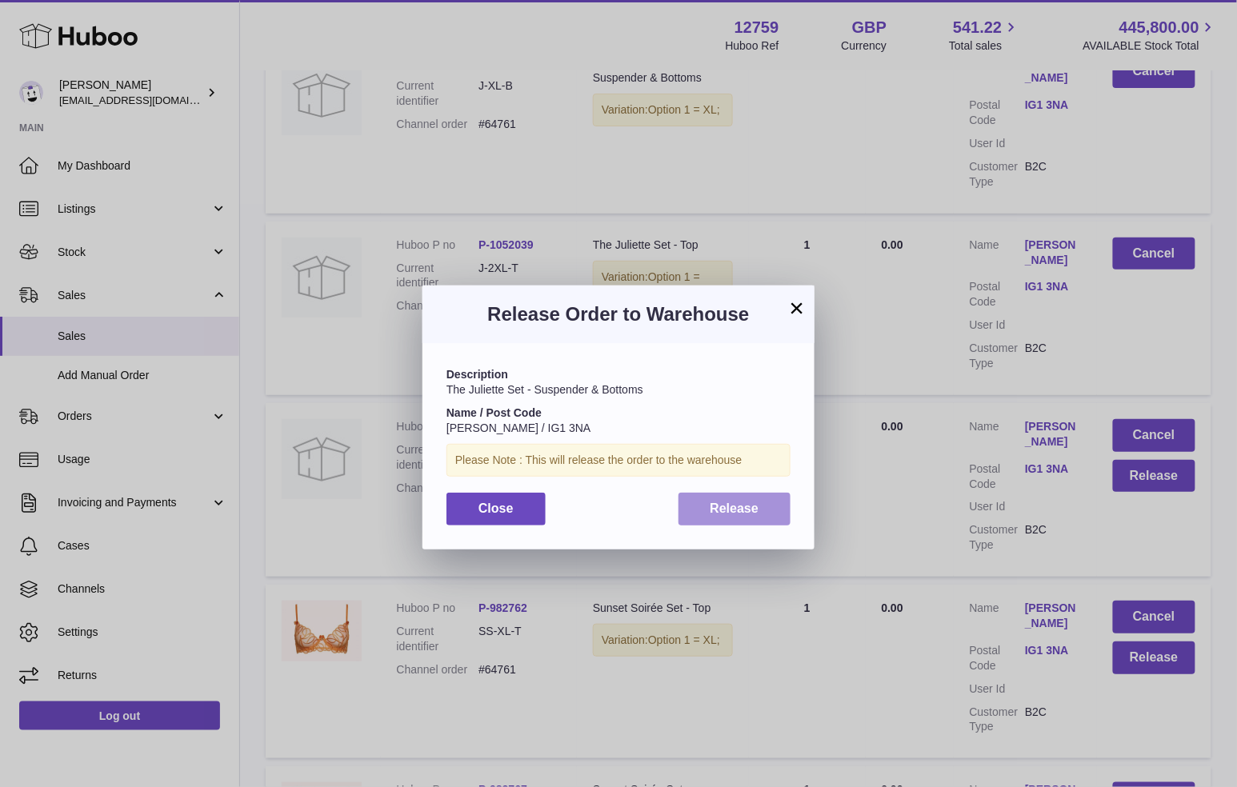
click at [760, 497] on button "Release" at bounding box center [734, 509] width 113 height 33
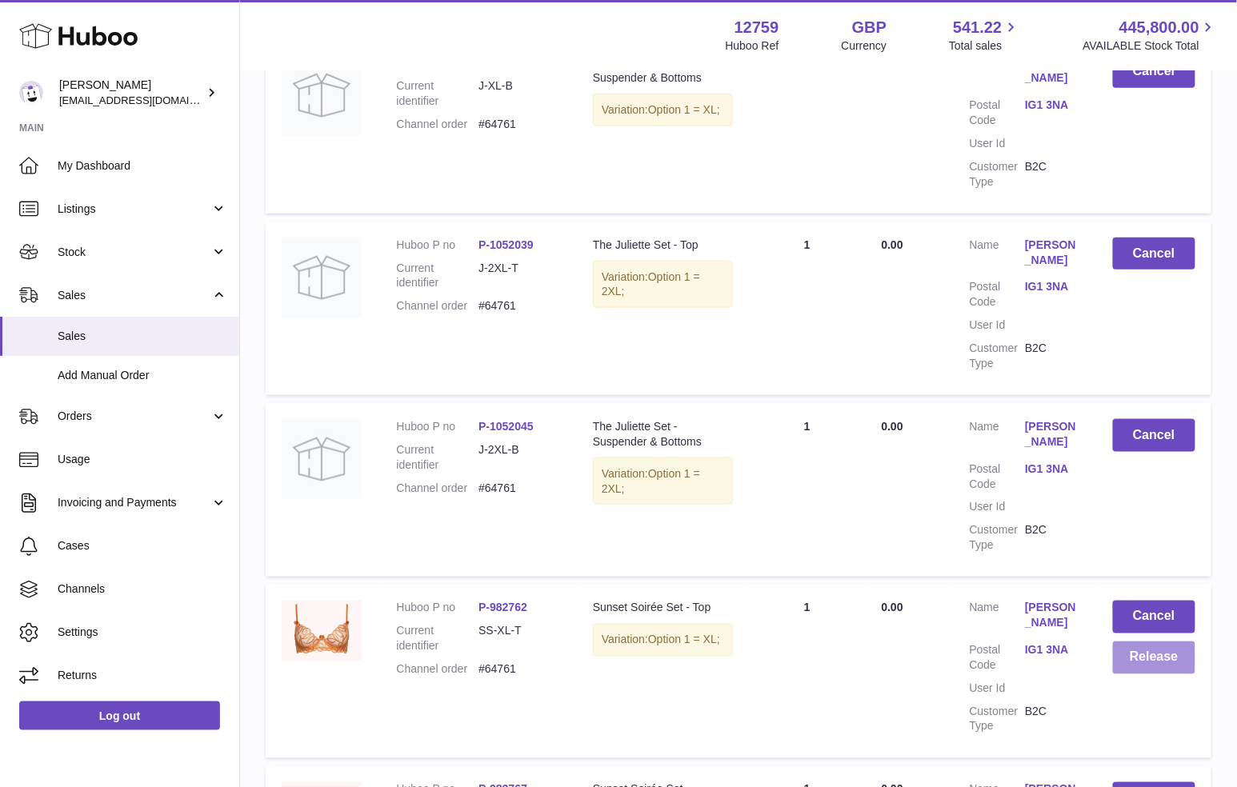
click at [1168, 657] on button "Release" at bounding box center [1154, 658] width 82 height 33
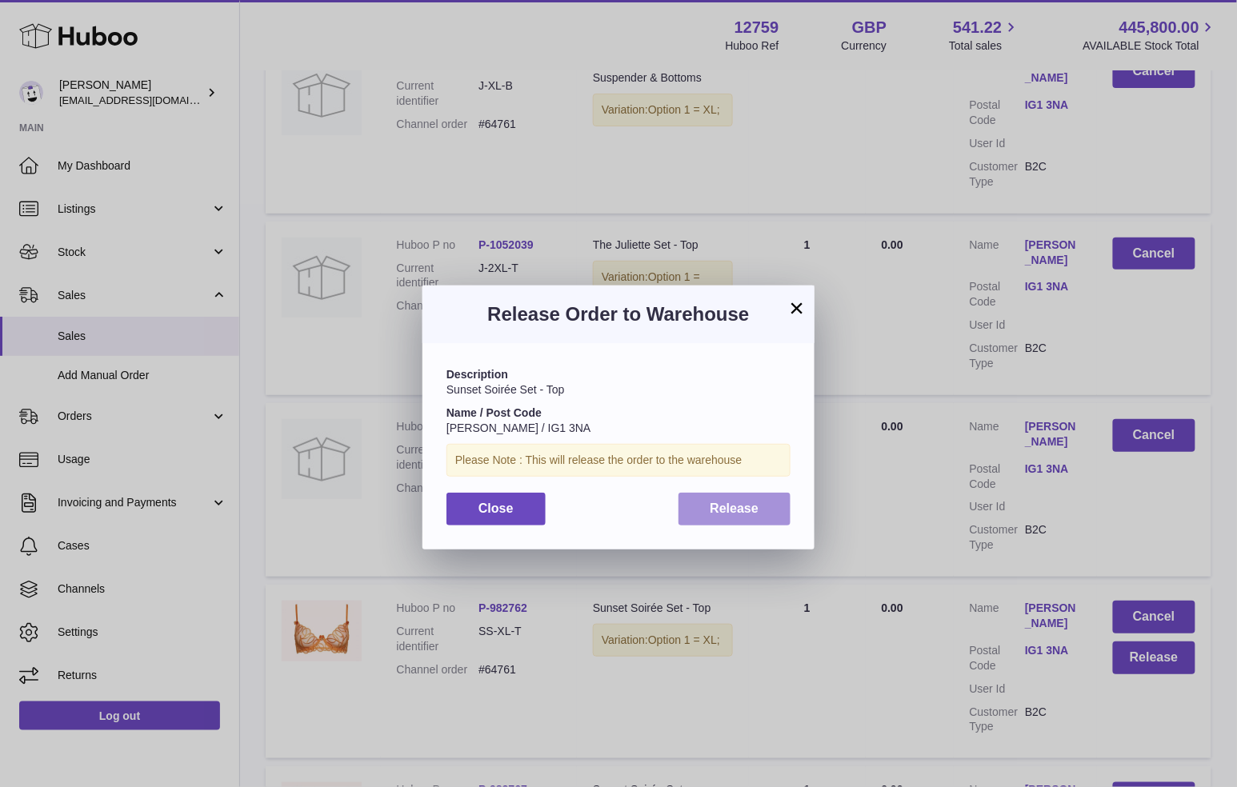
click at [759, 506] on button "Release" at bounding box center [734, 509] width 113 height 33
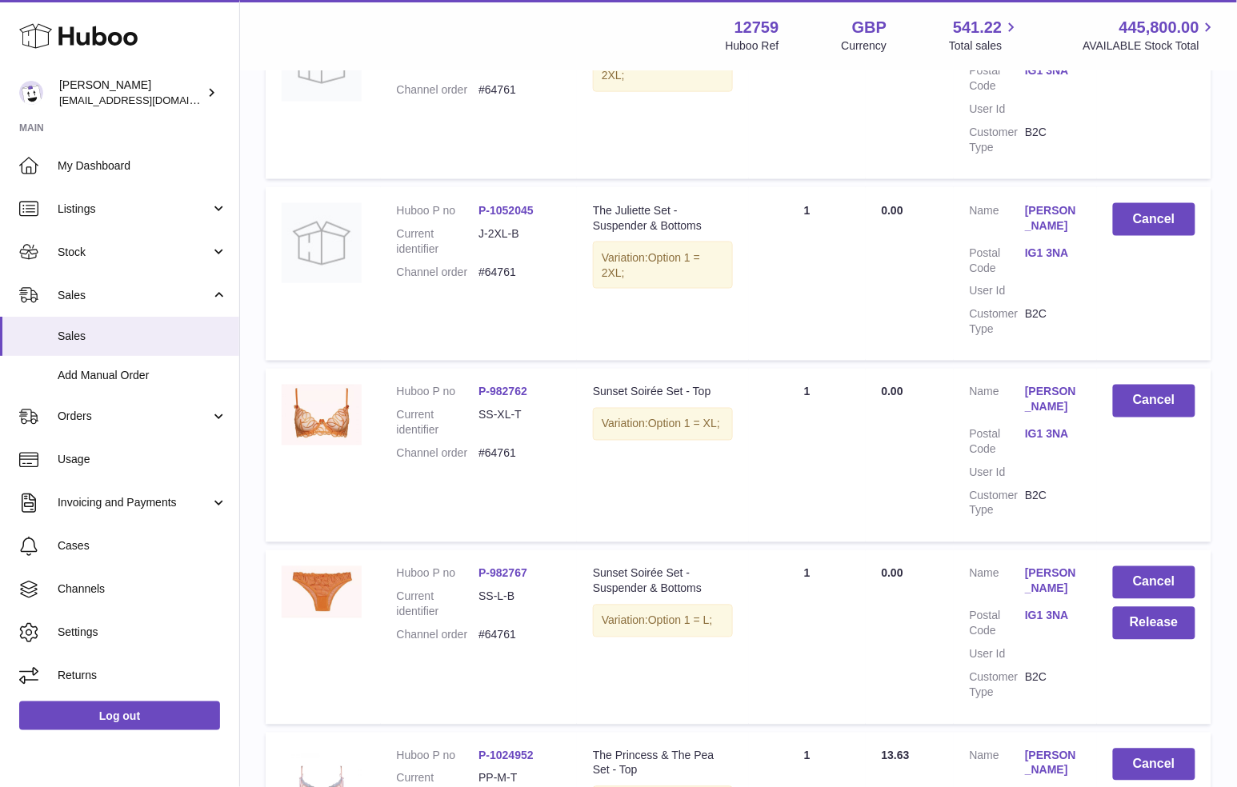
scroll to position [617, 0]
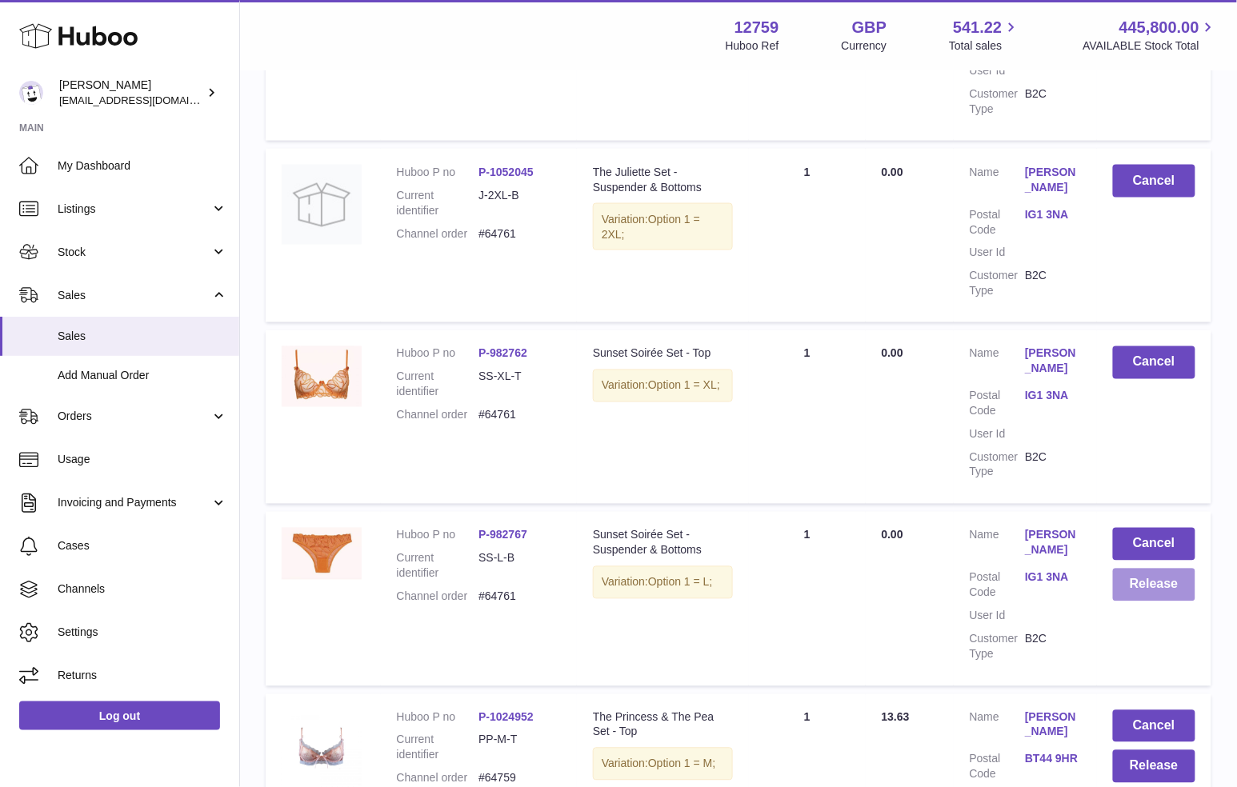
click at [1143, 587] on button "Release" at bounding box center [1154, 585] width 82 height 33
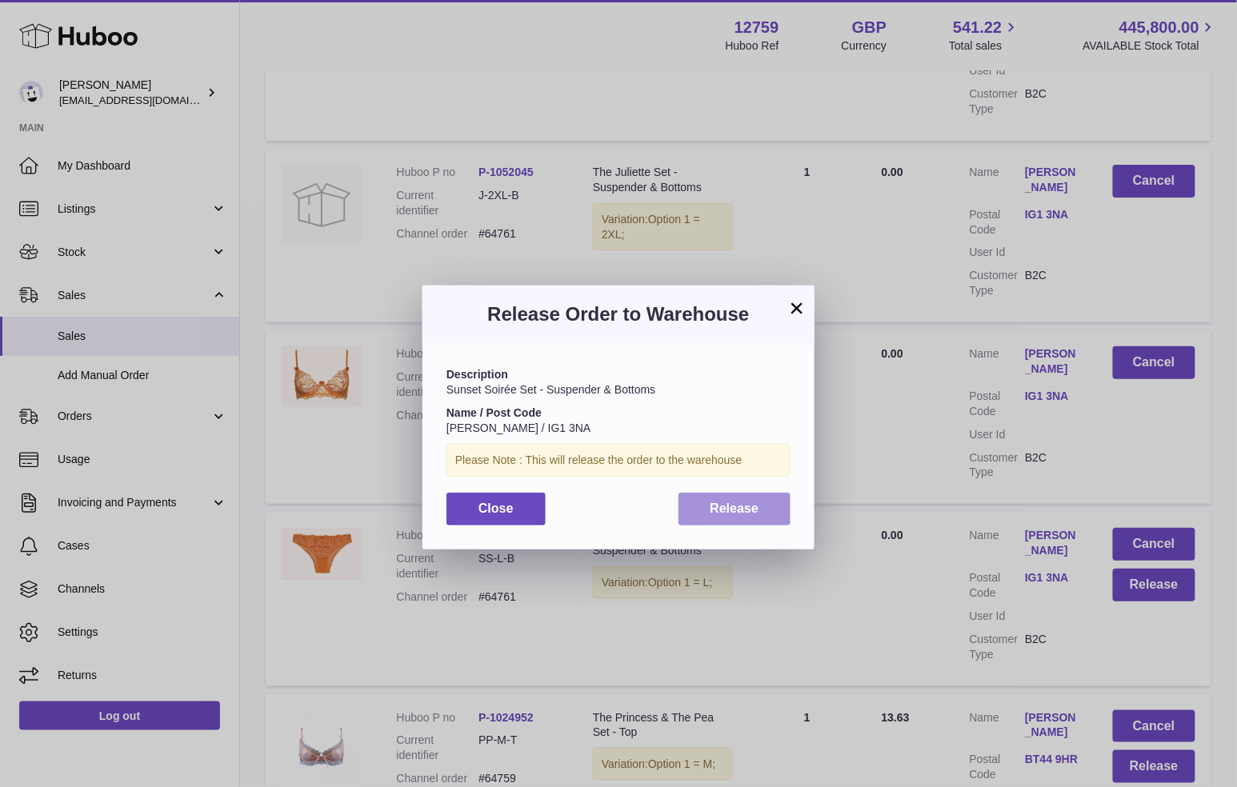
click at [722, 512] on span "Release" at bounding box center [734, 509] width 49 height 14
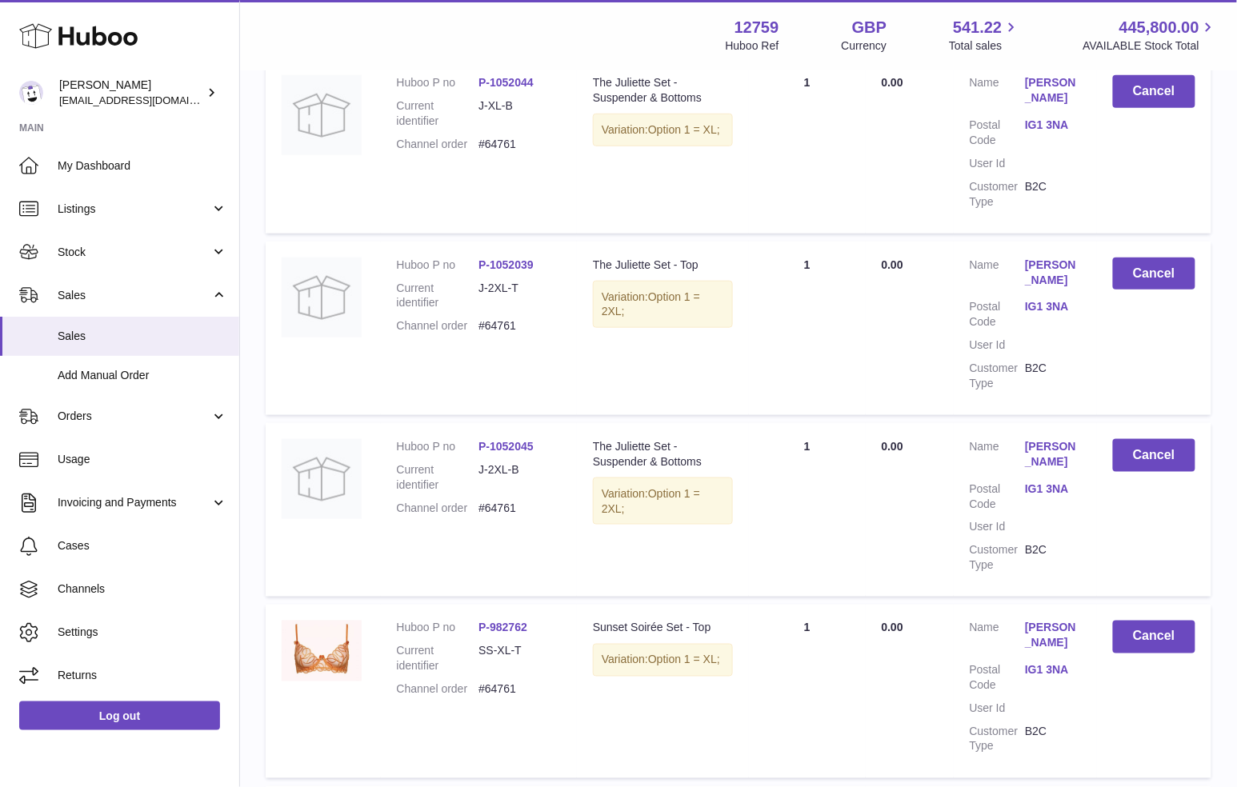
scroll to position [0, 0]
